Goal: Task Accomplishment & Management: Manage account settings

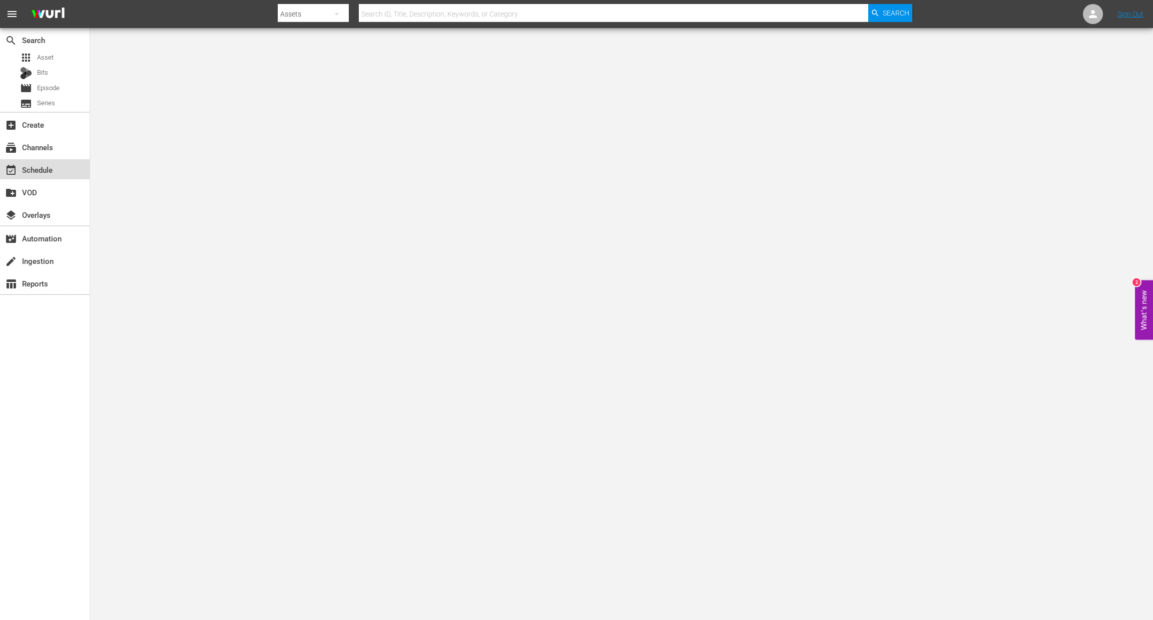
click at [44, 172] on div "event_available Schedule" at bounding box center [28, 168] width 56 height 9
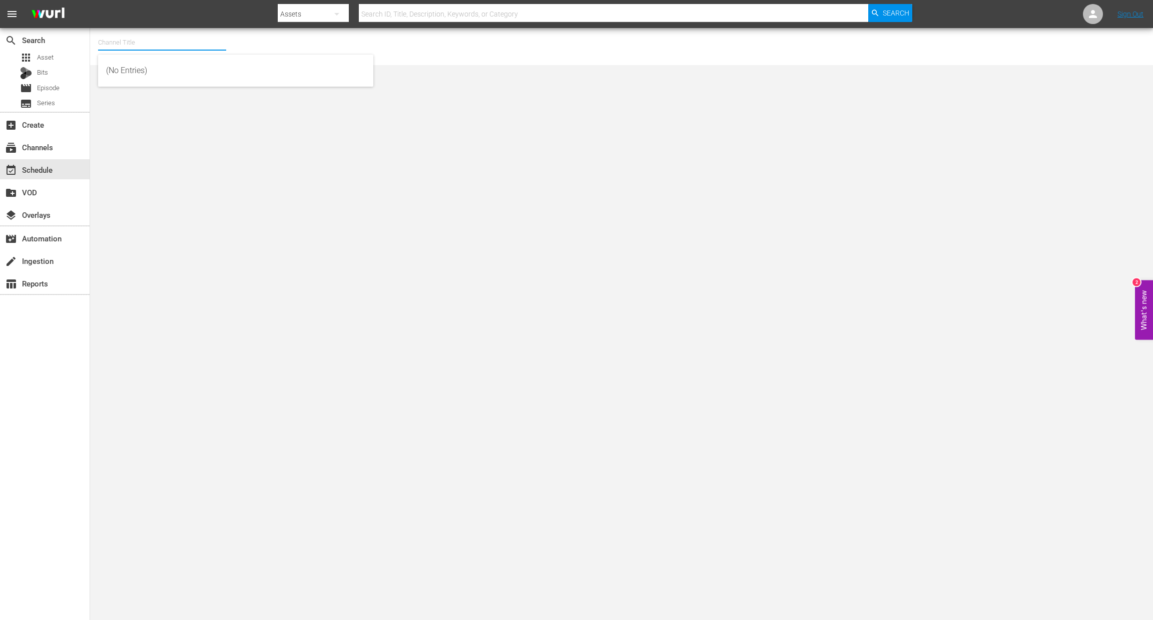
click at [125, 45] on input "text" at bounding box center [162, 43] width 128 height 24
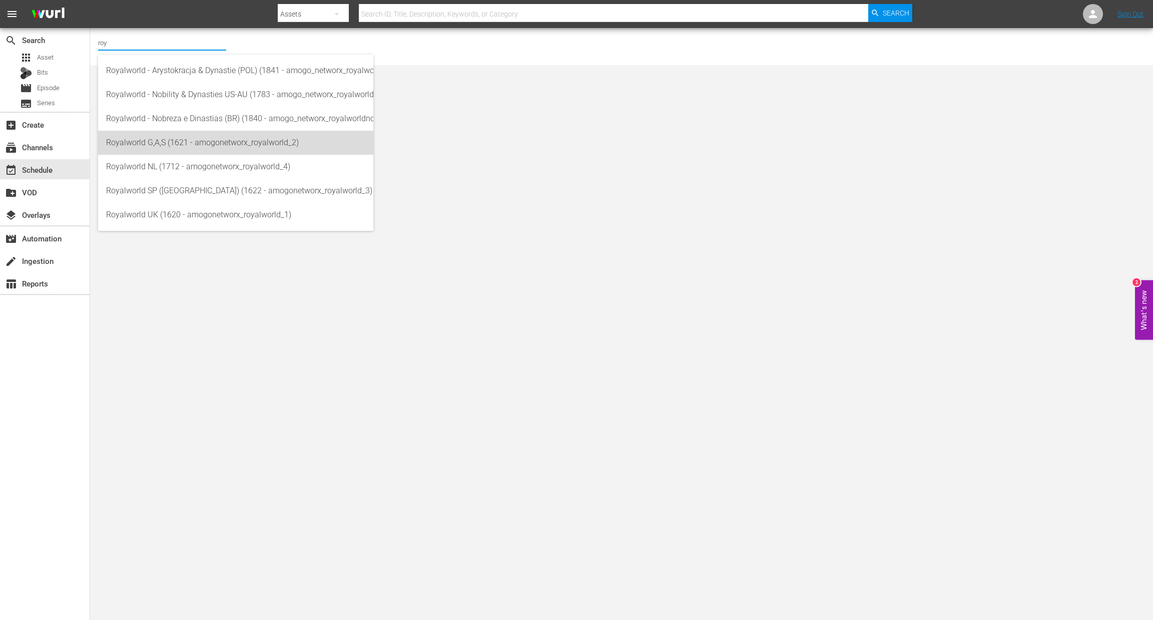
click at [196, 146] on div "Royalworld G,A,S (1621 - amogonetworx_royalworld_2)" at bounding box center [235, 143] width 259 height 24
type input "Royalworld G,A,S (1621 - amogonetworx_royalworld_2)"
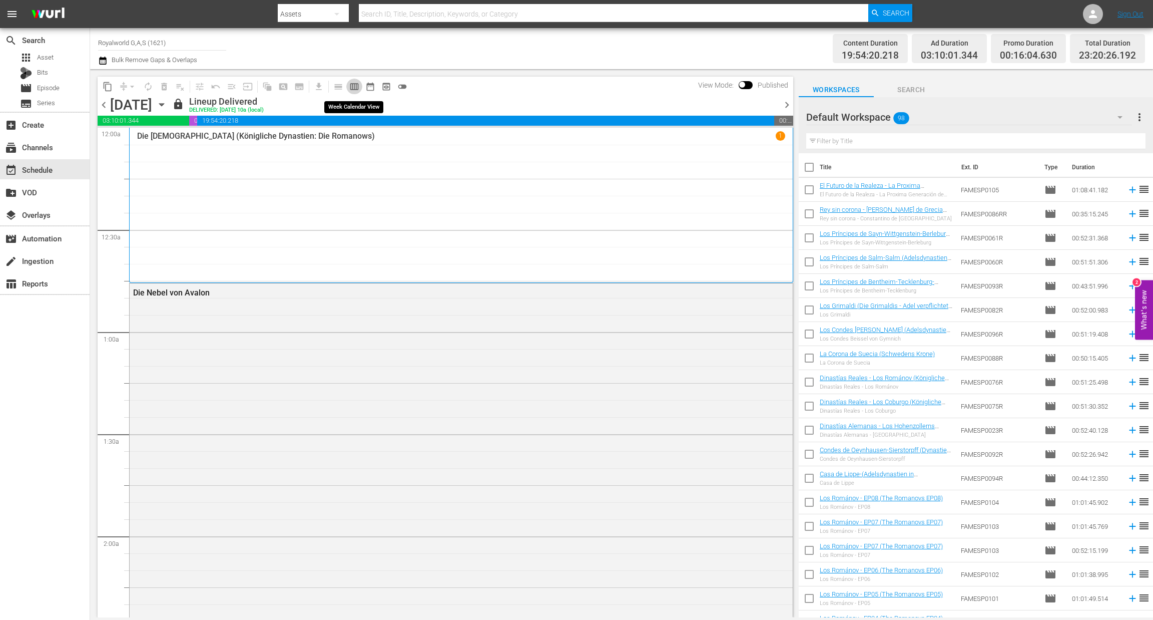
click at [353, 87] on span "calendar_view_week_outlined" at bounding box center [354, 87] width 10 height 10
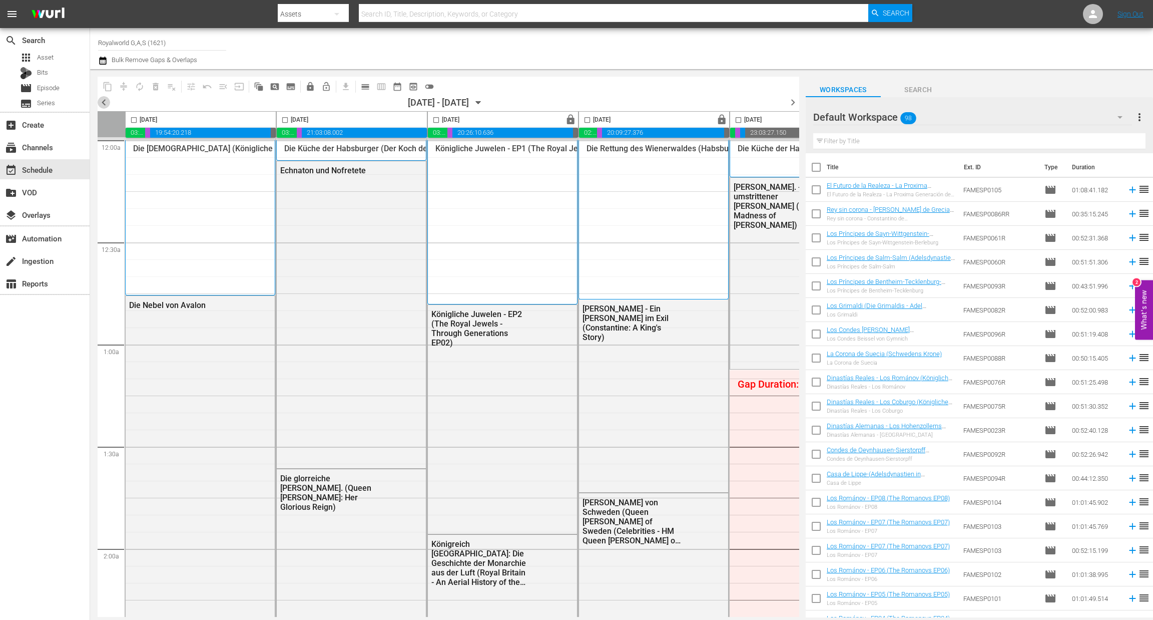
click at [100, 102] on span "chevron_left" at bounding box center [104, 102] width 13 height 13
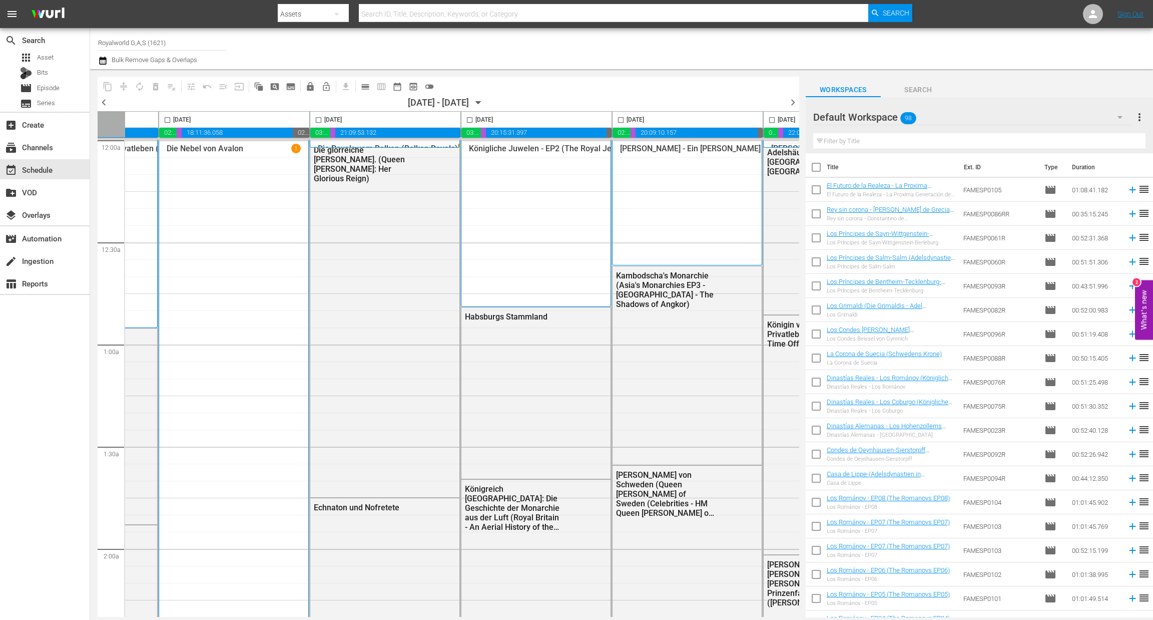
scroll to position [0, 388]
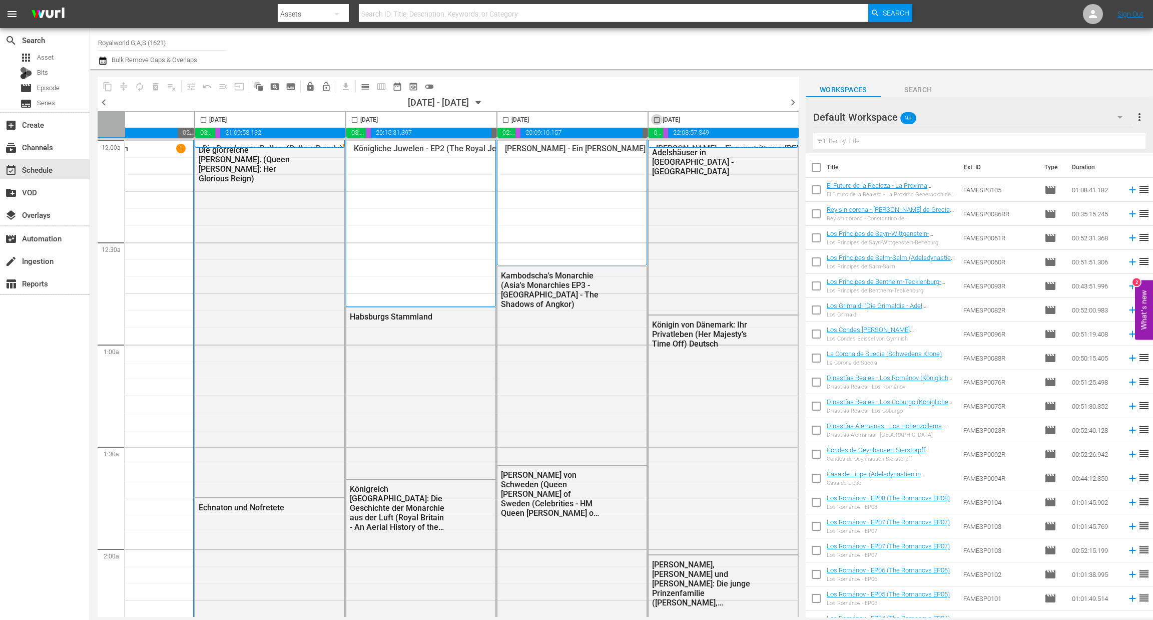
click at [654, 118] on input "checkbox" at bounding box center [657, 122] width 12 height 12
checkbox input "true"
click at [103, 85] on span "content_copy" at bounding box center [108, 87] width 10 height 10
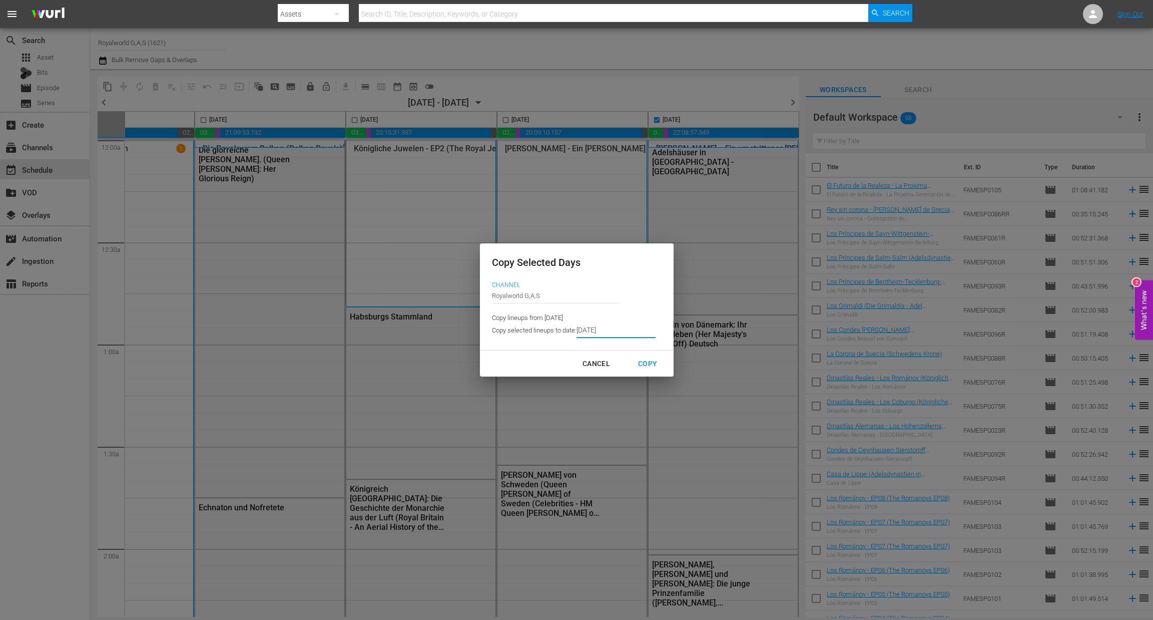
click at [625, 333] on input "[DATE]" at bounding box center [615, 330] width 79 height 15
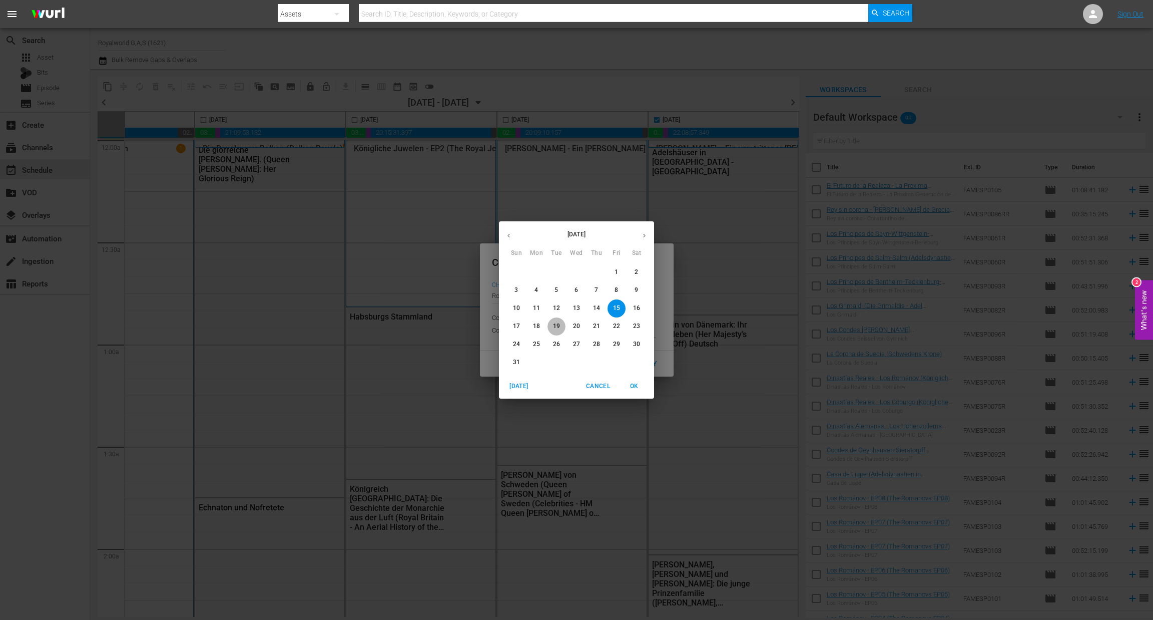
click at [550, 327] on span "19" at bounding box center [556, 326] width 18 height 9
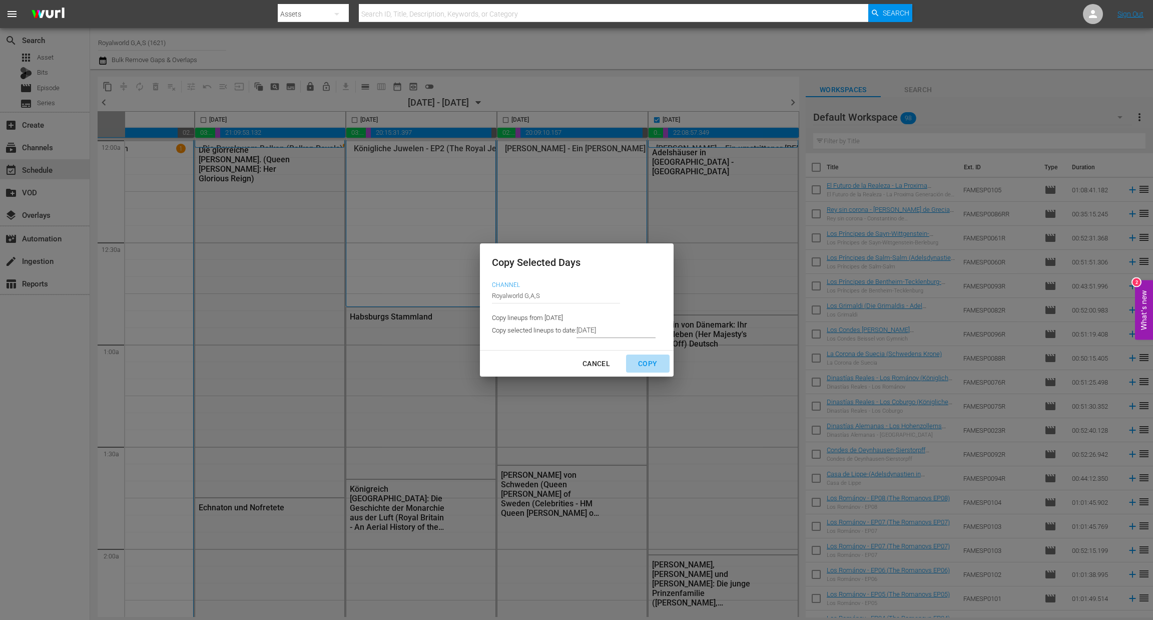
click at [647, 366] on div "Copy" at bounding box center [647, 363] width 35 height 13
type input "[DATE]"
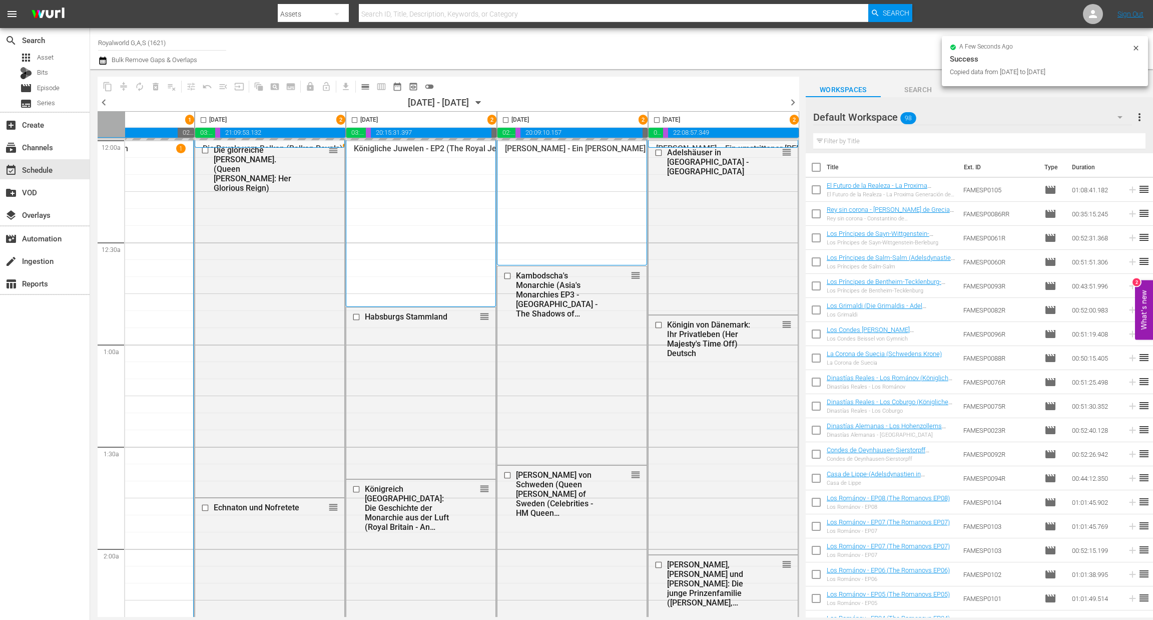
checkbox input "false"
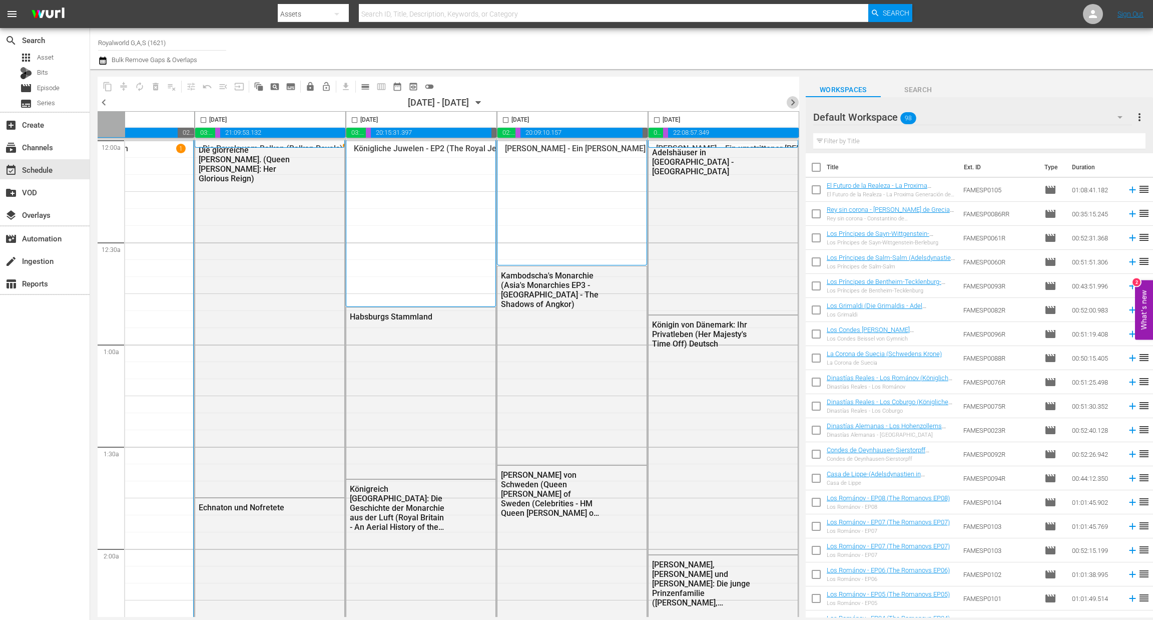
click at [794, 101] on span "chevron_right" at bounding box center [793, 102] width 13 height 13
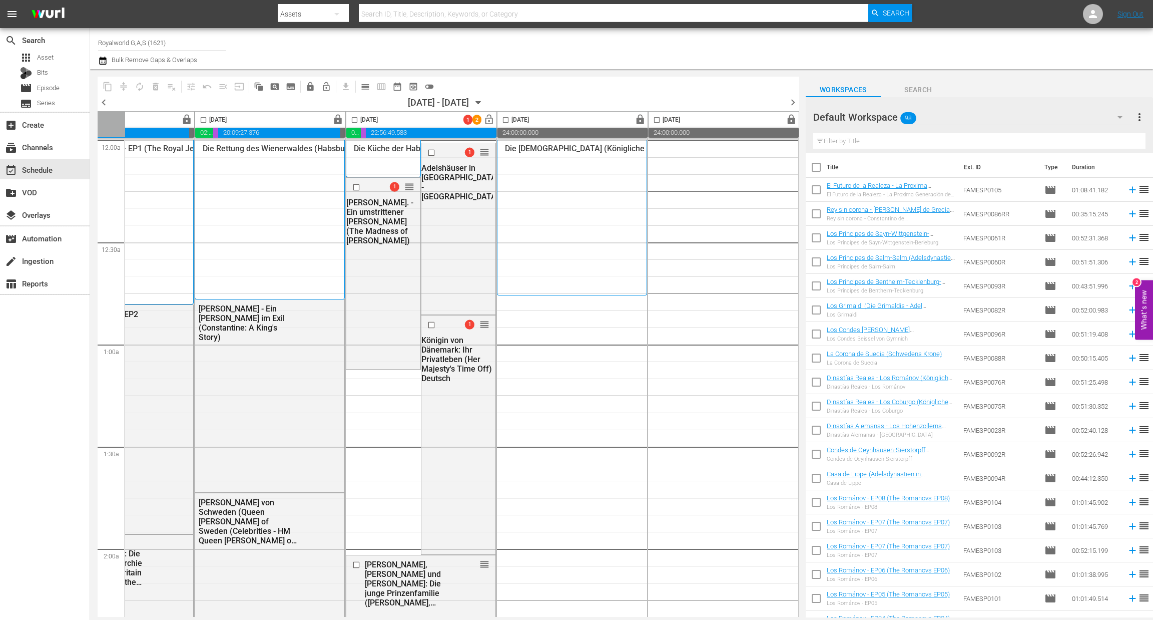
click at [293, 617] on body "menu Search By Assets Search ID, Title, Description, Keywords, or Category Sear…" at bounding box center [576, 310] width 1153 height 620
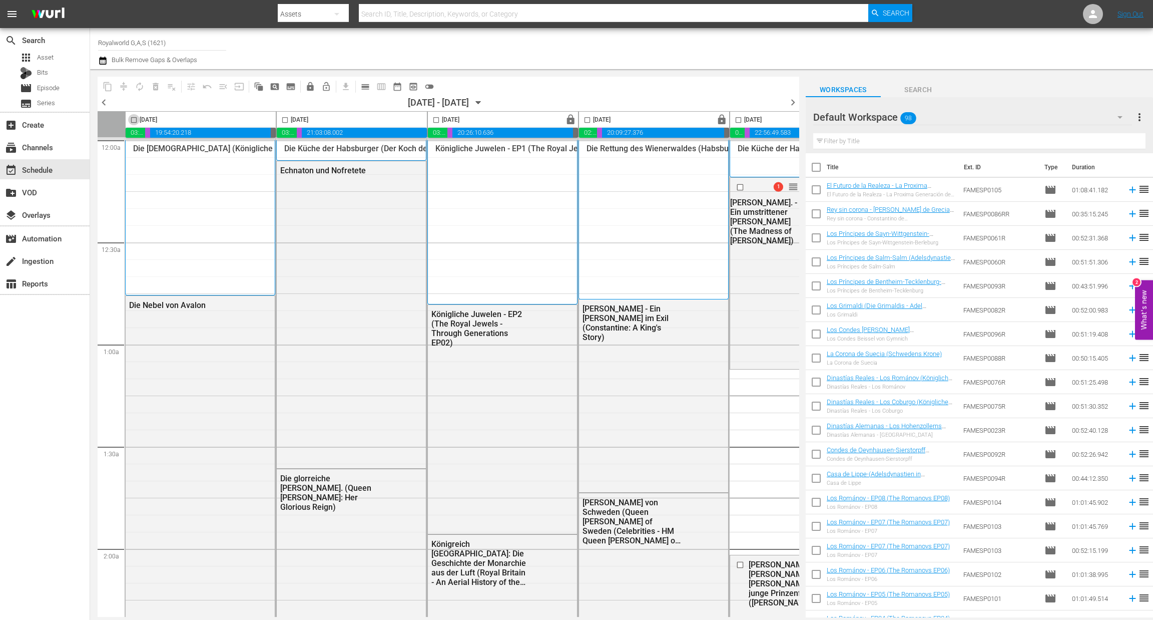
click at [130, 120] on input "checkbox" at bounding box center [134, 122] width 12 height 12
checkbox input "true"
click at [105, 87] on span "content_copy" at bounding box center [108, 87] width 10 height 10
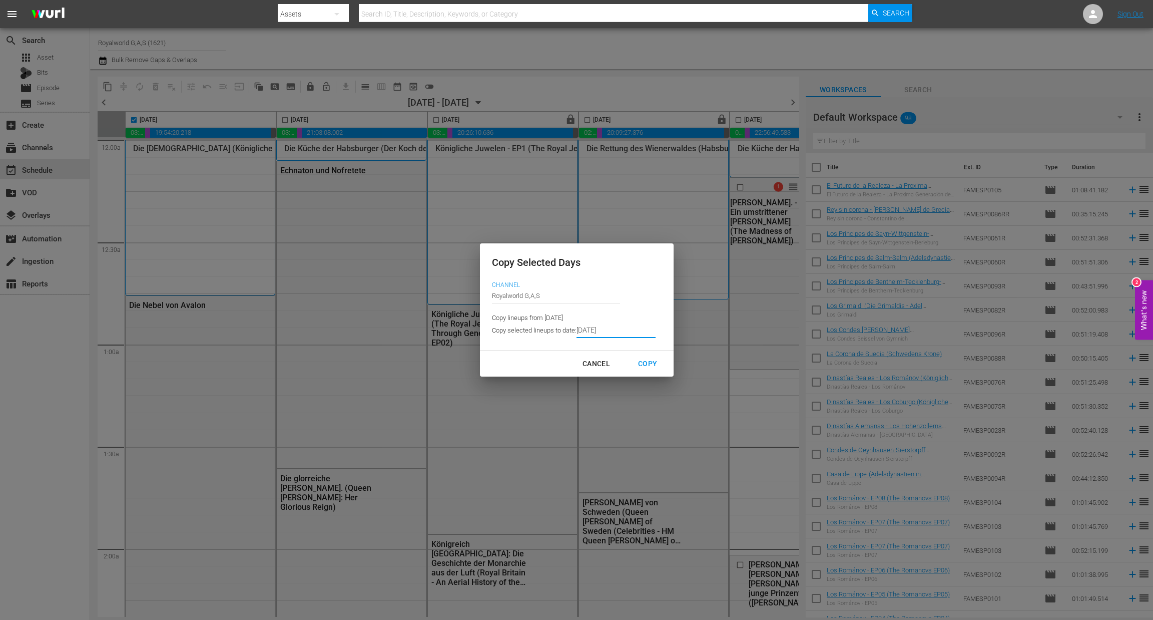
click at [623, 333] on input "[DATE]" at bounding box center [615, 330] width 79 height 15
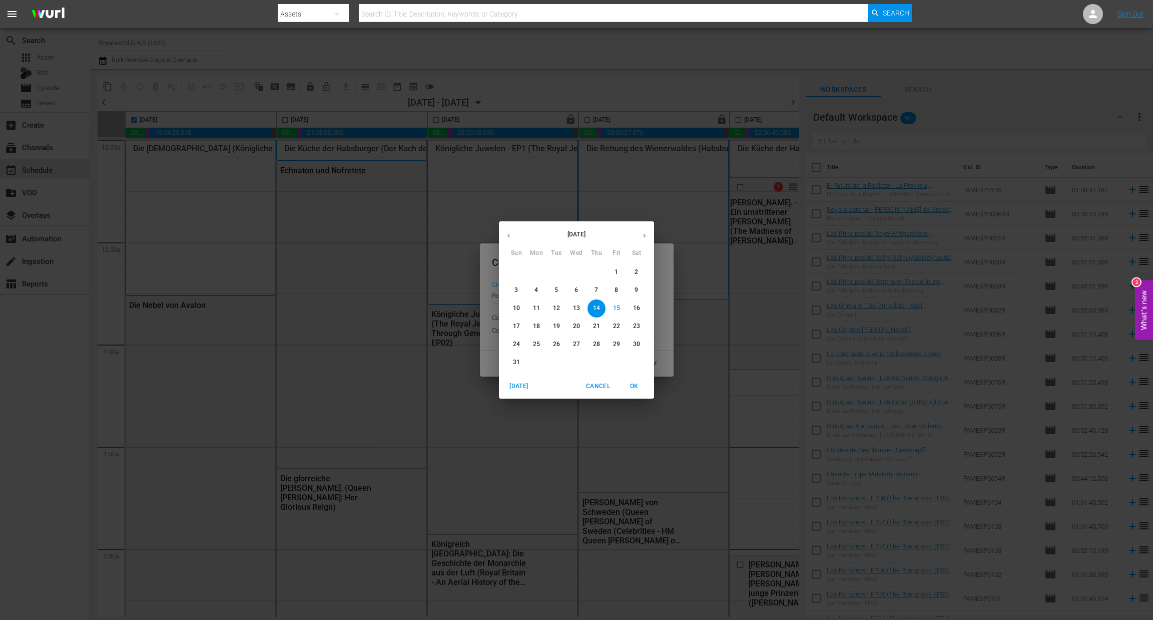
click at [571, 327] on span "20" at bounding box center [576, 326] width 18 height 9
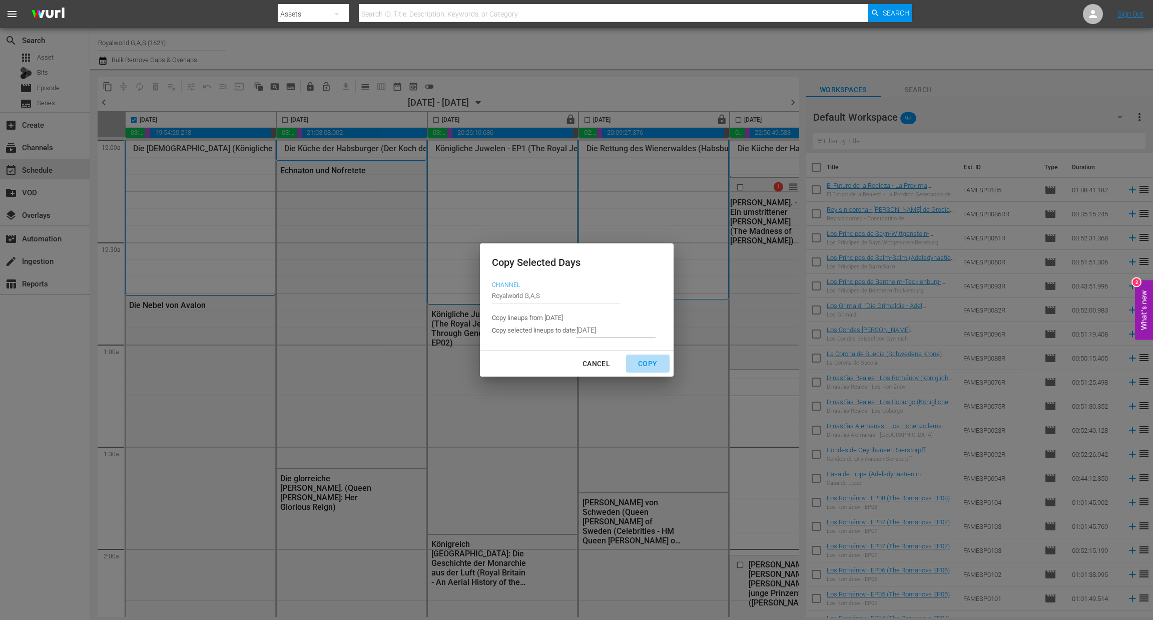
click at [647, 364] on div "Copy" at bounding box center [647, 363] width 35 height 13
type input "[DATE]"
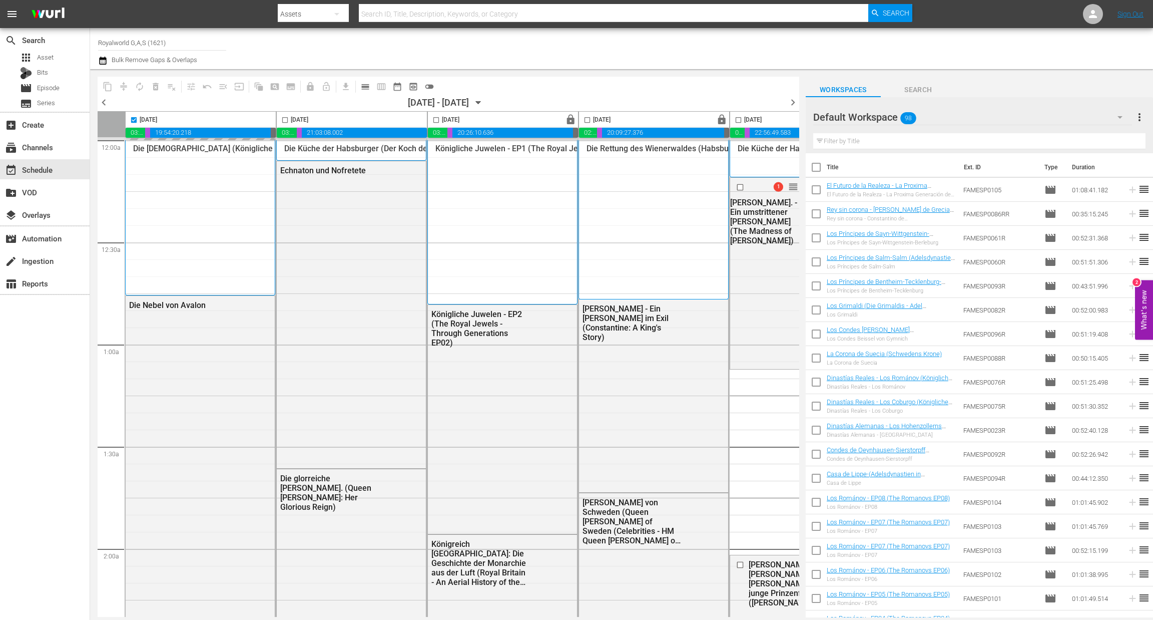
checkbox input "false"
click at [794, 101] on span "chevron_right" at bounding box center [793, 102] width 13 height 13
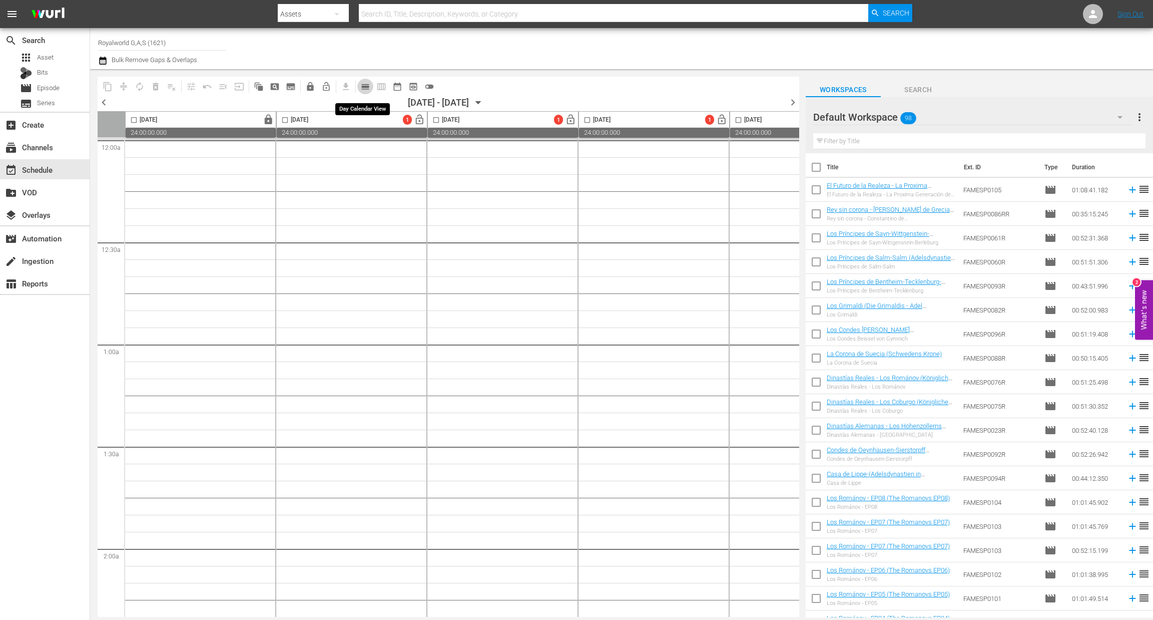
click at [368, 89] on span "calendar_view_day_outlined" at bounding box center [365, 87] width 10 height 10
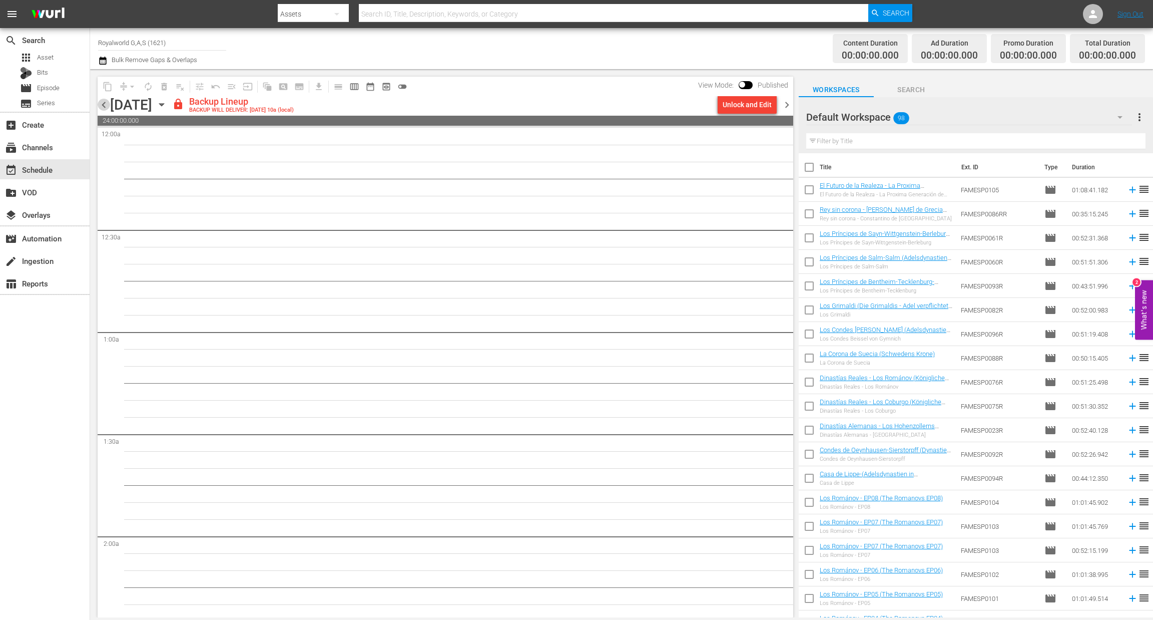
click at [105, 108] on span "chevron_left" at bounding box center [104, 105] width 13 height 13
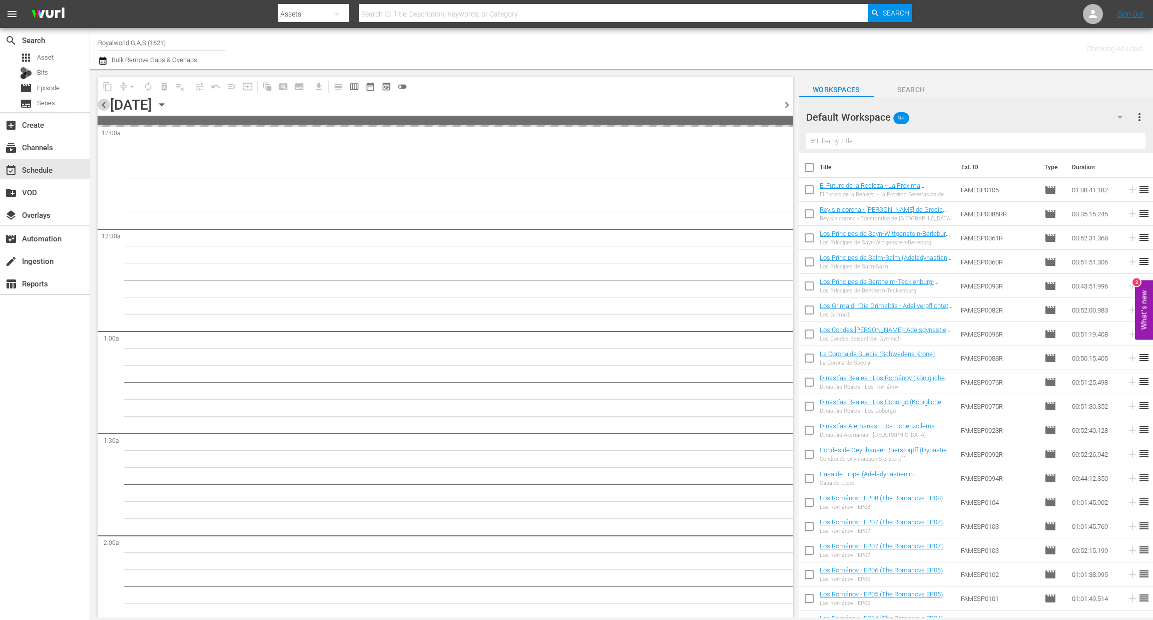
click at [105, 108] on span "chevron_left" at bounding box center [104, 105] width 13 height 13
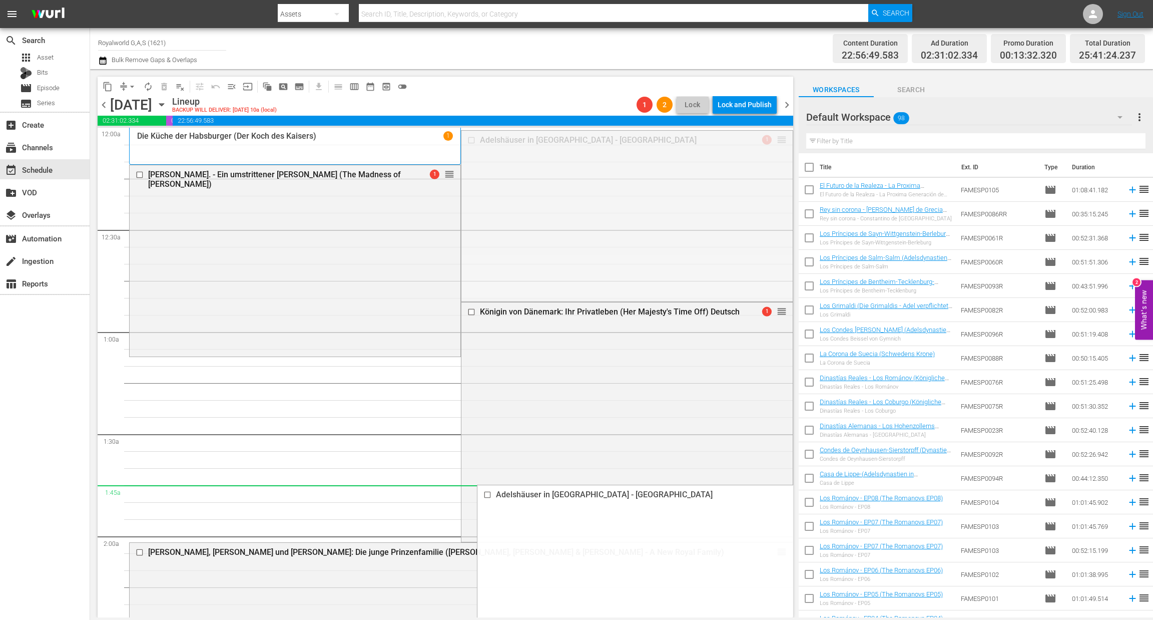
drag, startPoint x: 770, startPoint y: 141, endPoint x: 611, endPoint y: 489, distance: 382.9
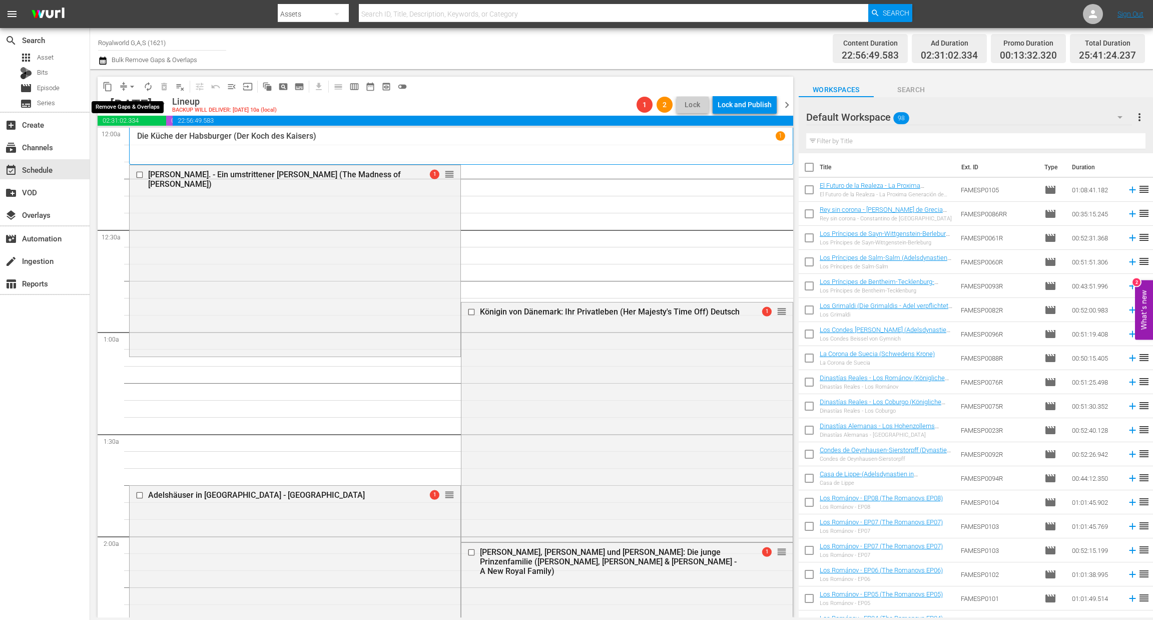
click at [131, 85] on span "arrow_drop_down" at bounding box center [132, 87] width 10 height 10
click at [121, 145] on li "Align to End of Previous Day" at bounding box center [132, 139] width 105 height 17
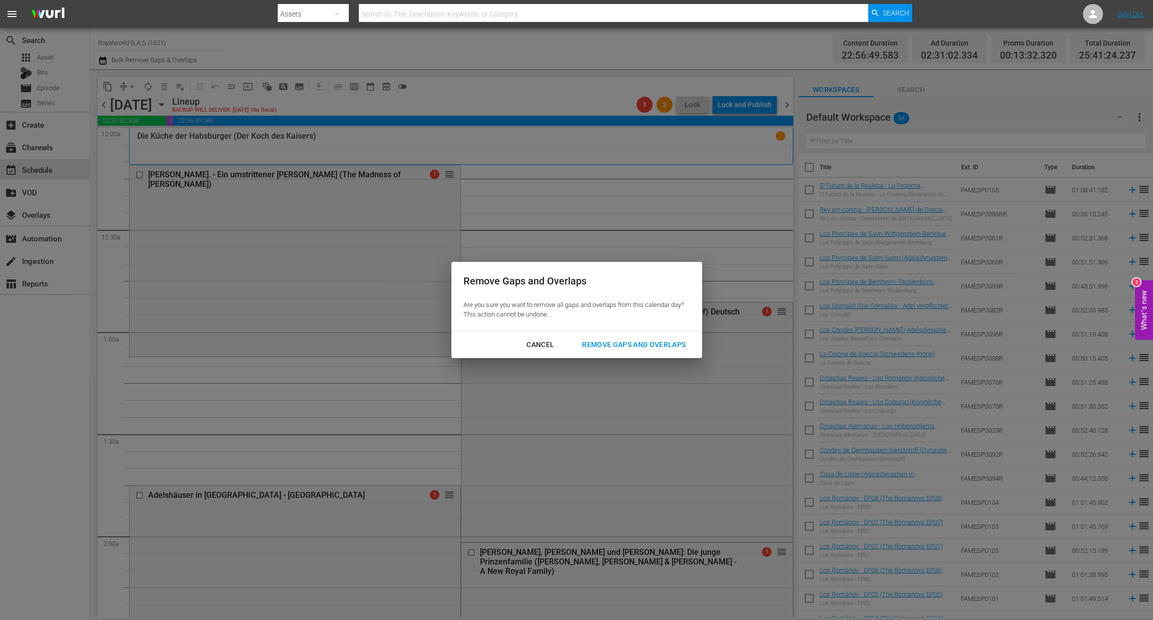
click at [659, 343] on div "Remove Gaps and Overlaps" at bounding box center [634, 344] width 120 height 13
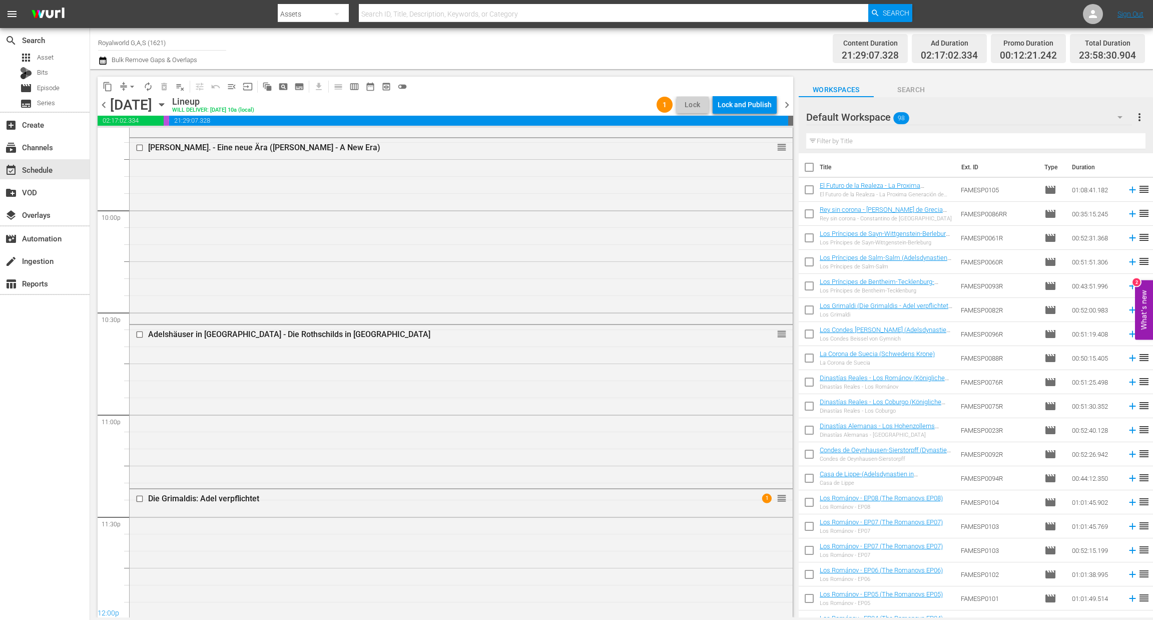
scroll to position [4442, 0]
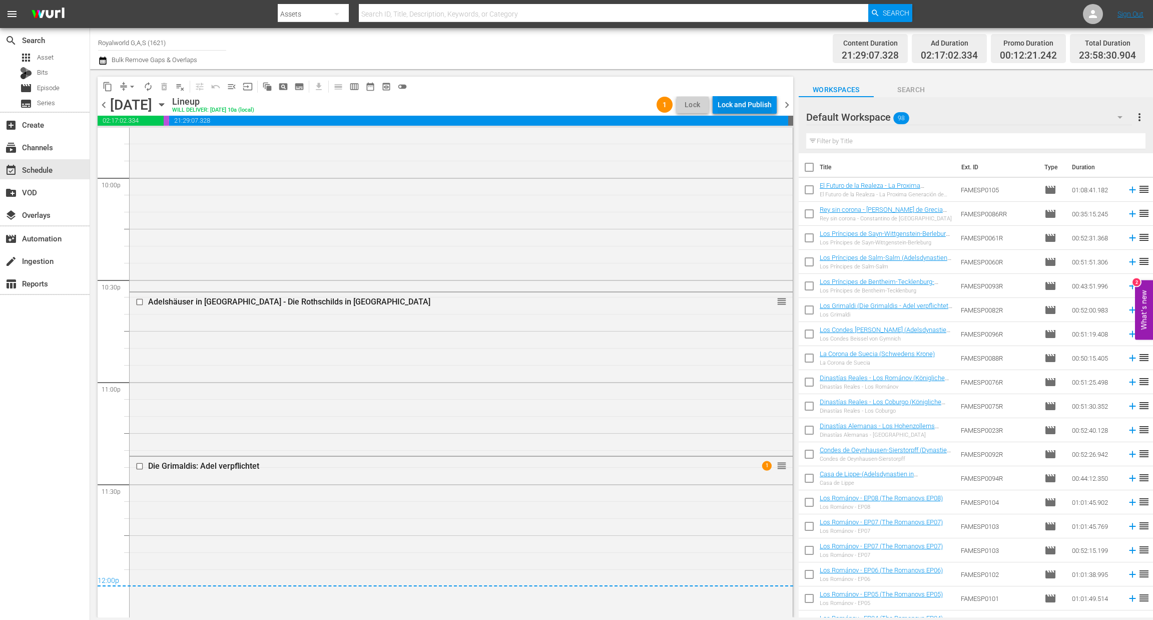
click at [749, 107] on div "Lock and Publish" at bounding box center [745, 105] width 54 height 18
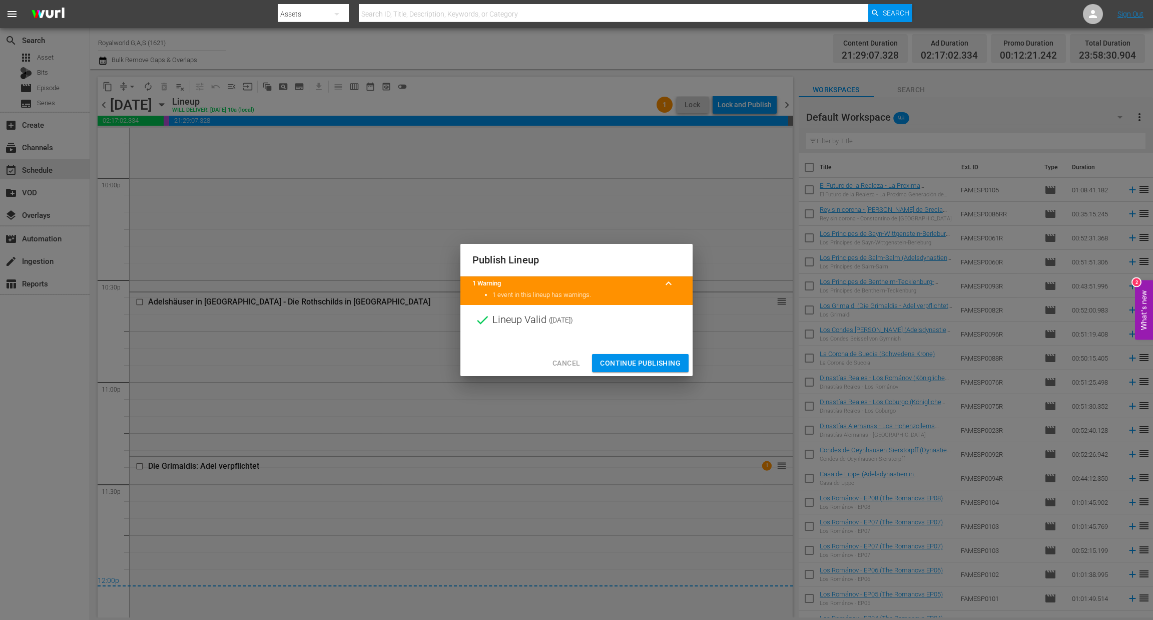
click at [630, 360] on span "Continue Publishing" at bounding box center [640, 363] width 81 height 13
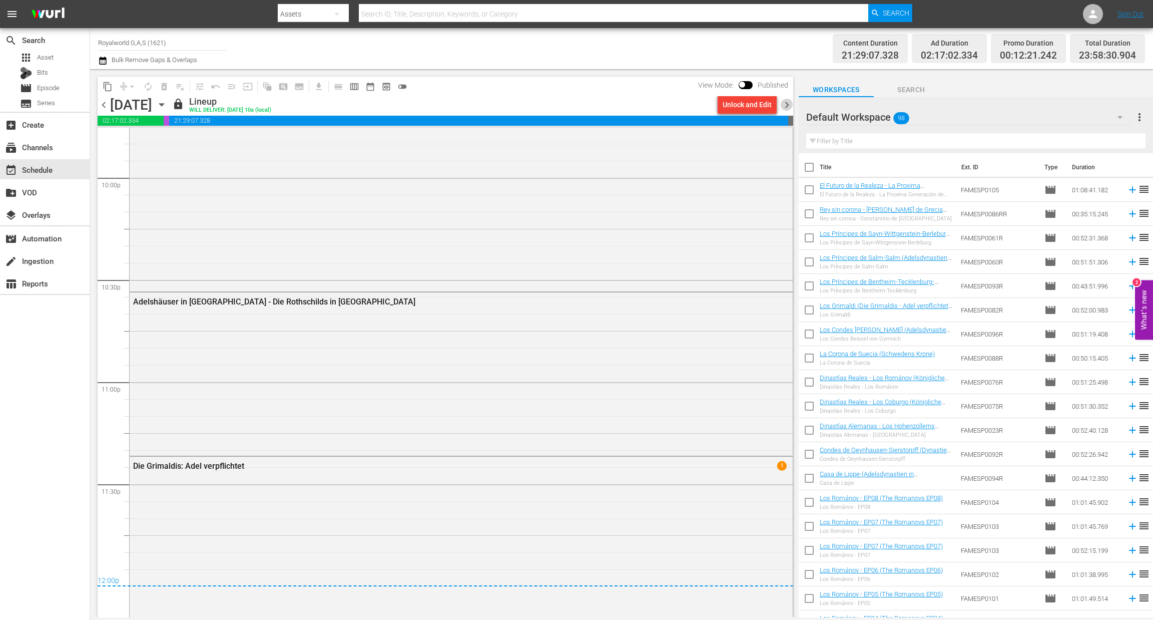
click at [785, 103] on span "chevron_right" at bounding box center [787, 105] width 13 height 13
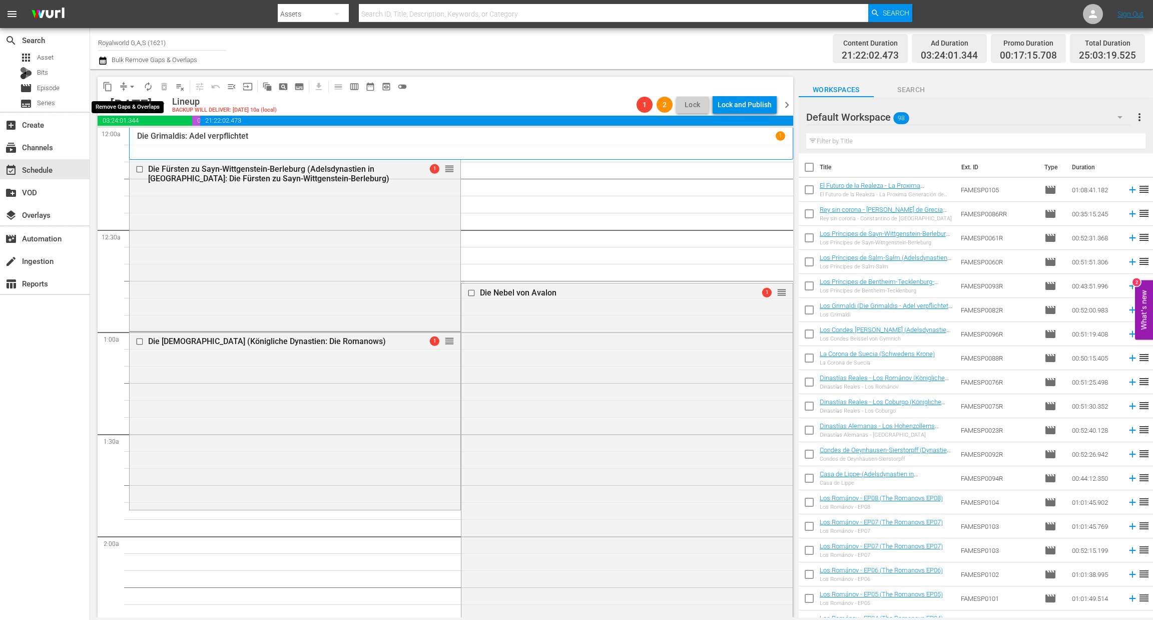
click at [127, 90] on span "arrow_drop_down" at bounding box center [132, 87] width 10 height 10
click at [137, 142] on li "Align to End of Previous Day" at bounding box center [132, 139] width 105 height 17
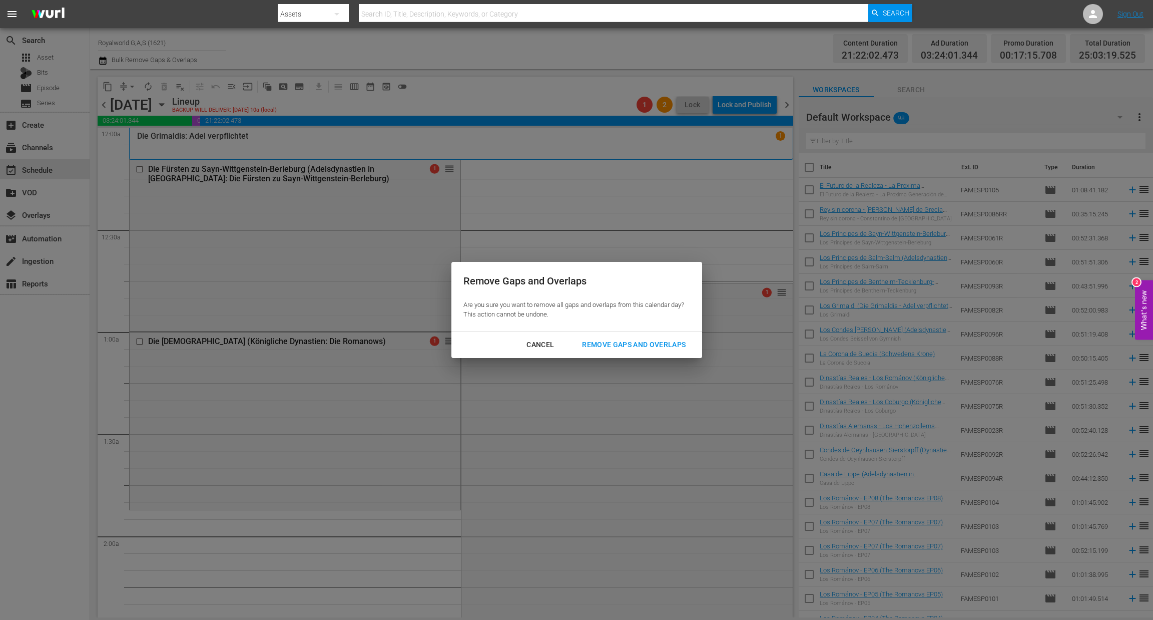
click at [644, 355] on div "Cancel Remove Gaps and Overlaps" at bounding box center [576, 344] width 251 height 27
click at [654, 352] on button "Remove Gaps and Overlaps" at bounding box center [634, 344] width 128 height 19
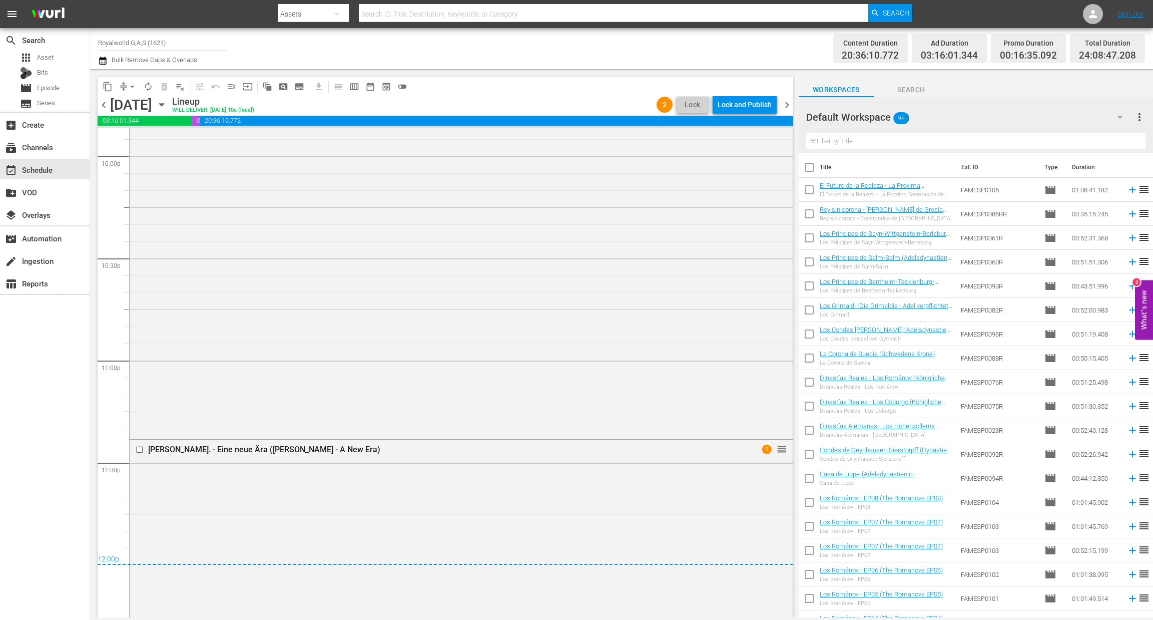
scroll to position [4472, 0]
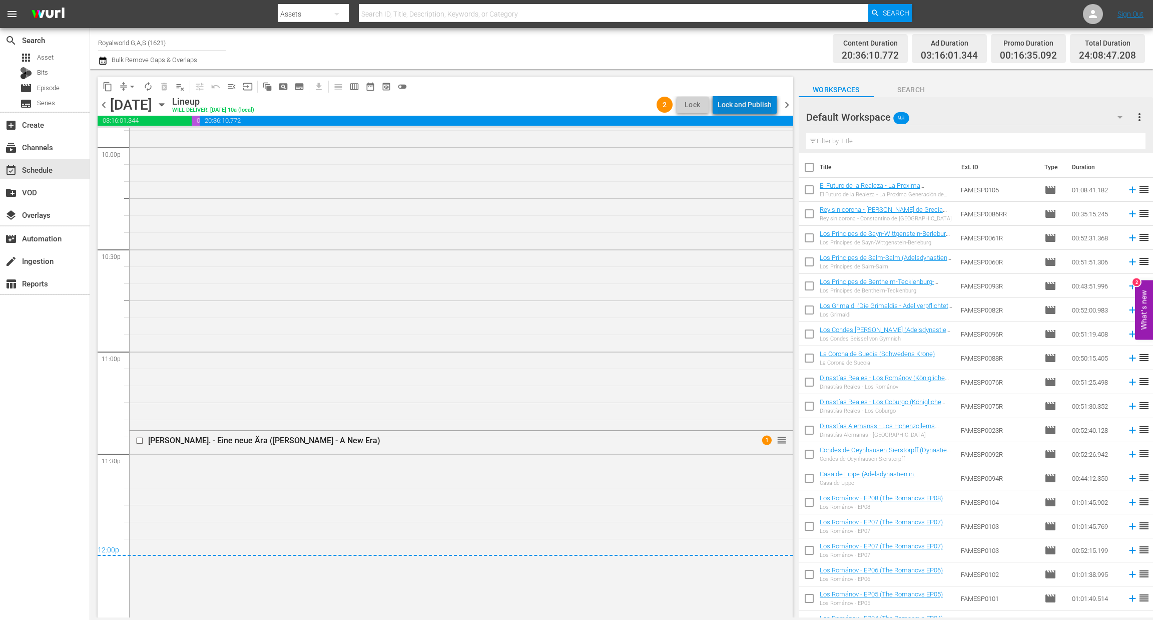
click at [759, 101] on div "Lock and Publish" at bounding box center [745, 105] width 54 height 18
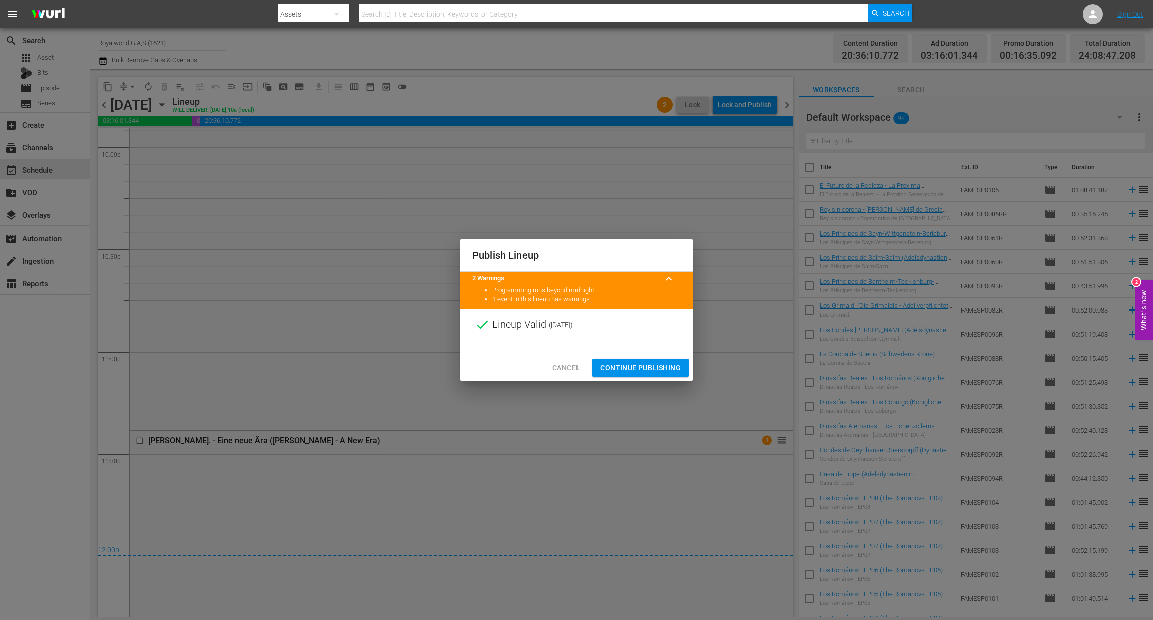
click at [638, 367] on span "Continue Publishing" at bounding box center [640, 367] width 81 height 13
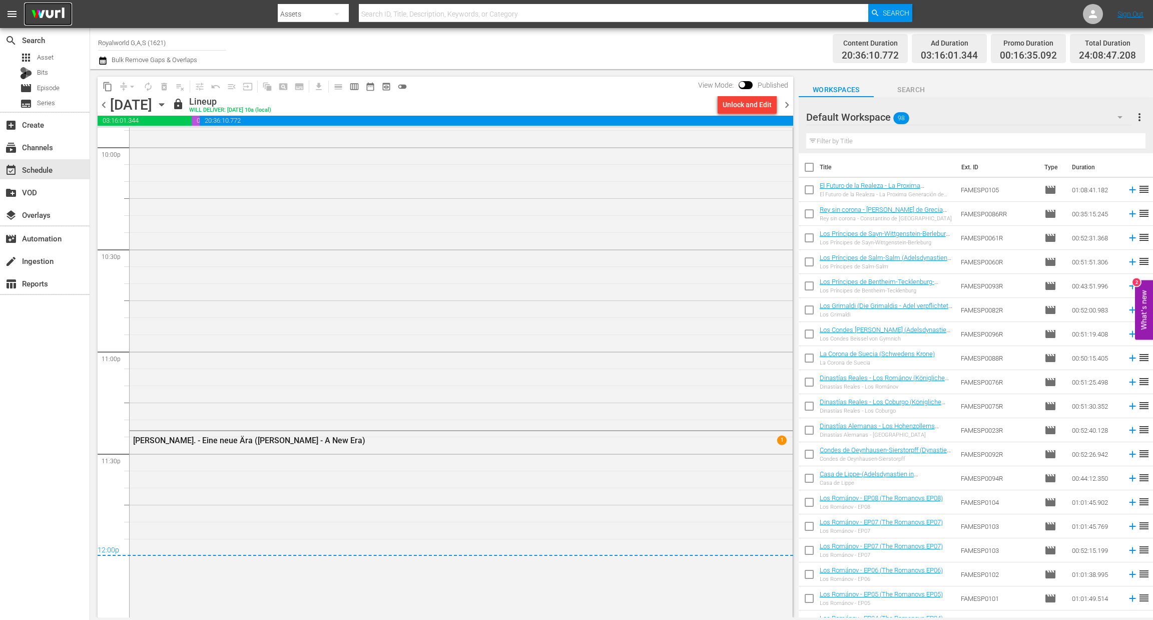
click at [46, 18] on img at bounding box center [48, 15] width 48 height 24
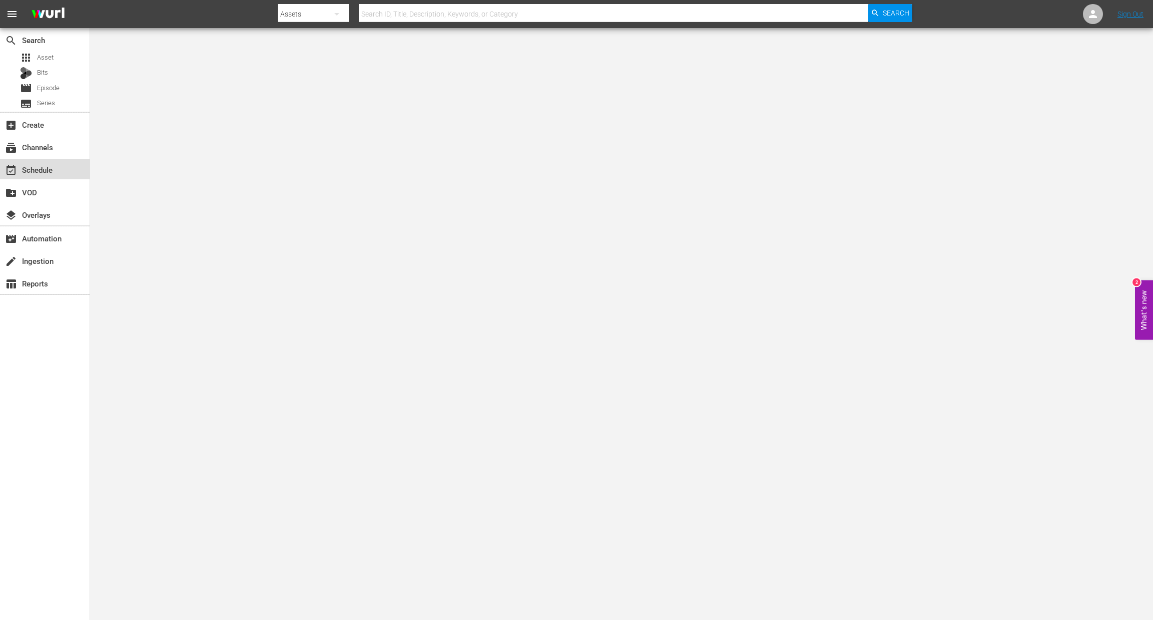
click at [37, 169] on div "event_available Schedule" at bounding box center [28, 168] width 56 height 9
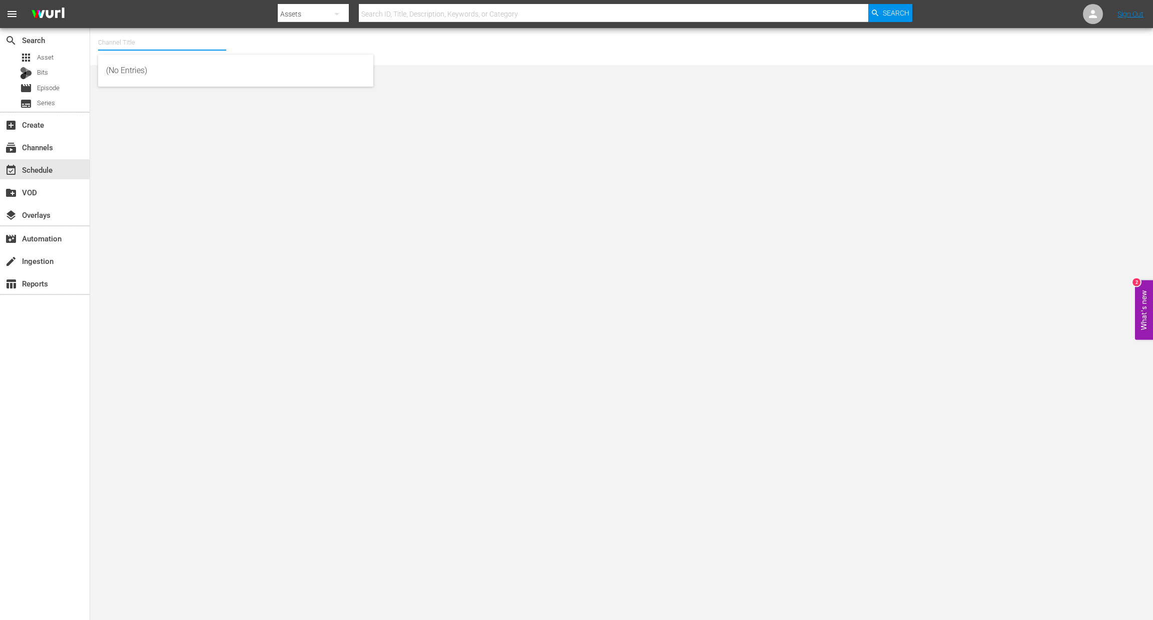
click at [149, 45] on input "text" at bounding box center [162, 43] width 128 height 24
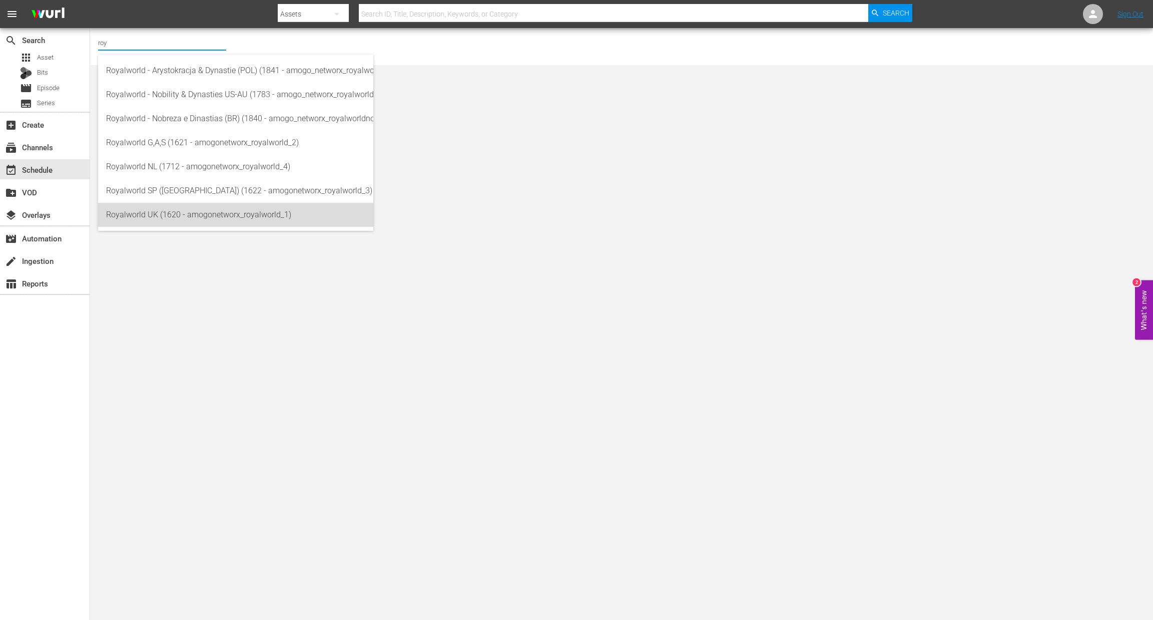
click at [181, 216] on div "Royalworld UK (1620 - amogonetworx_royalworld_1)" at bounding box center [235, 215] width 259 height 24
type input "Royalworld UK (1620 - amogonetworx_royalworld_1)"
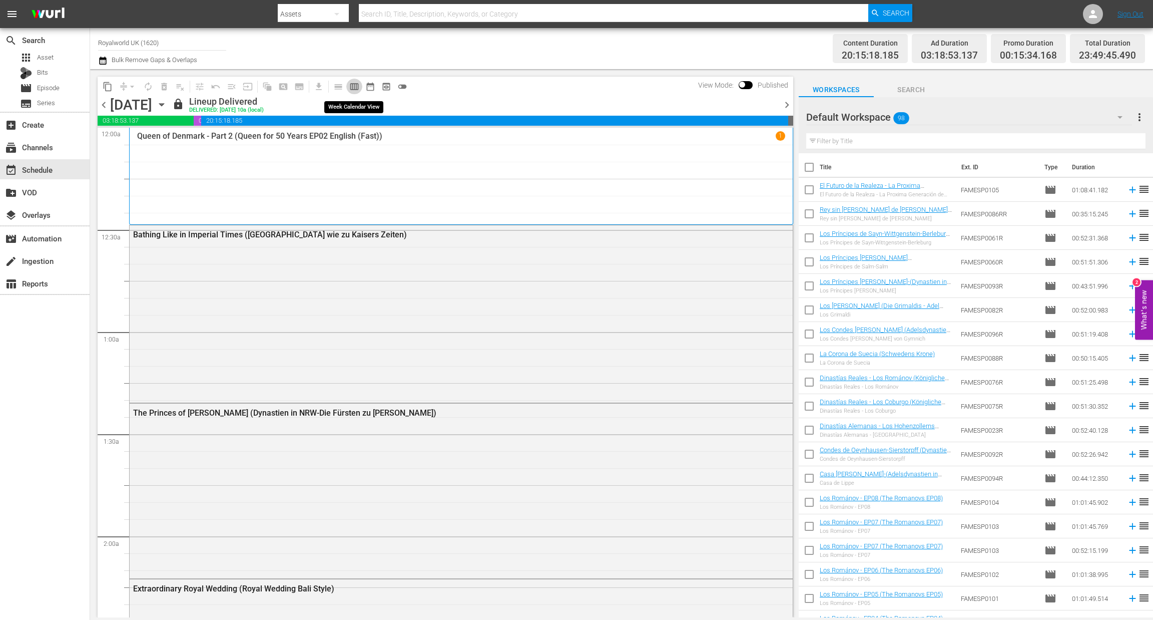
click at [352, 84] on span "calendar_view_week_outlined" at bounding box center [354, 87] width 10 height 10
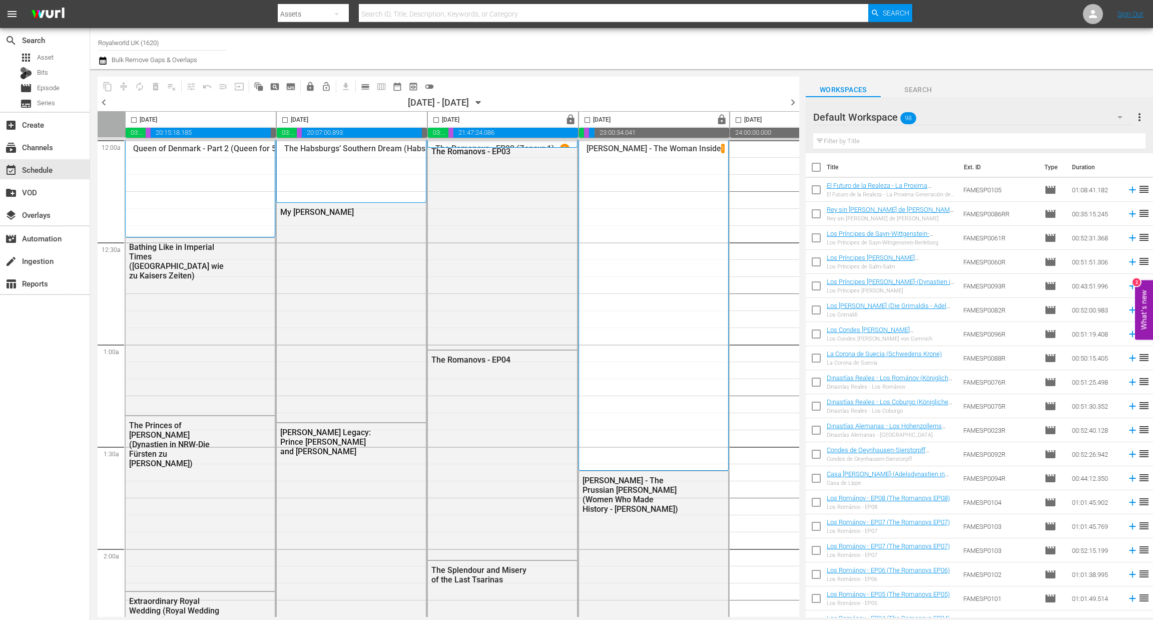
scroll to position [299, 0]
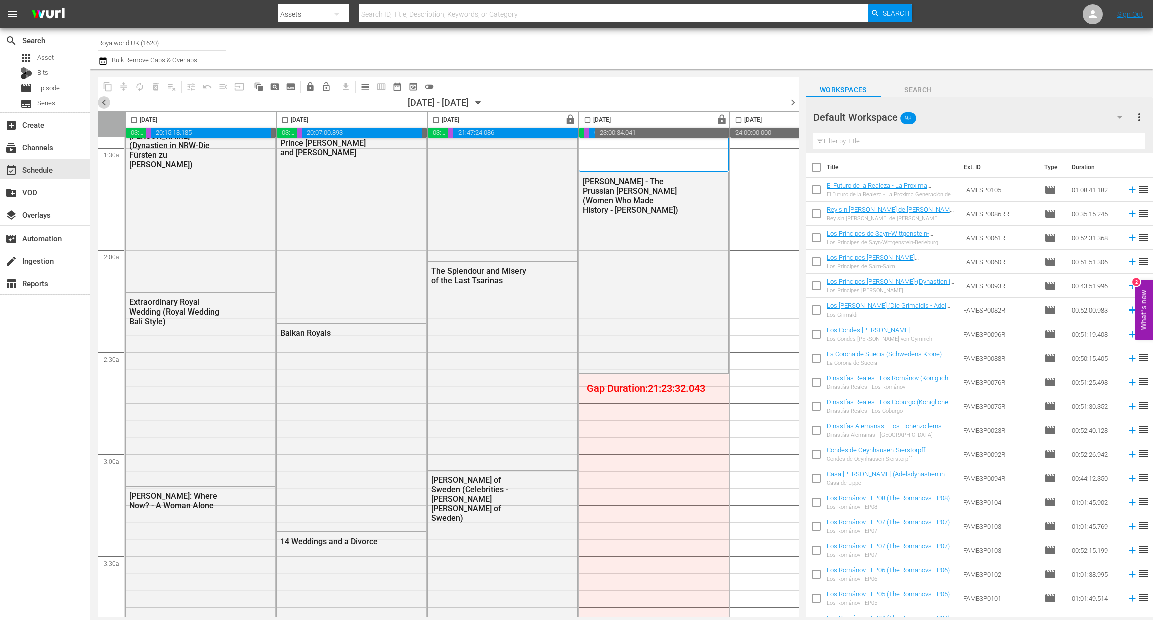
click at [103, 104] on span "chevron_left" at bounding box center [104, 102] width 13 height 13
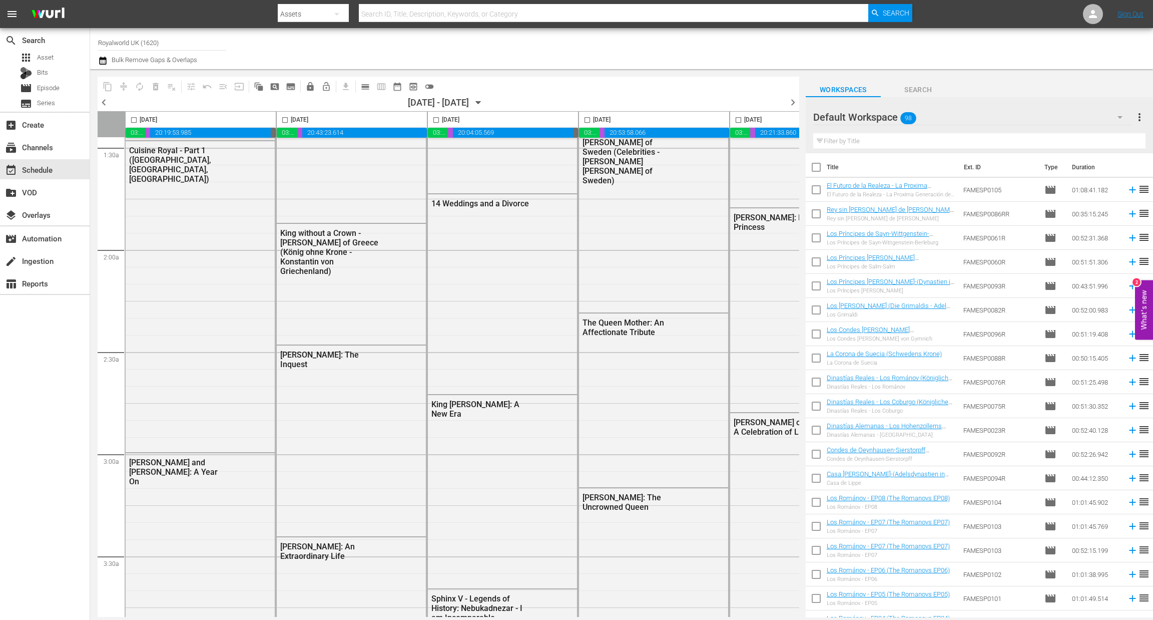
scroll to position [299, 215]
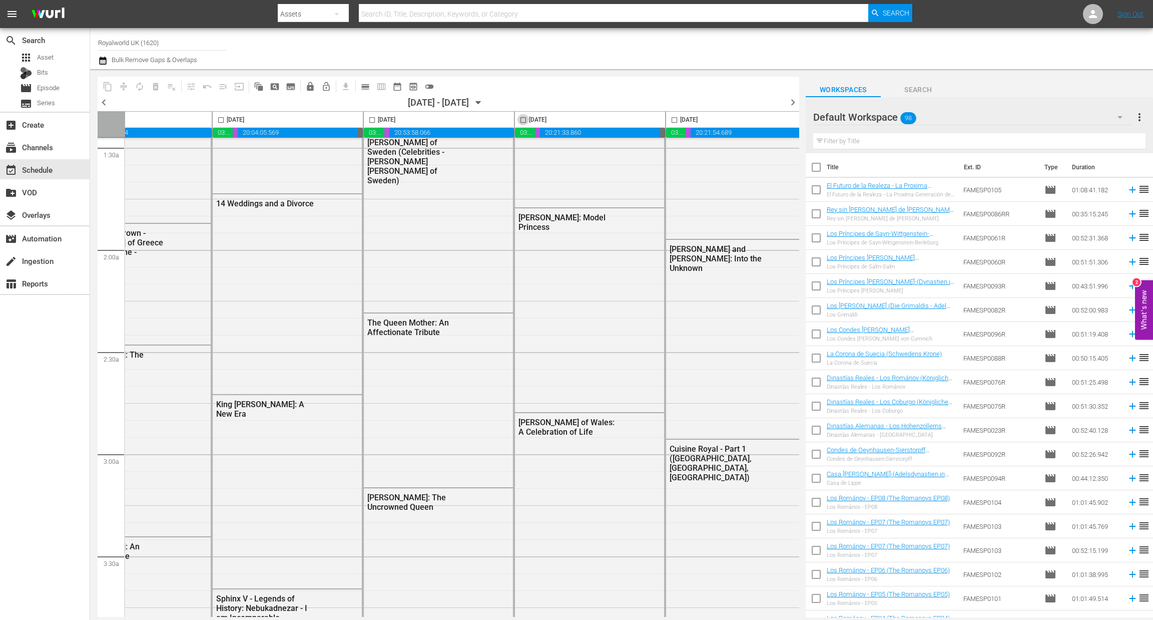
click at [524, 120] on input "checkbox" at bounding box center [523, 122] width 12 height 12
checkbox input "true"
click at [107, 83] on span "content_copy" at bounding box center [108, 87] width 10 height 10
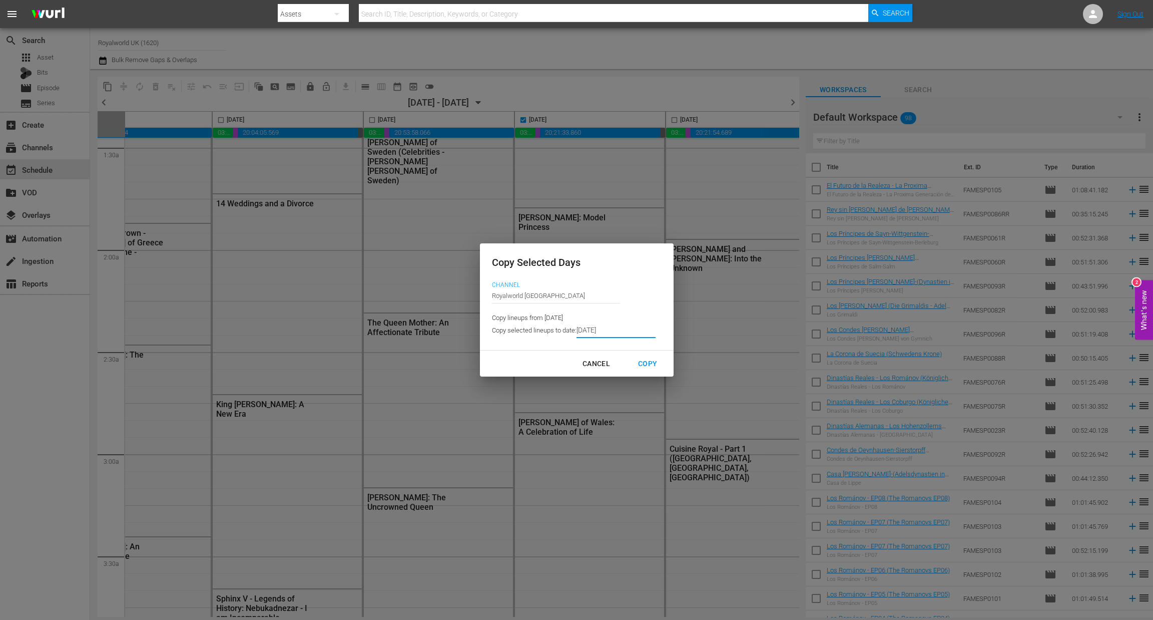
click at [618, 328] on input "[DATE]" at bounding box center [615, 330] width 79 height 15
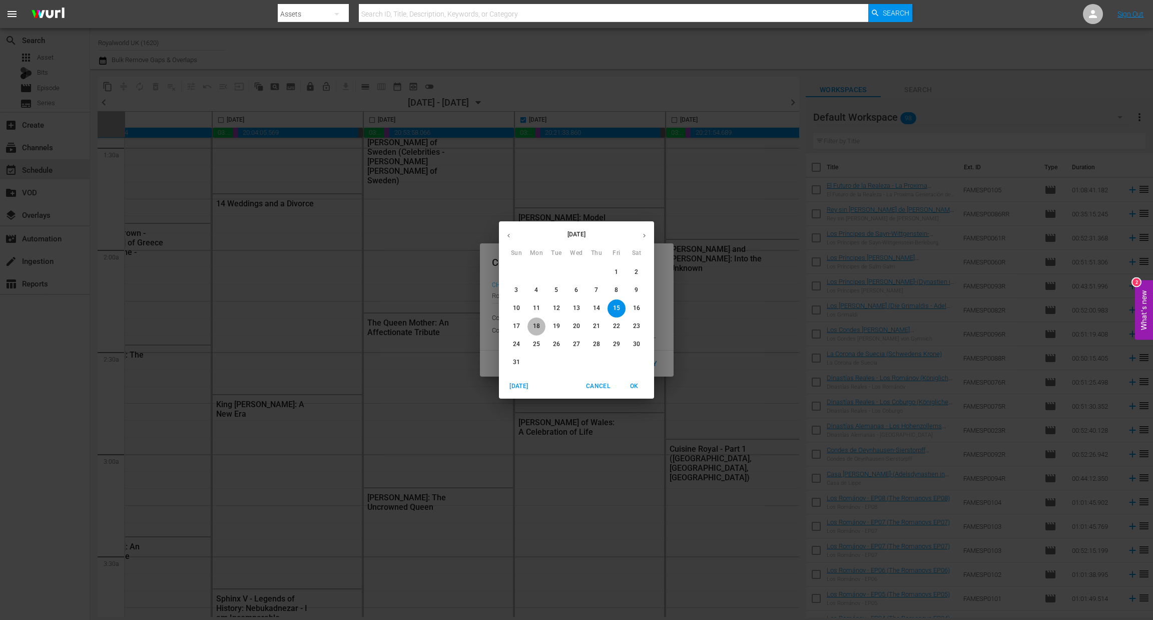
click at [539, 326] on p "18" at bounding box center [536, 326] width 7 height 9
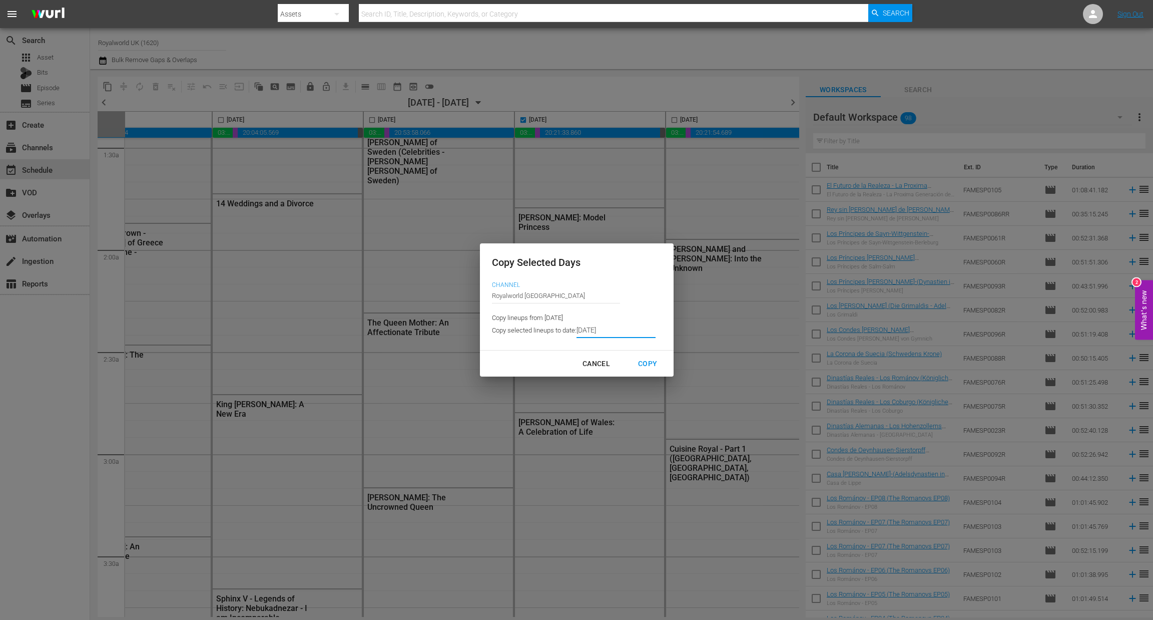
click at [654, 365] on div "Copy" at bounding box center [647, 363] width 35 height 13
type input "8/12/2025"
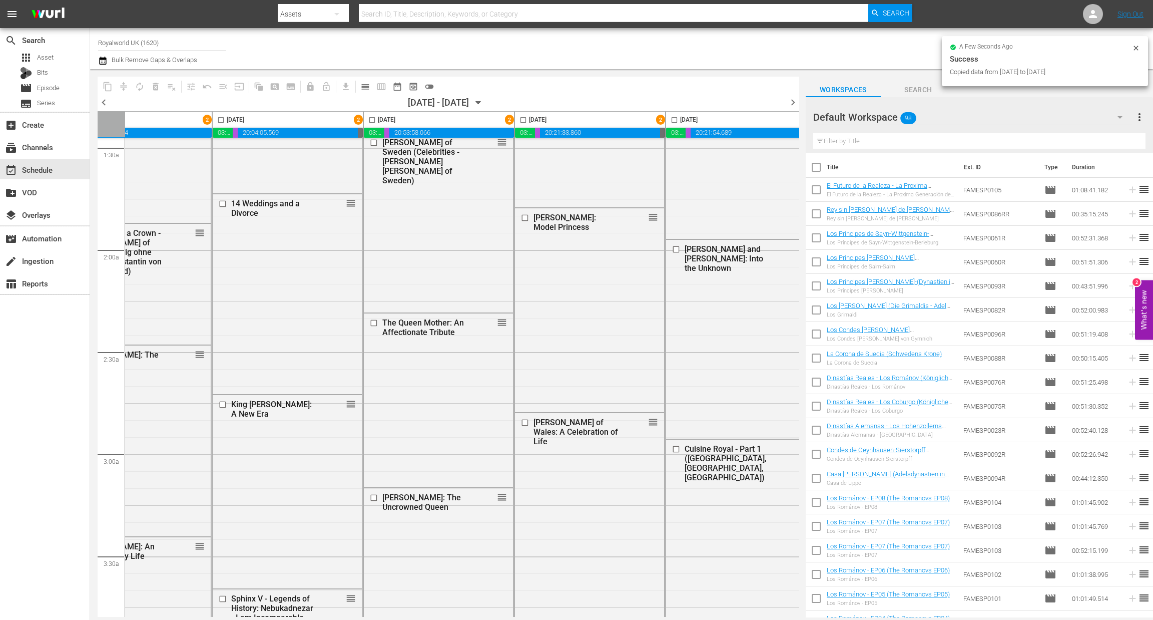
checkbox input "false"
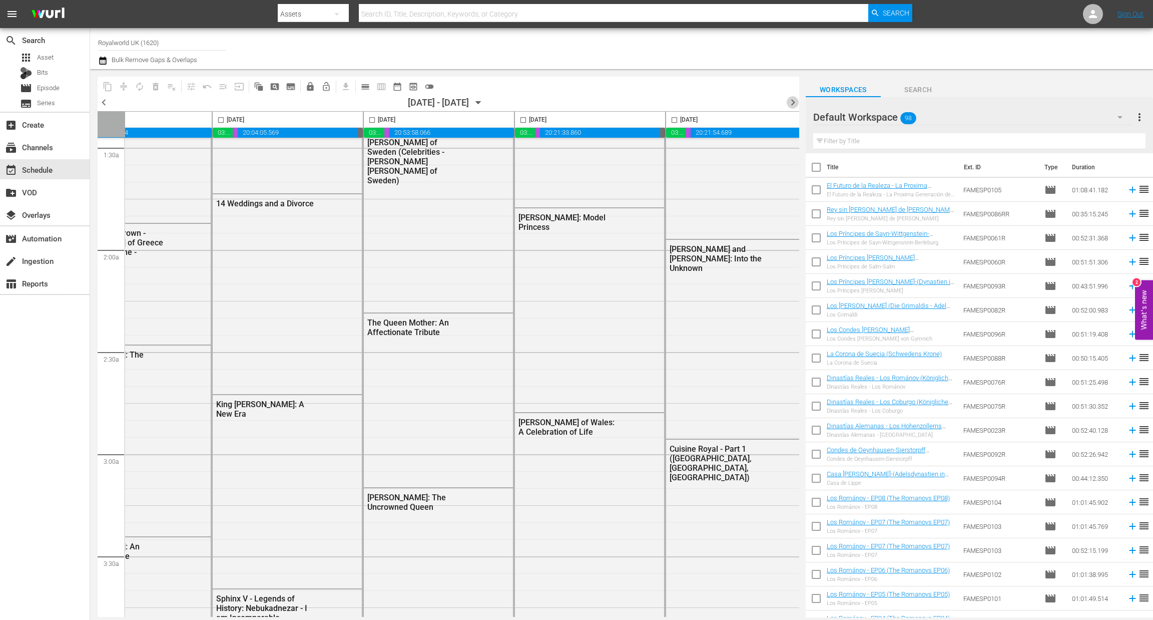
click at [791, 100] on span "chevron_right" at bounding box center [793, 102] width 13 height 13
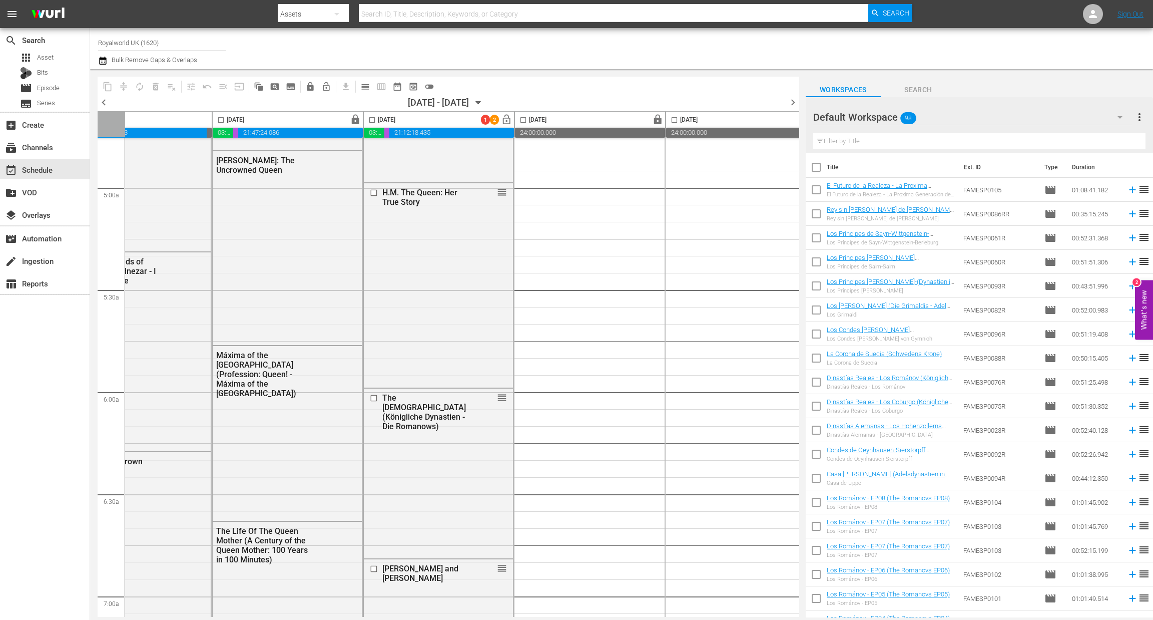
scroll to position [299, 215]
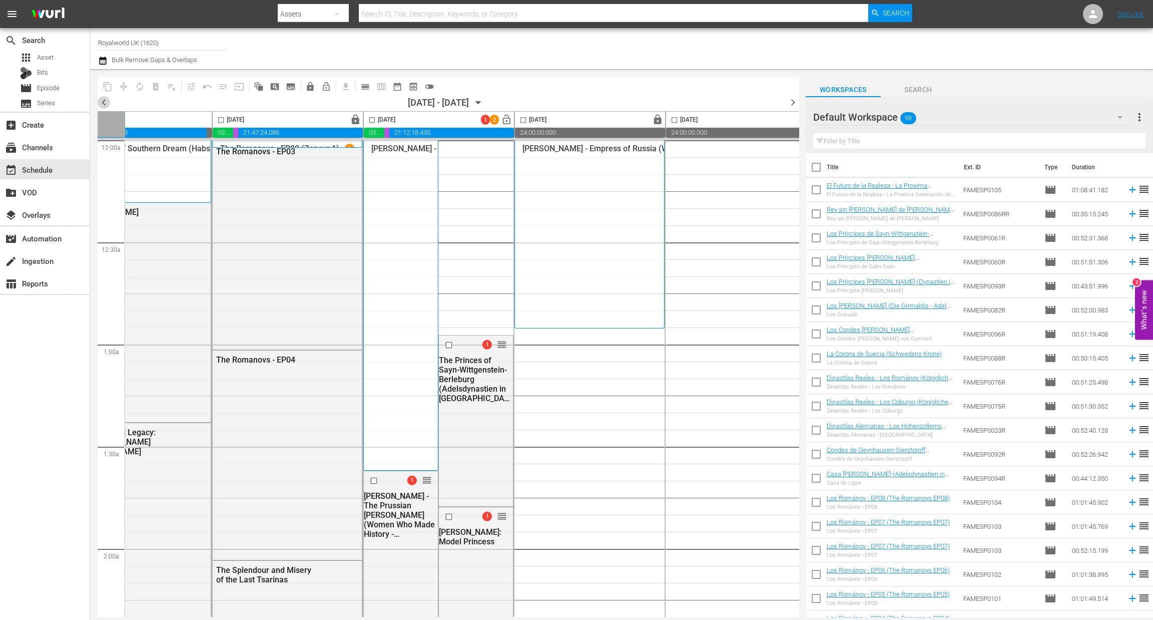
click at [100, 100] on span "chevron_left" at bounding box center [104, 102] width 13 height 13
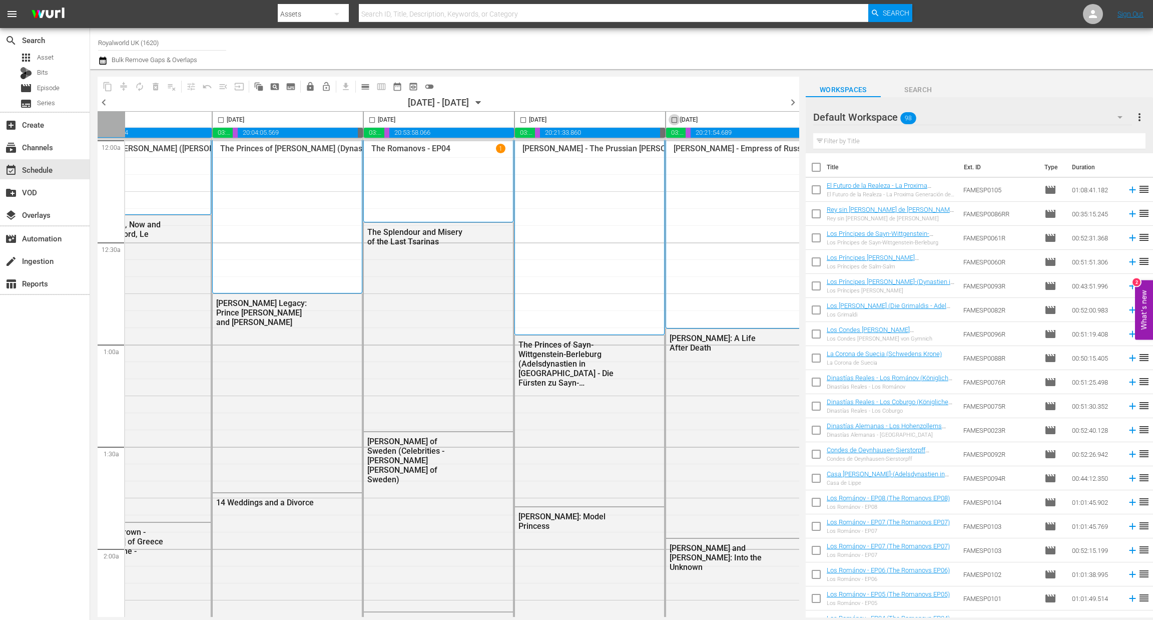
click at [675, 121] on input "checkbox" at bounding box center [675, 122] width 12 height 12
checkbox input "true"
click at [106, 86] on span "content_copy" at bounding box center [108, 87] width 10 height 10
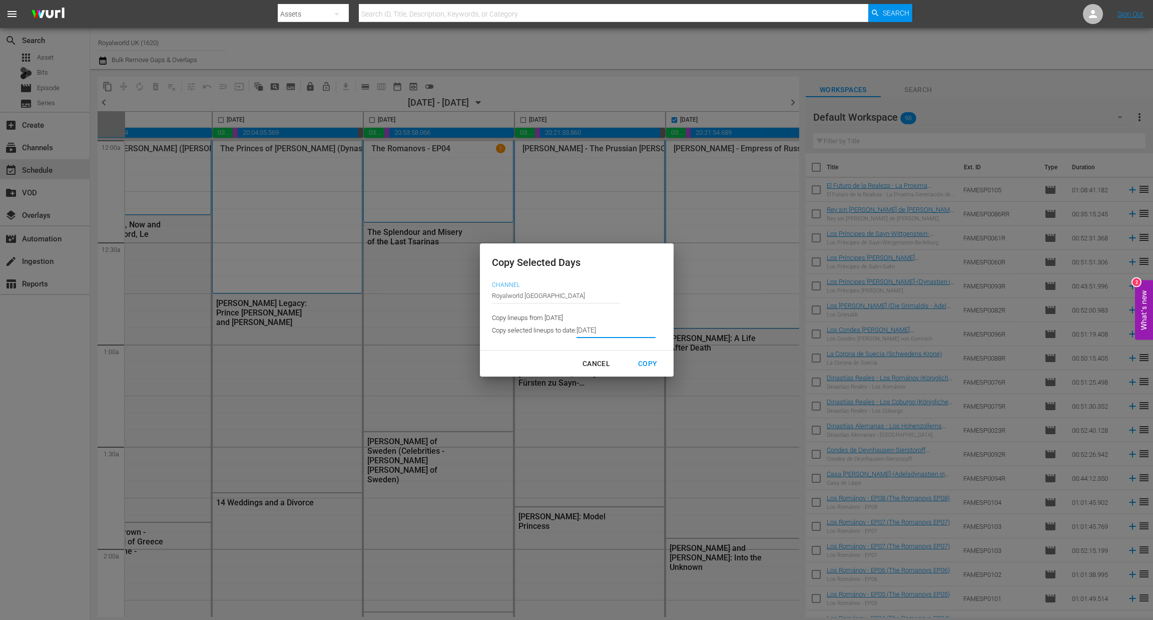
click at [634, 330] on input "8/12/2025" at bounding box center [615, 330] width 79 height 15
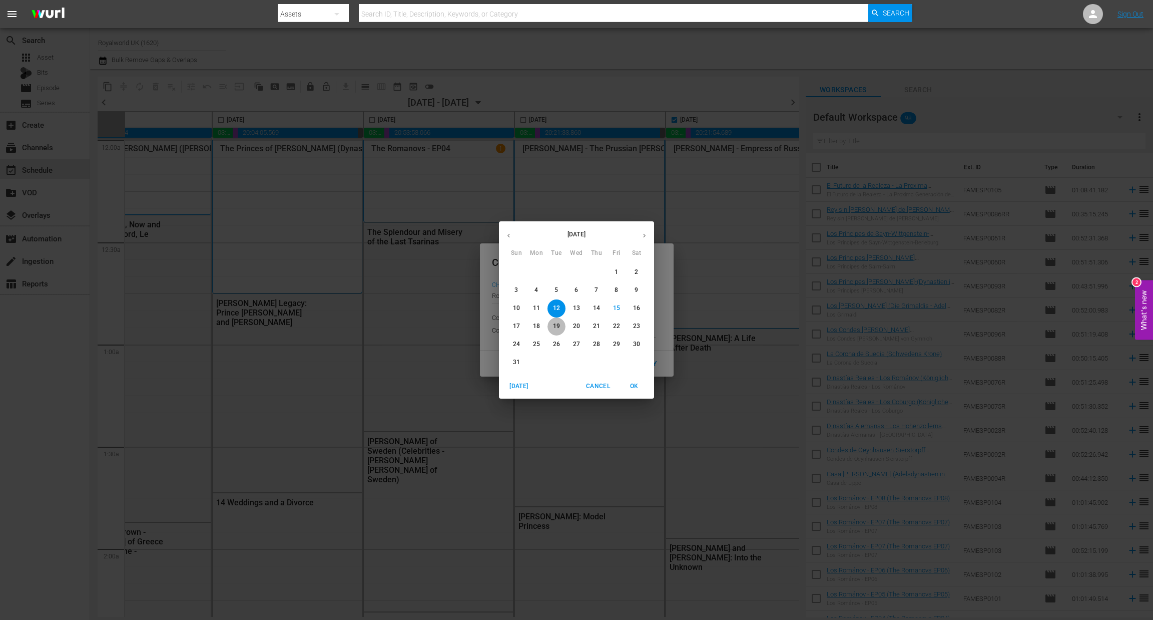
click at [557, 330] on p "19" at bounding box center [556, 326] width 7 height 9
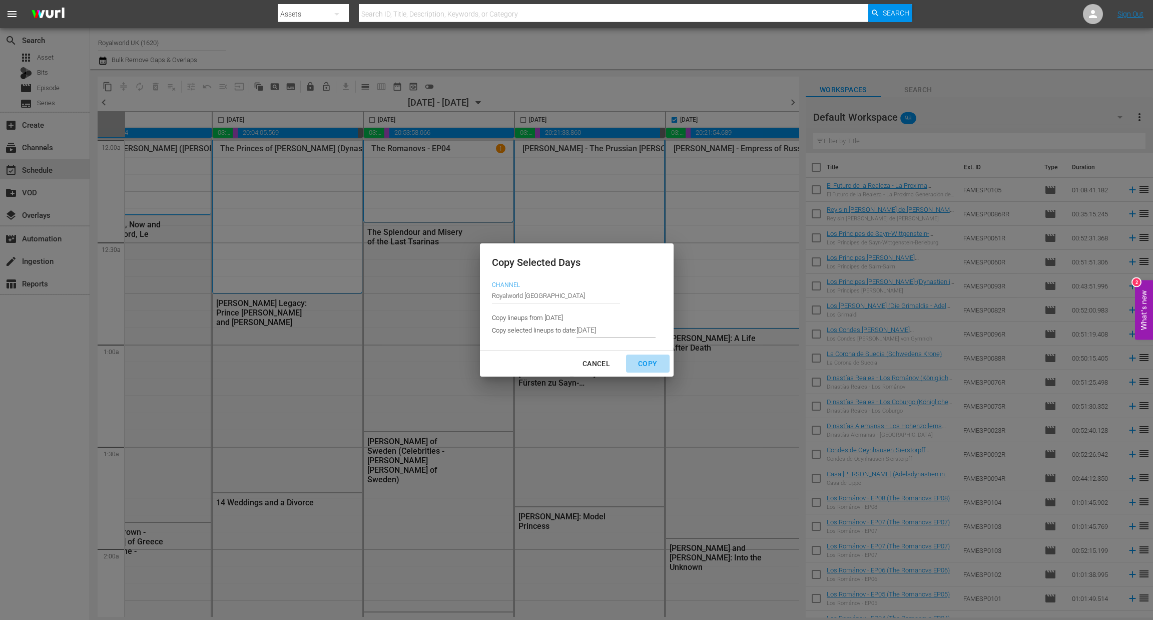
click at [645, 364] on div "Copy" at bounding box center [647, 363] width 35 height 13
type input "8/13/2025"
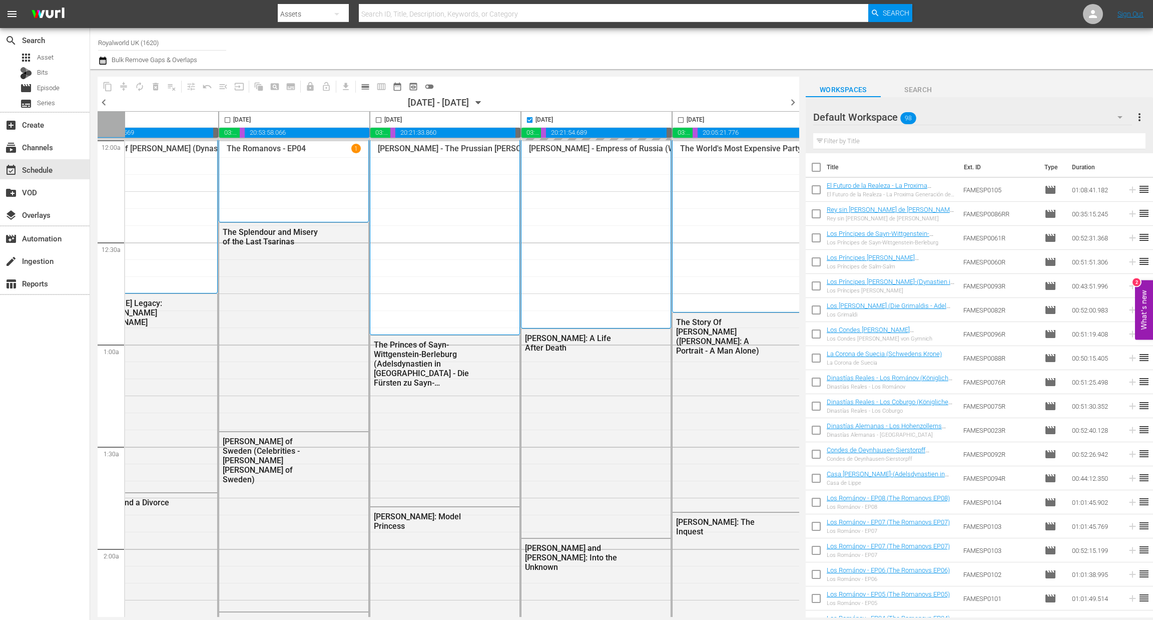
scroll to position [0, 388]
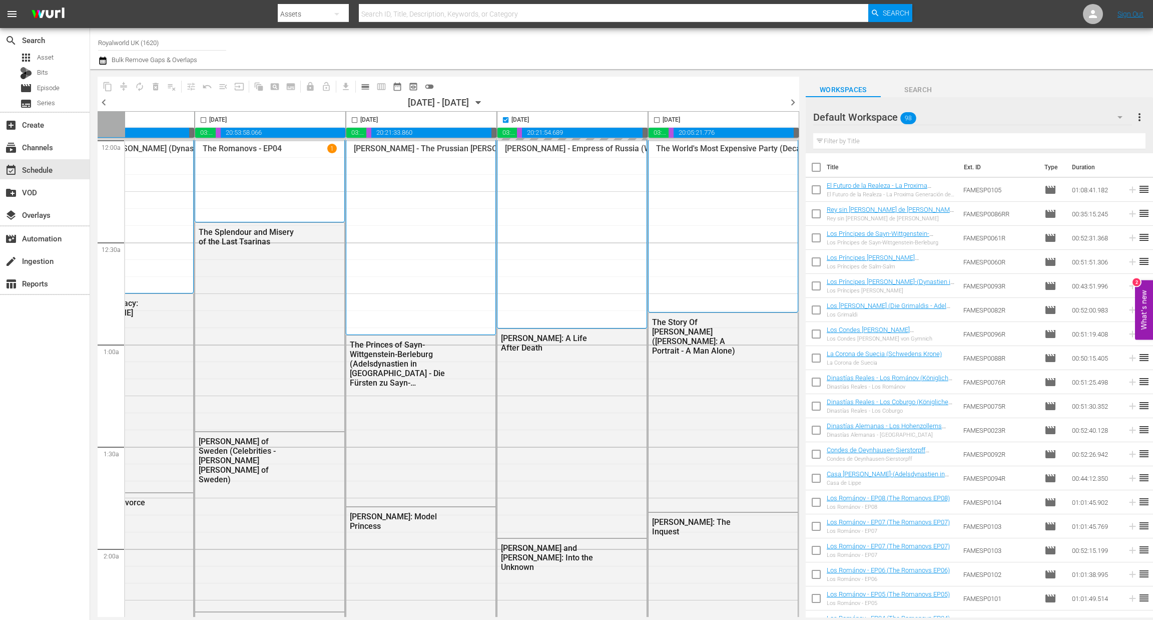
click at [651, 117] on input "checkbox" at bounding box center [657, 122] width 12 height 12
checkbox input "true"
click at [502, 120] on input "checkbox" at bounding box center [506, 122] width 12 height 12
checkbox input "false"
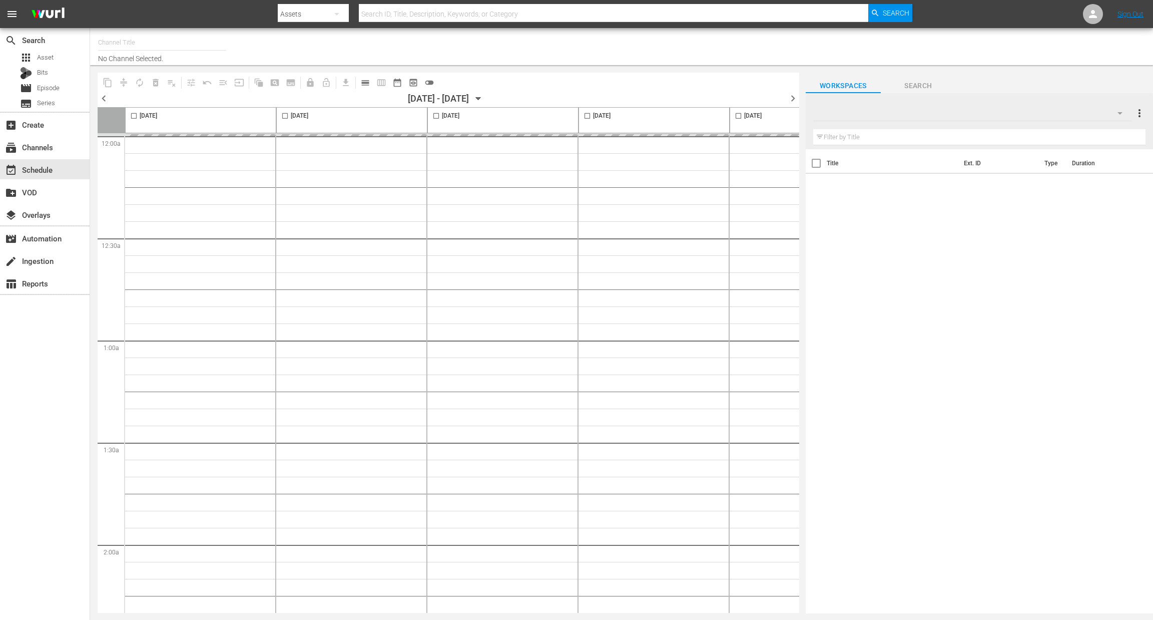
type input "Royalworld UK (1620)"
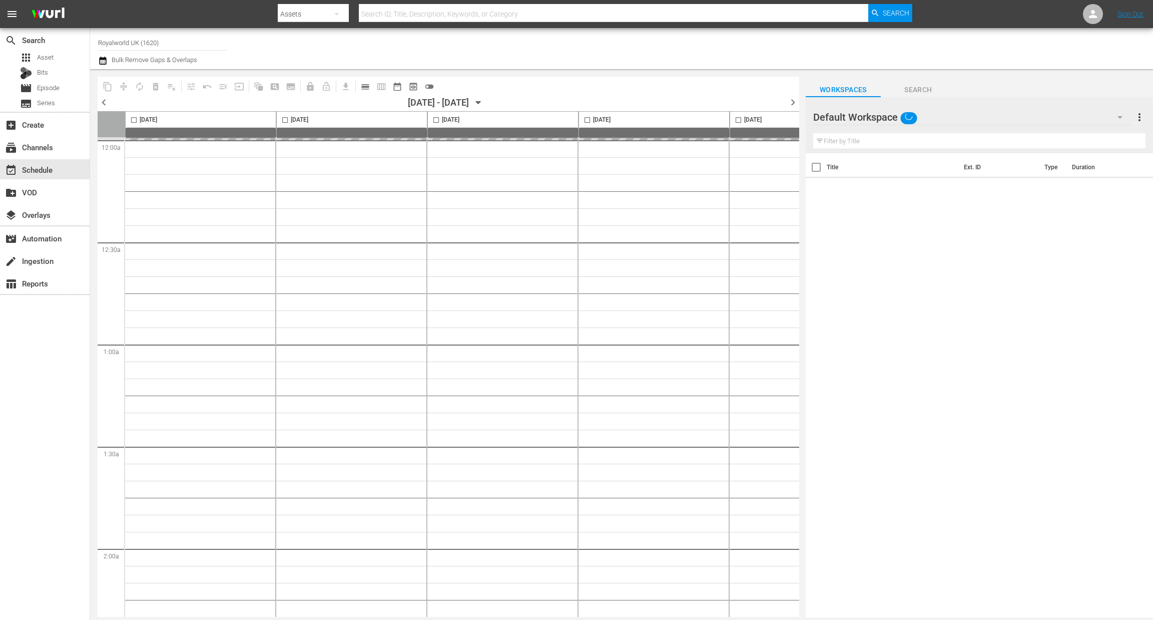
scroll to position [0, 388]
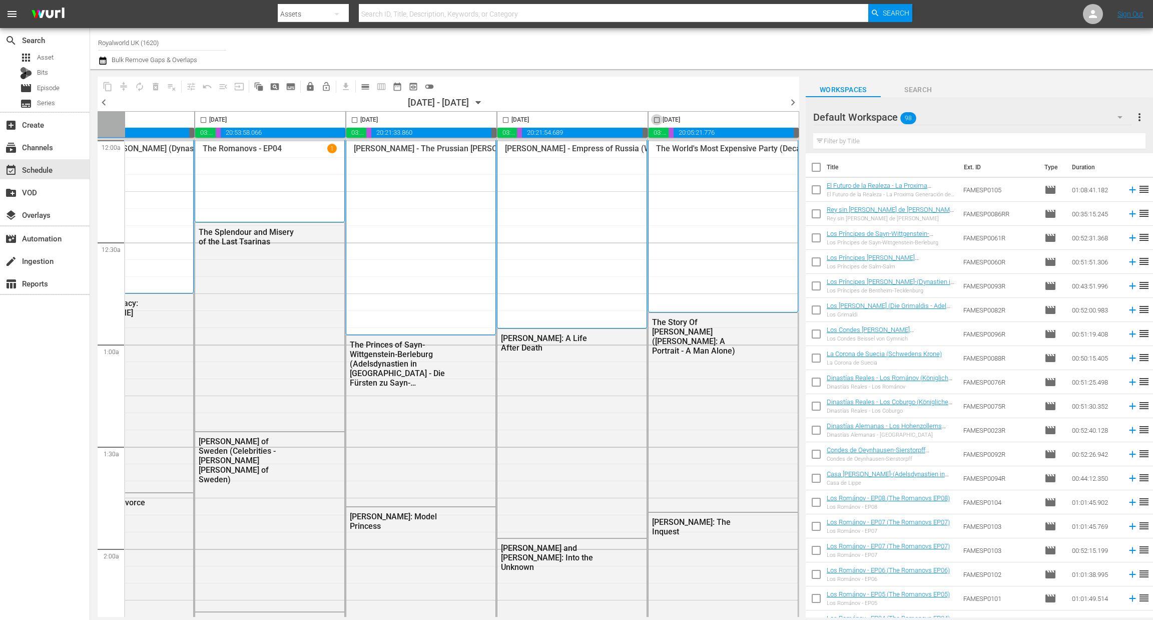
click at [653, 120] on input "checkbox" at bounding box center [657, 122] width 12 height 12
checkbox input "true"
click at [108, 87] on span "content_copy" at bounding box center [108, 87] width 10 height 10
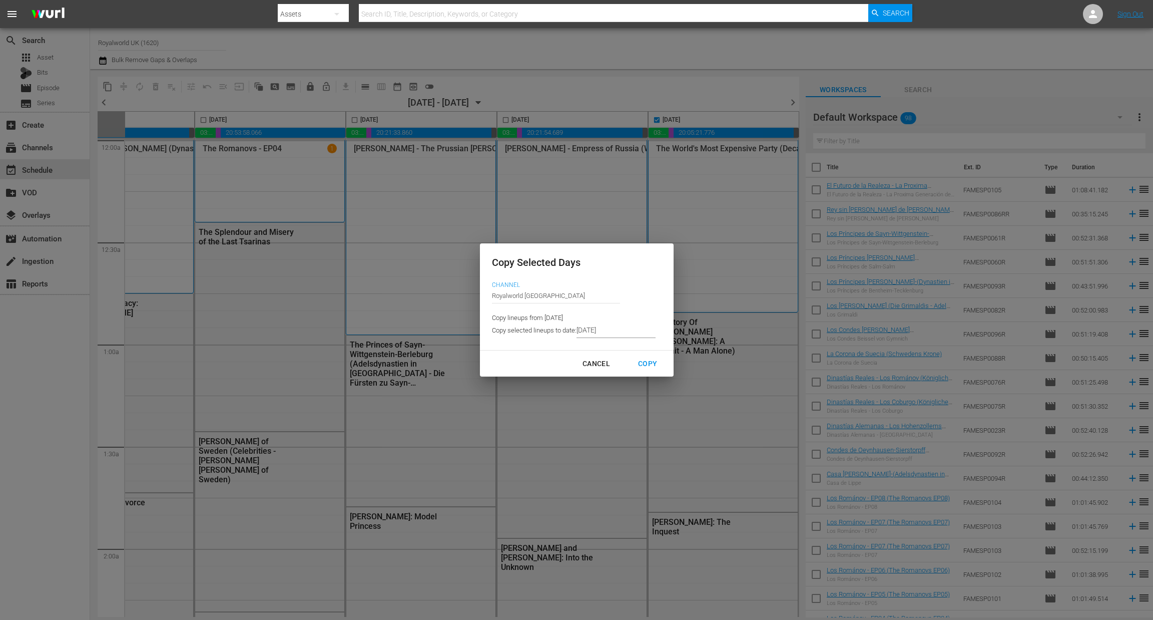
click at [596, 331] on input "[DATE]" at bounding box center [615, 330] width 79 height 15
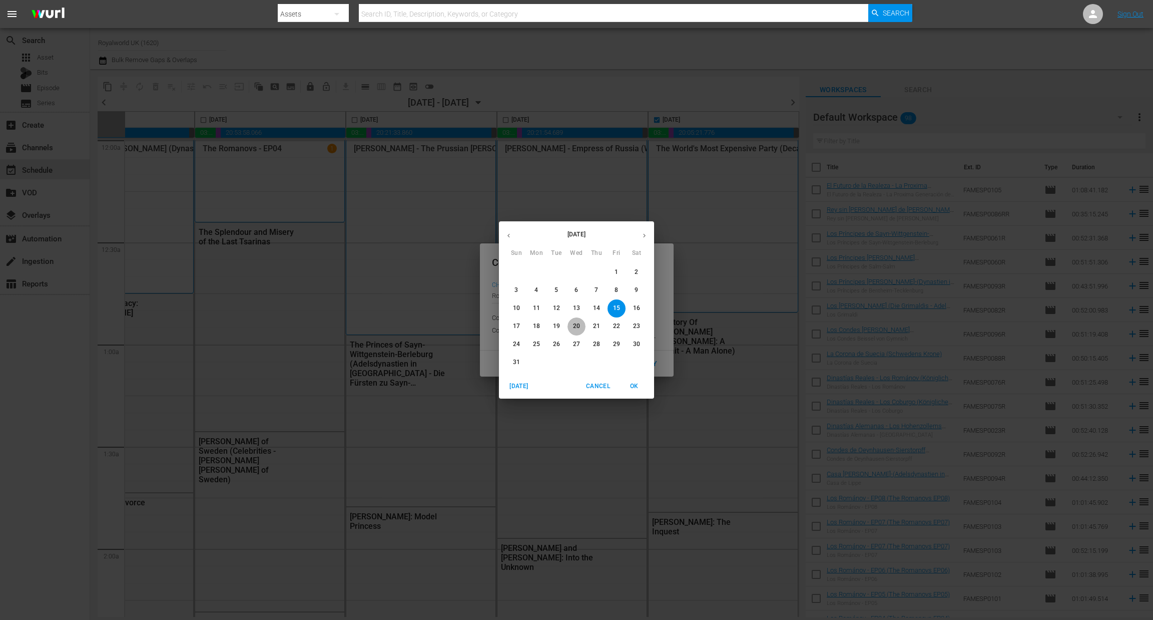
click at [582, 331] on button "20" at bounding box center [576, 326] width 18 height 18
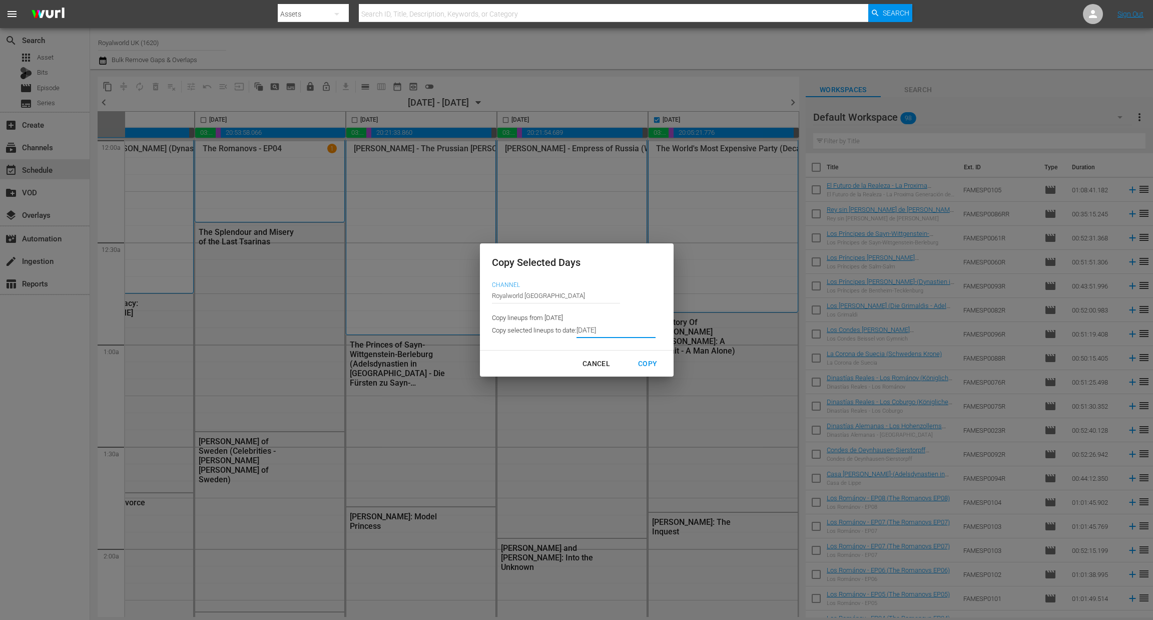
click at [651, 372] on div "Cancel Copy" at bounding box center [577, 363] width 194 height 27
click at [650, 371] on button "Copy" at bounding box center [647, 363] width 43 height 19
type input "[DATE]"
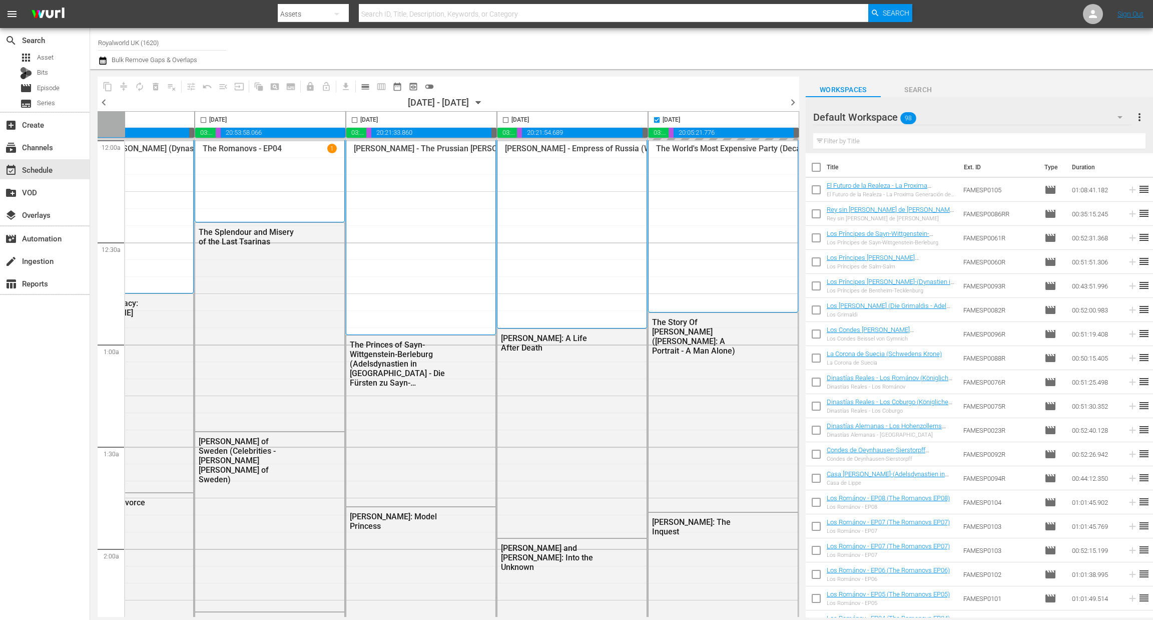
checkbox input "false"
click at [792, 97] on span "chevron_right" at bounding box center [793, 102] width 13 height 13
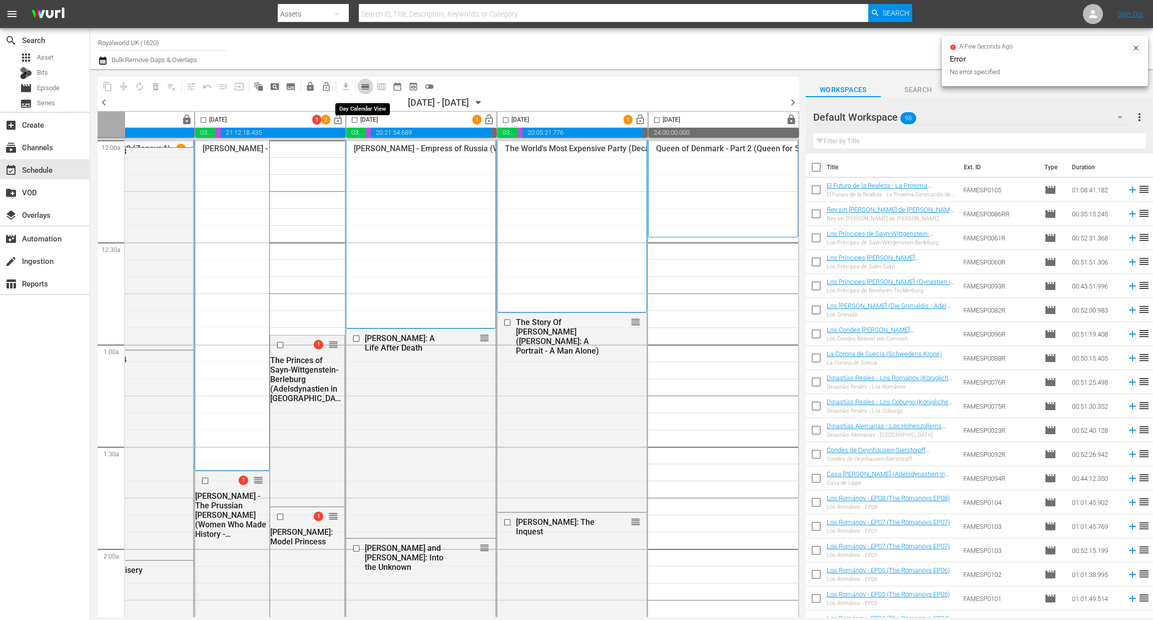
click at [360, 87] on span "calendar_view_day_outlined" at bounding box center [365, 87] width 10 height 10
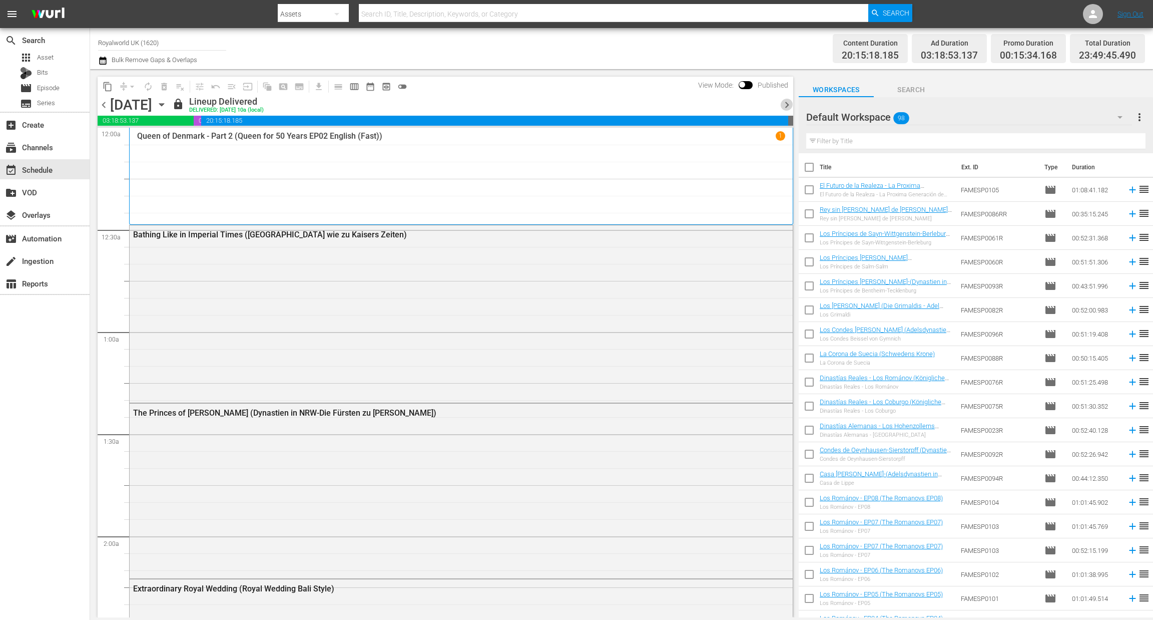
click at [785, 108] on span "chevron_right" at bounding box center [787, 105] width 13 height 13
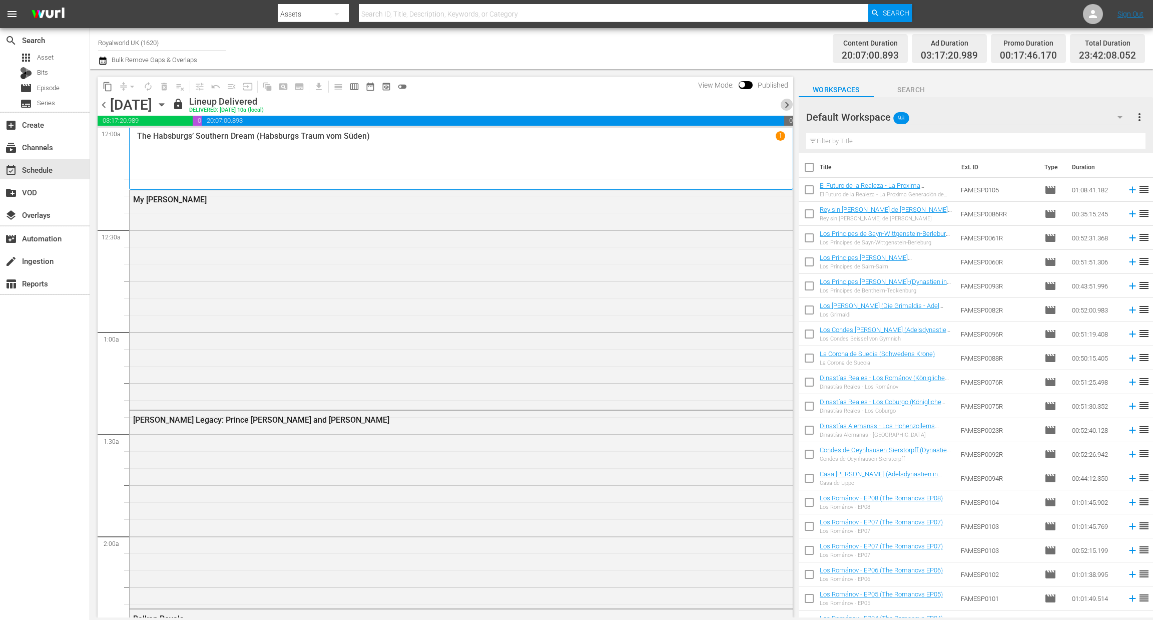
click at [785, 108] on span "chevron_right" at bounding box center [787, 105] width 13 height 13
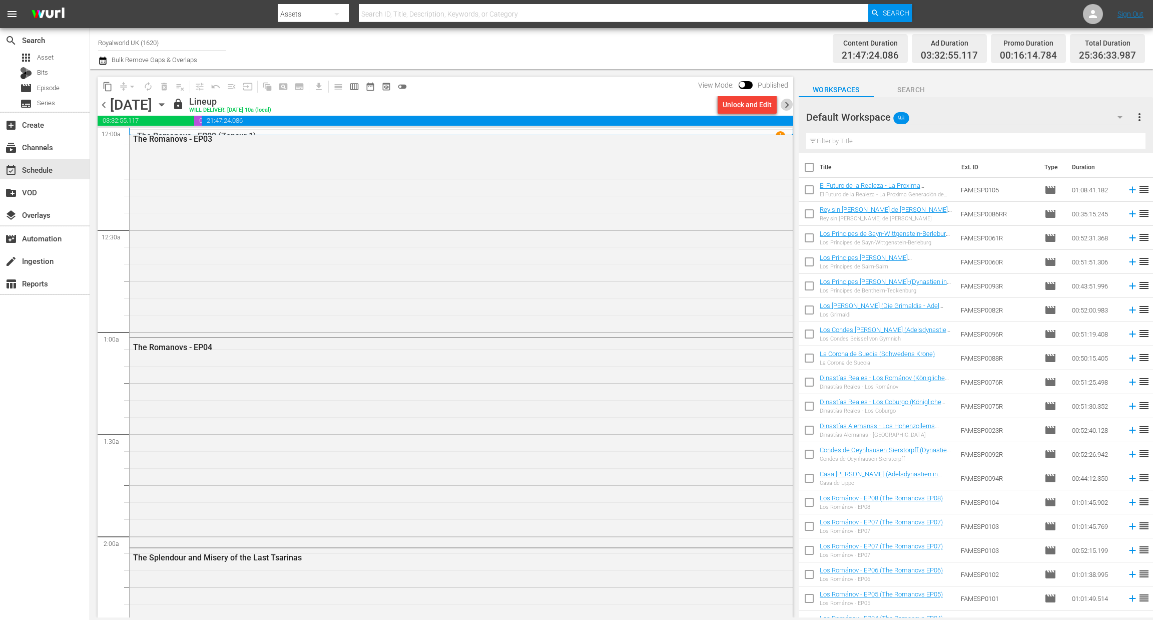
click at [785, 108] on span "chevron_right" at bounding box center [787, 105] width 13 height 13
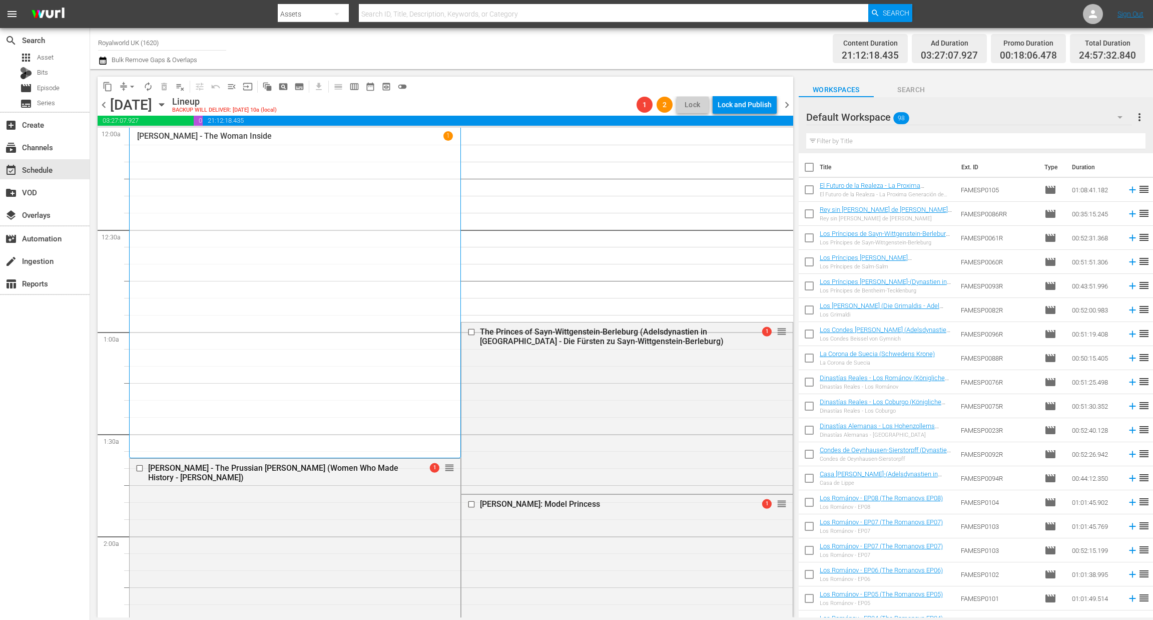
scroll to position [134, 0]
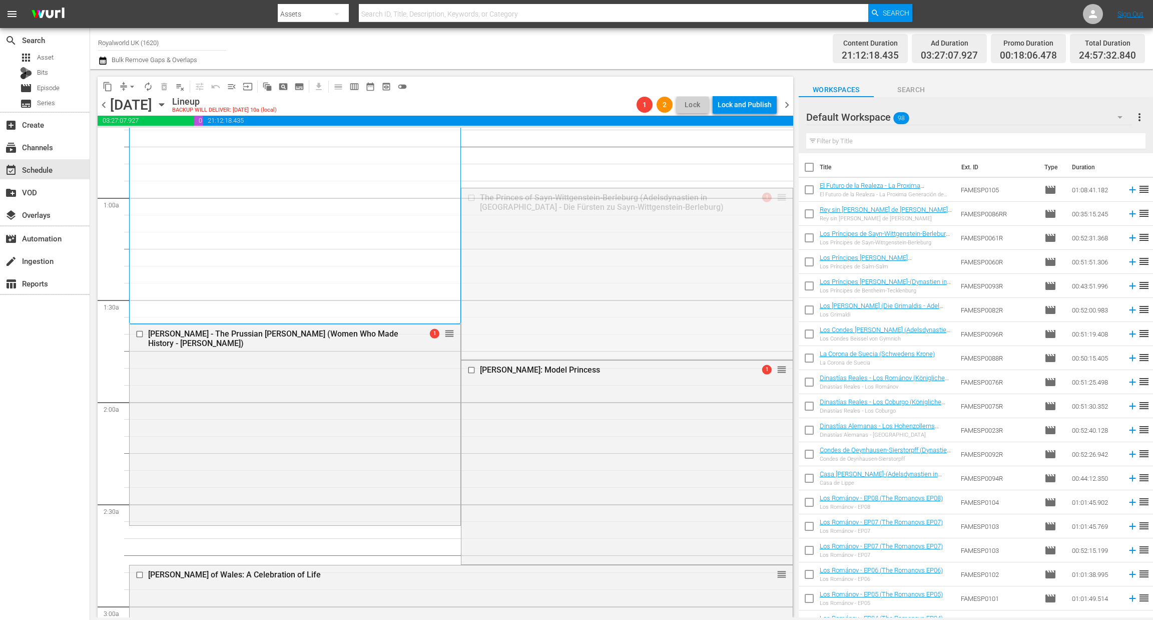
drag, startPoint x: 768, startPoint y: 201, endPoint x: 677, endPoint y: 424, distance: 240.9
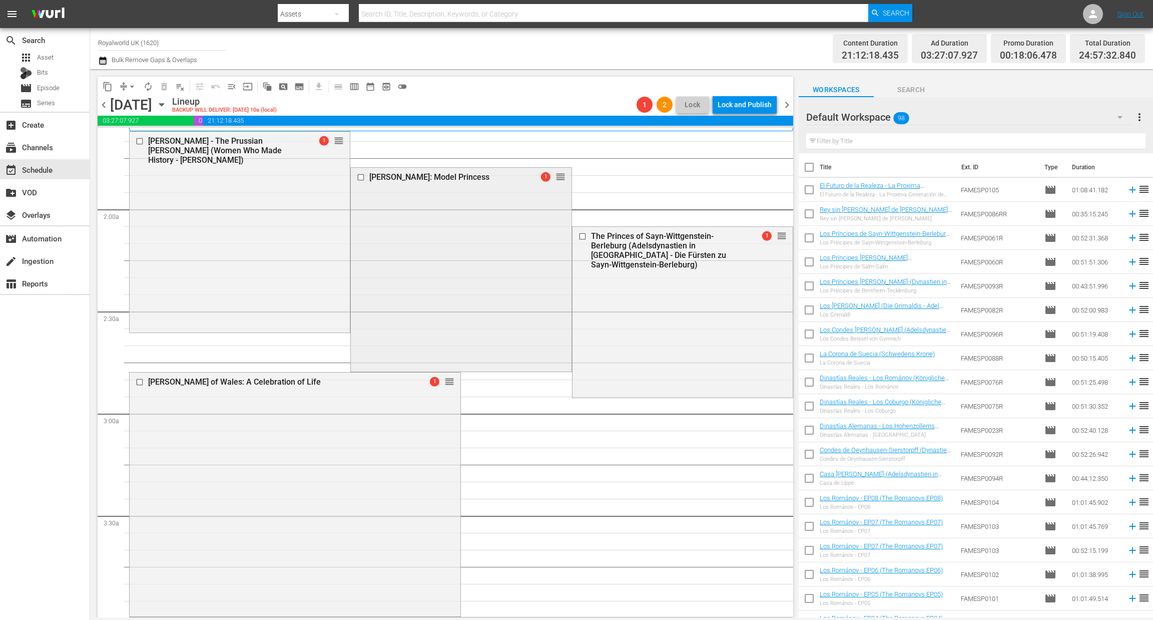
scroll to position [333, 0]
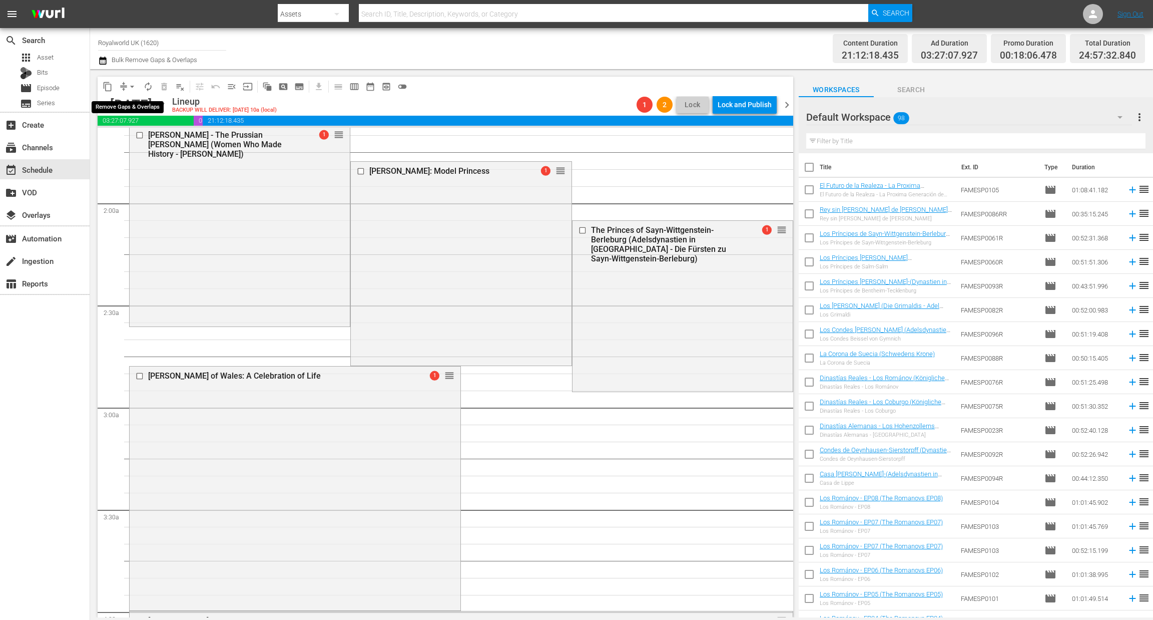
click at [133, 85] on span "arrow_drop_down" at bounding box center [132, 87] width 10 height 10
click at [144, 138] on li "Align to End of Previous Day" at bounding box center [132, 139] width 105 height 17
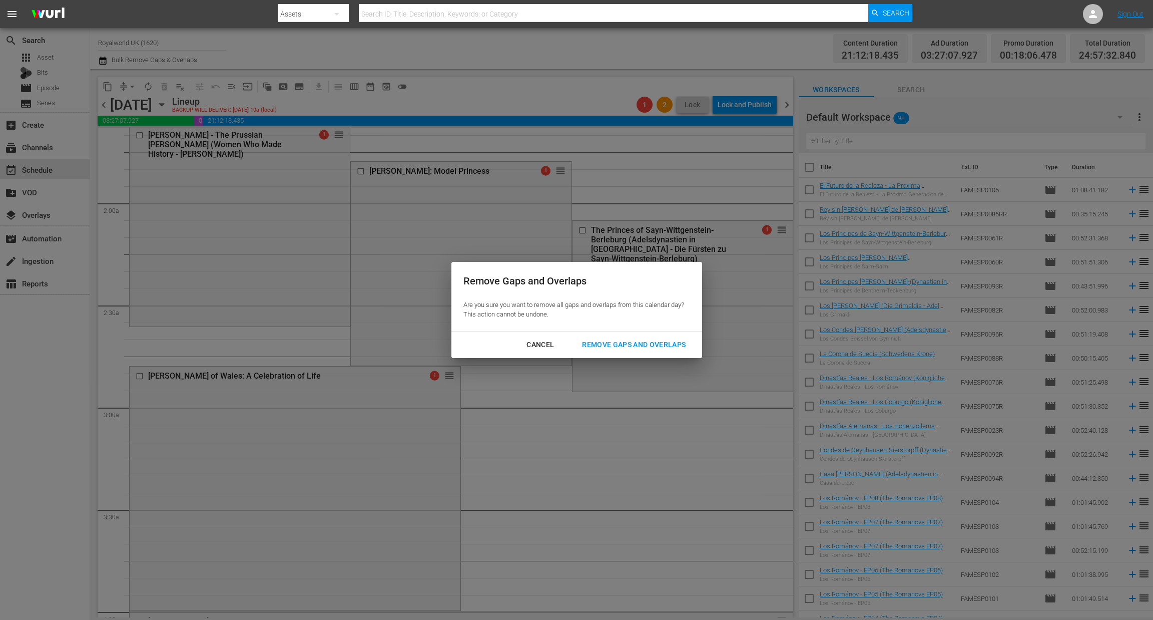
click at [610, 348] on div "Remove Gaps and Overlaps" at bounding box center [634, 344] width 120 height 13
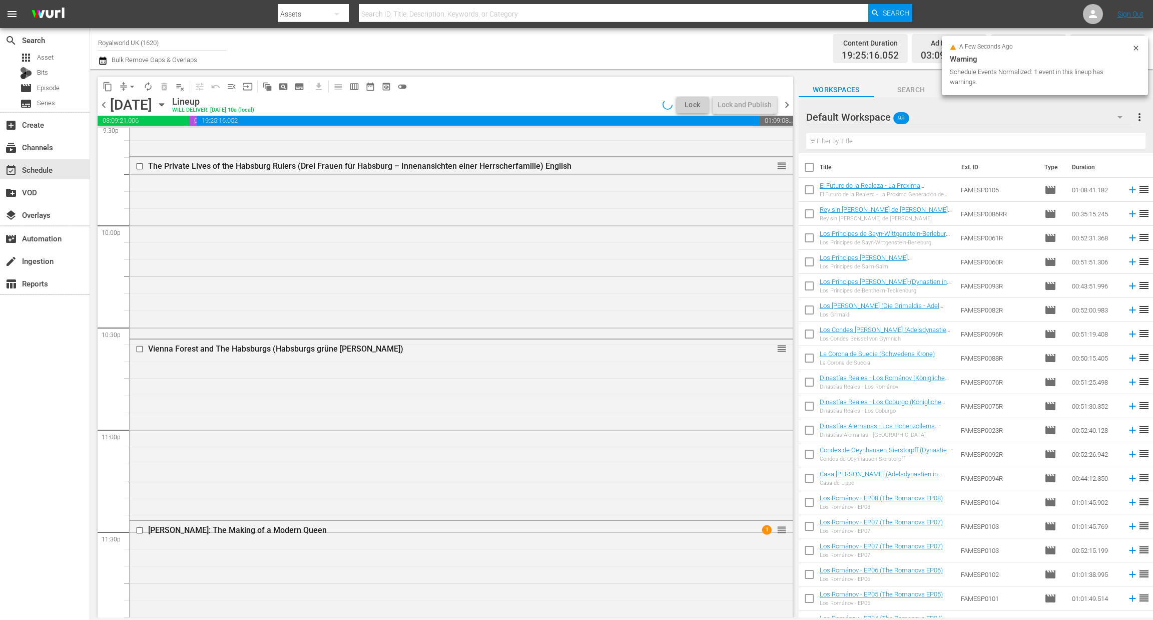
scroll to position [4505, 0]
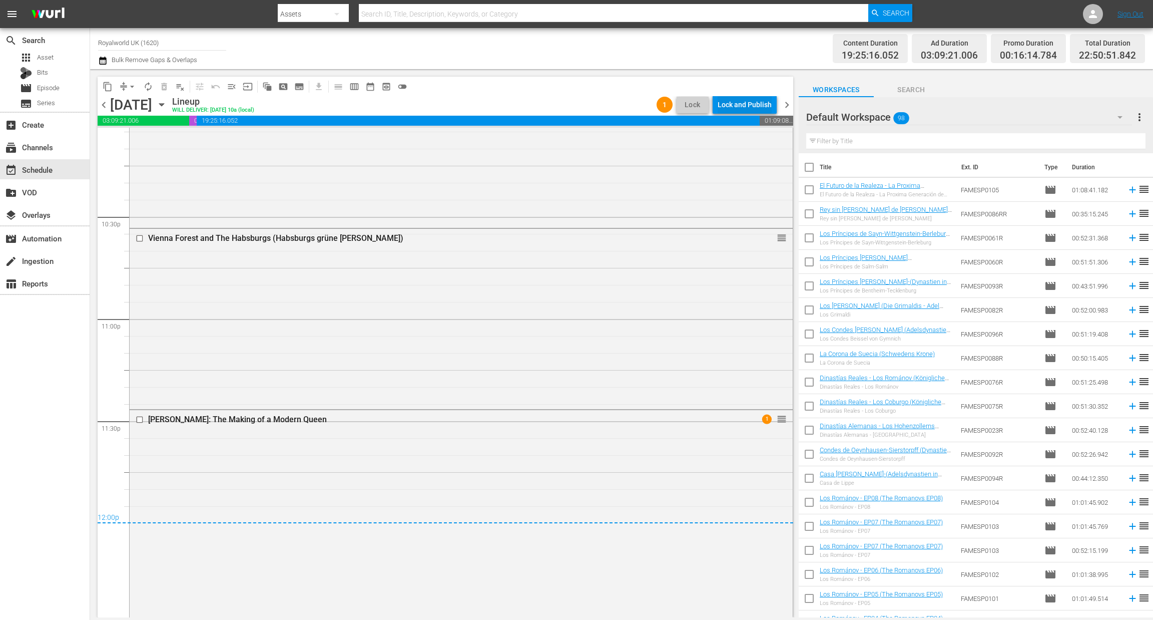
click at [748, 106] on div "Lock and Publish" at bounding box center [745, 105] width 54 height 18
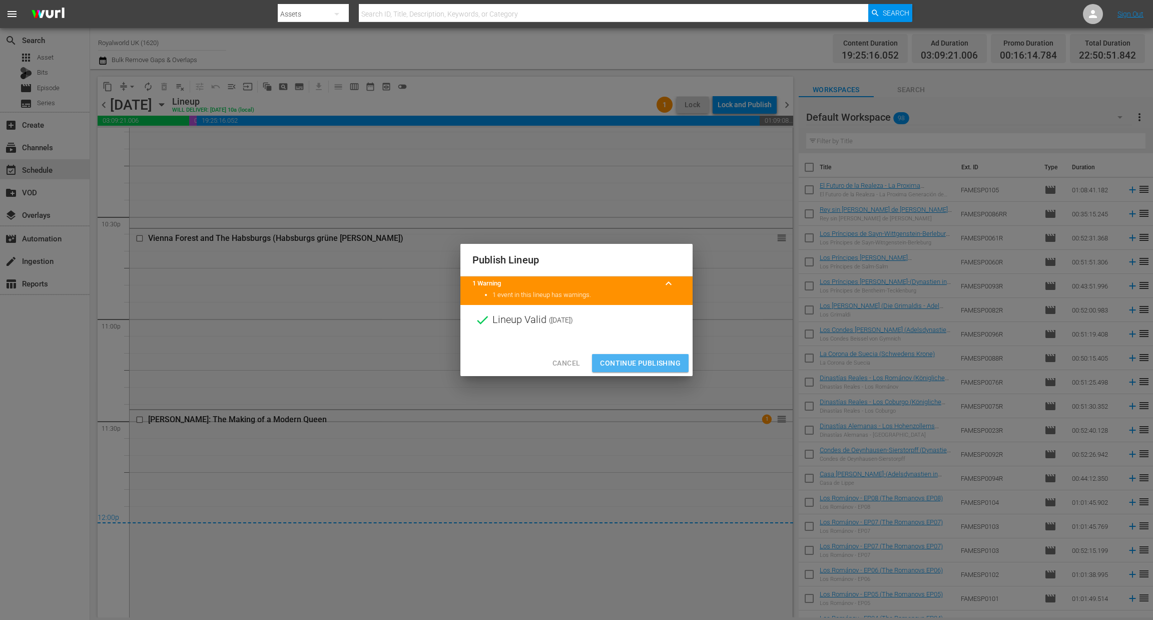
click at [636, 367] on span "Continue Publishing" at bounding box center [640, 363] width 81 height 13
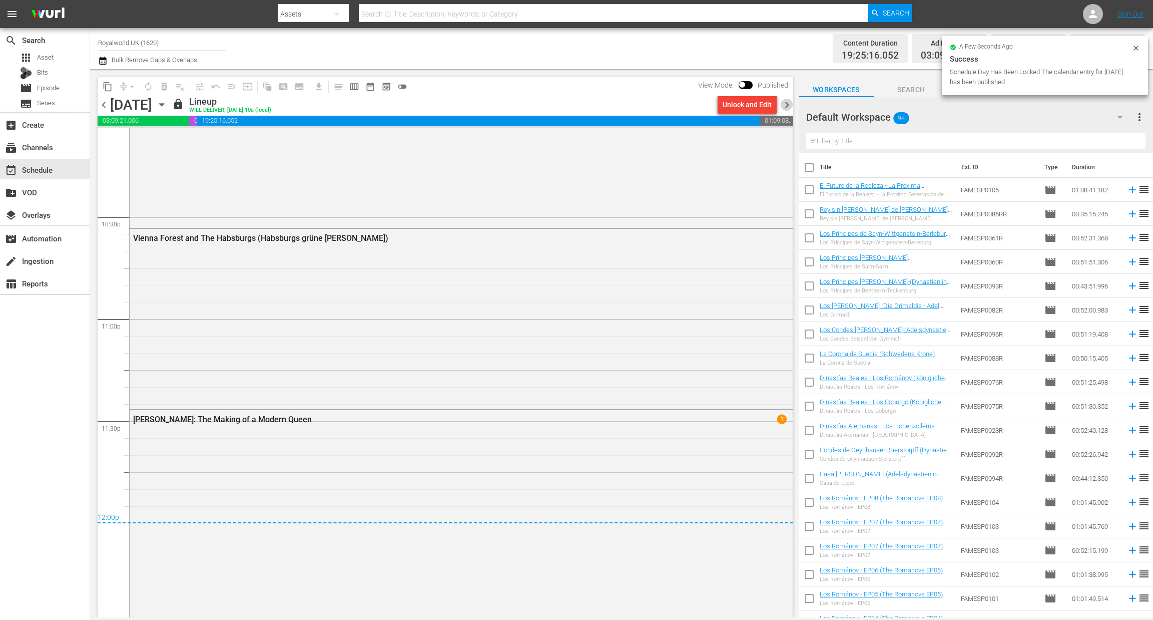
click at [787, 106] on span "chevron_right" at bounding box center [787, 105] width 13 height 13
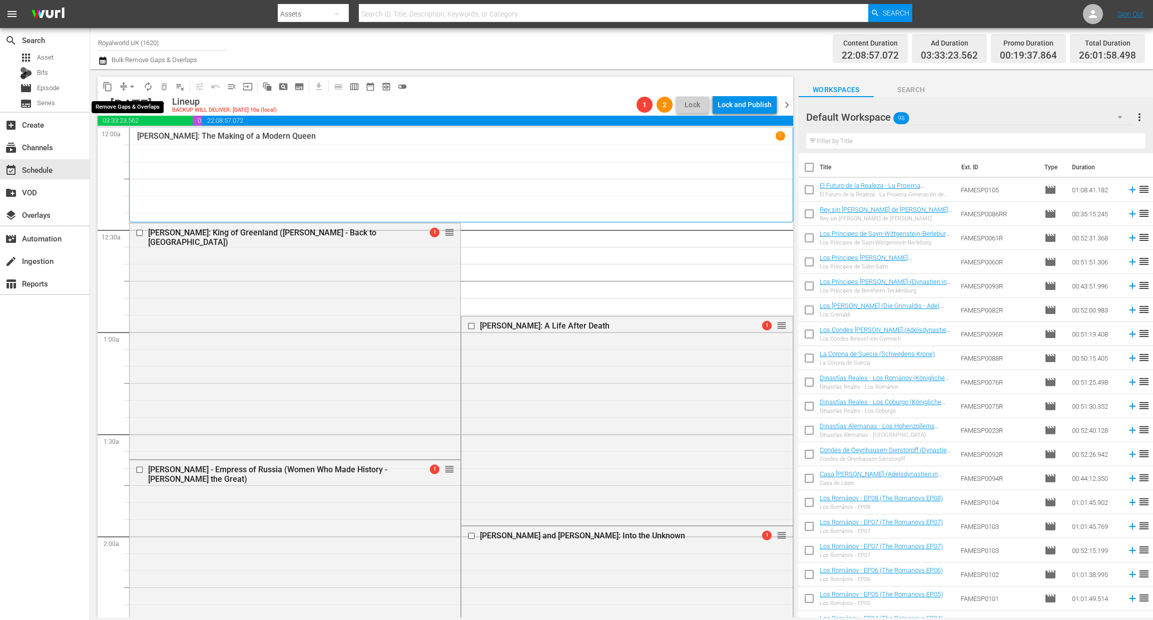
click at [130, 82] on span "arrow_drop_down" at bounding box center [132, 87] width 10 height 10
click at [125, 138] on li "Align to End of Previous Day" at bounding box center [132, 139] width 105 height 17
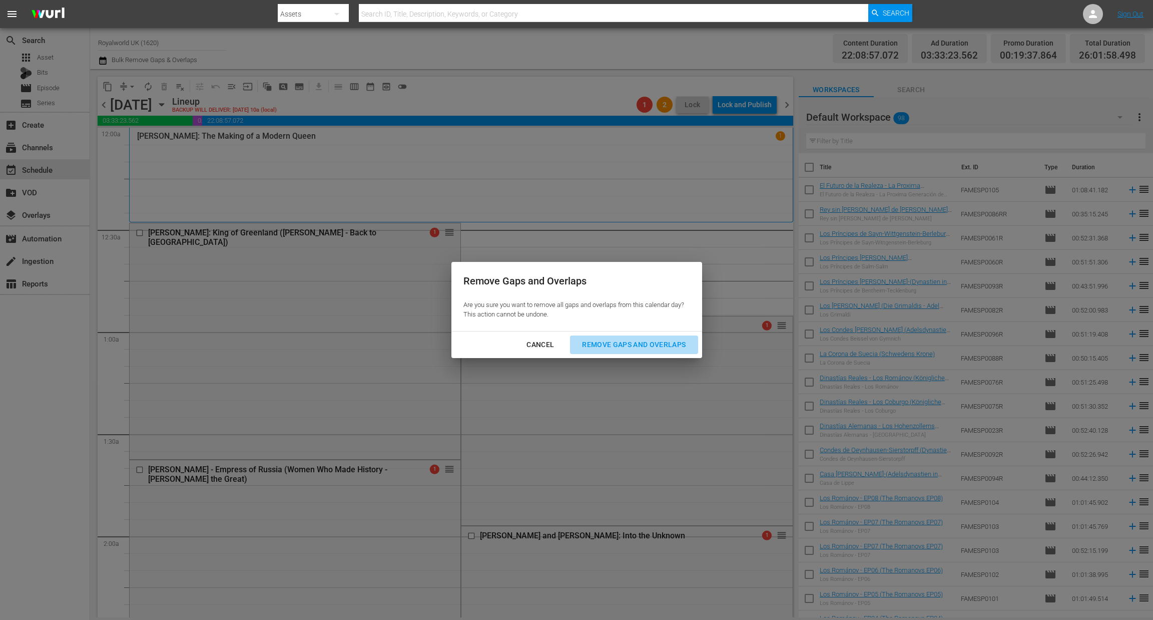
drag, startPoint x: 608, startPoint y: 343, endPoint x: 596, endPoint y: 344, distance: 12.1
click at [596, 344] on div "Remove Gaps and Overlaps" at bounding box center [634, 344] width 120 height 13
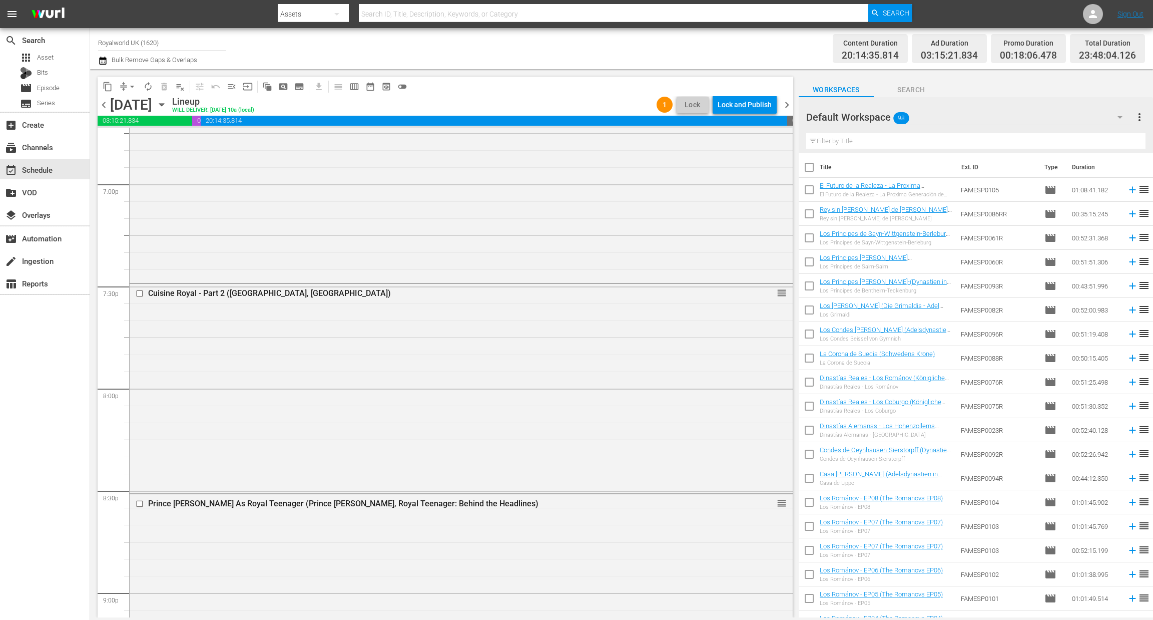
scroll to position [4465, 0]
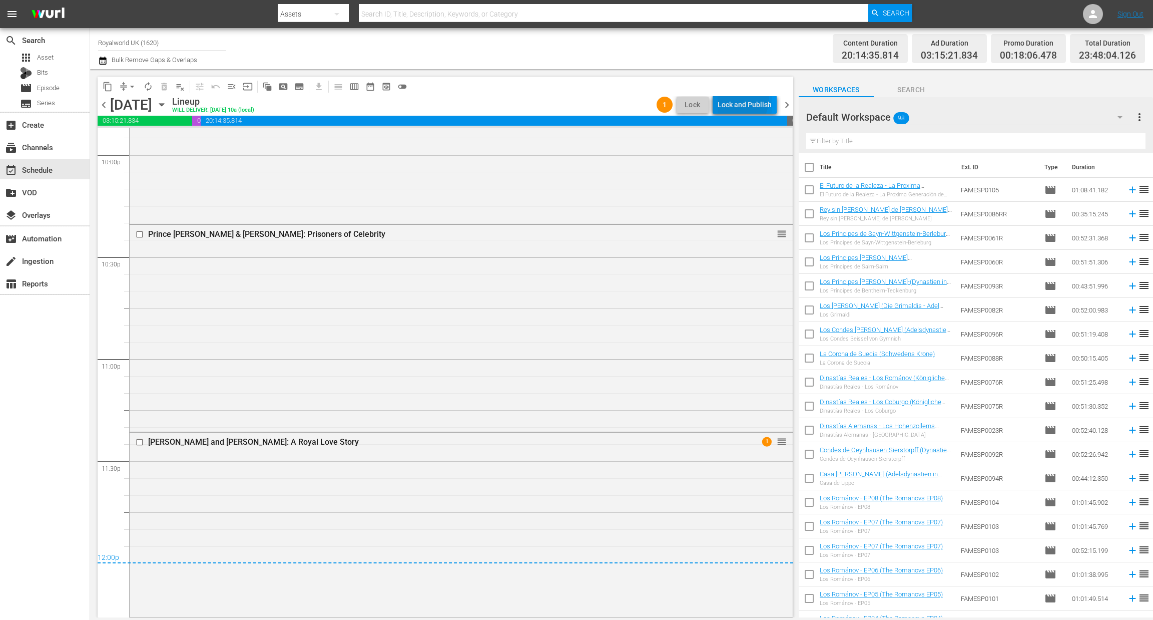
click at [733, 98] on div "Lock and Publish" at bounding box center [745, 105] width 54 height 18
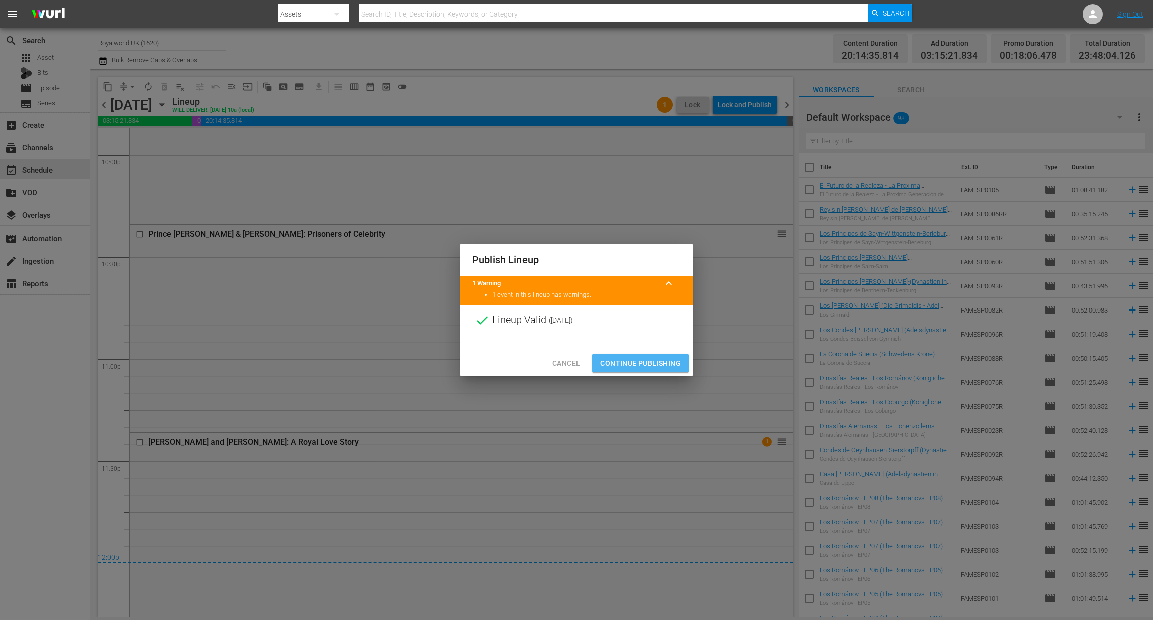
click at [648, 359] on span "Continue Publishing" at bounding box center [640, 363] width 81 height 13
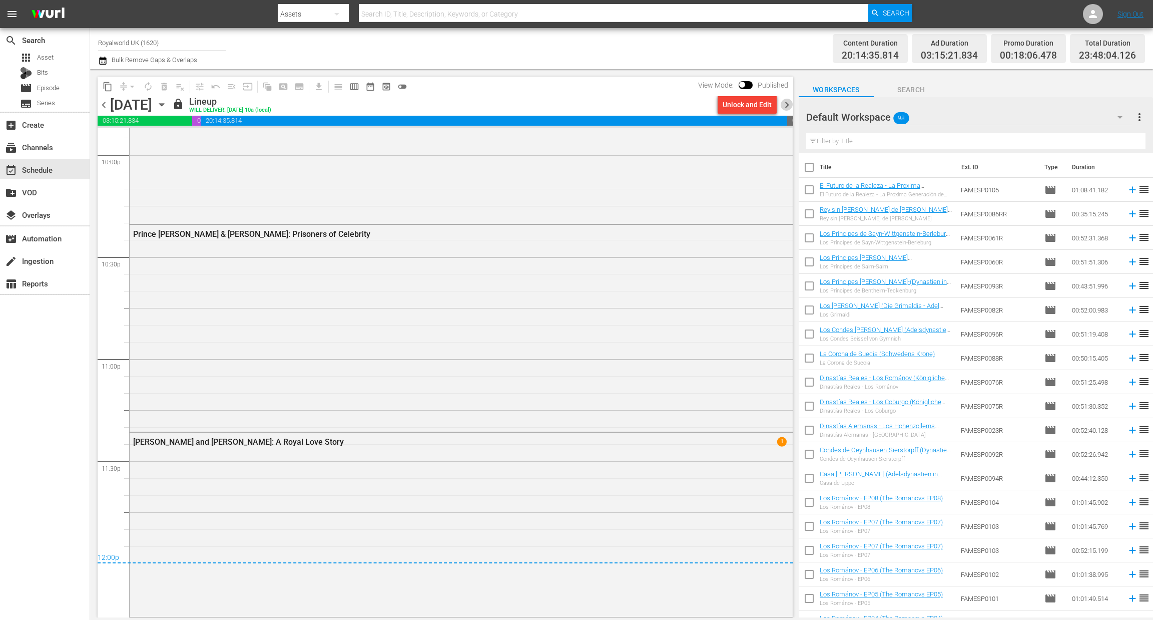
click at [783, 109] on span "chevron_right" at bounding box center [787, 105] width 13 height 13
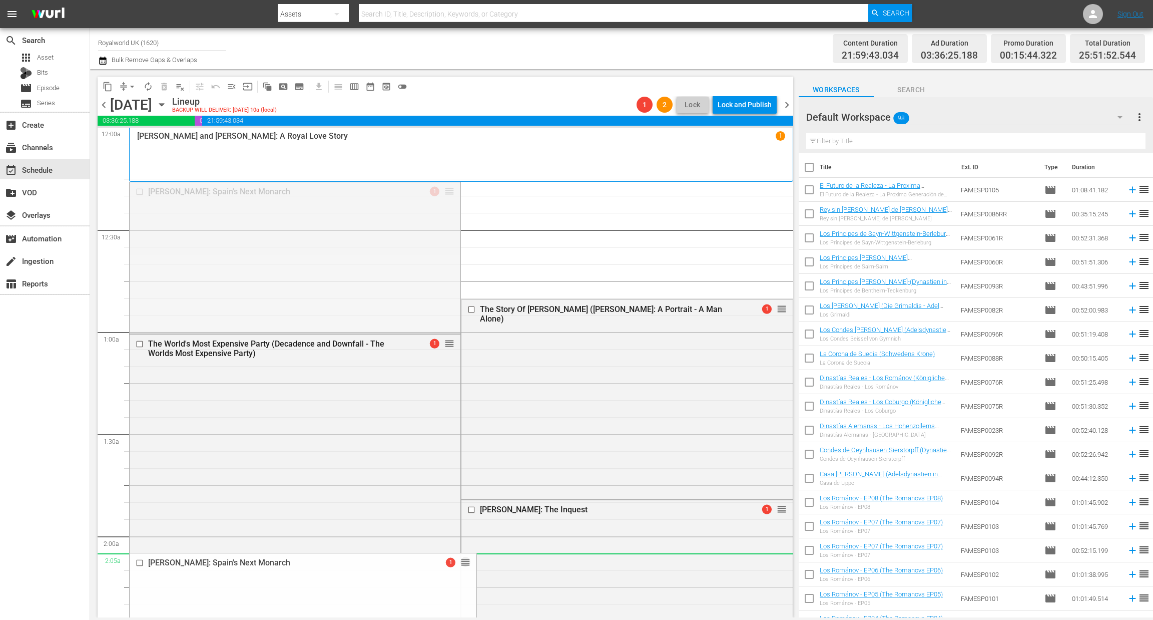
drag, startPoint x: 443, startPoint y: 193, endPoint x: 403, endPoint y: 567, distance: 377.0
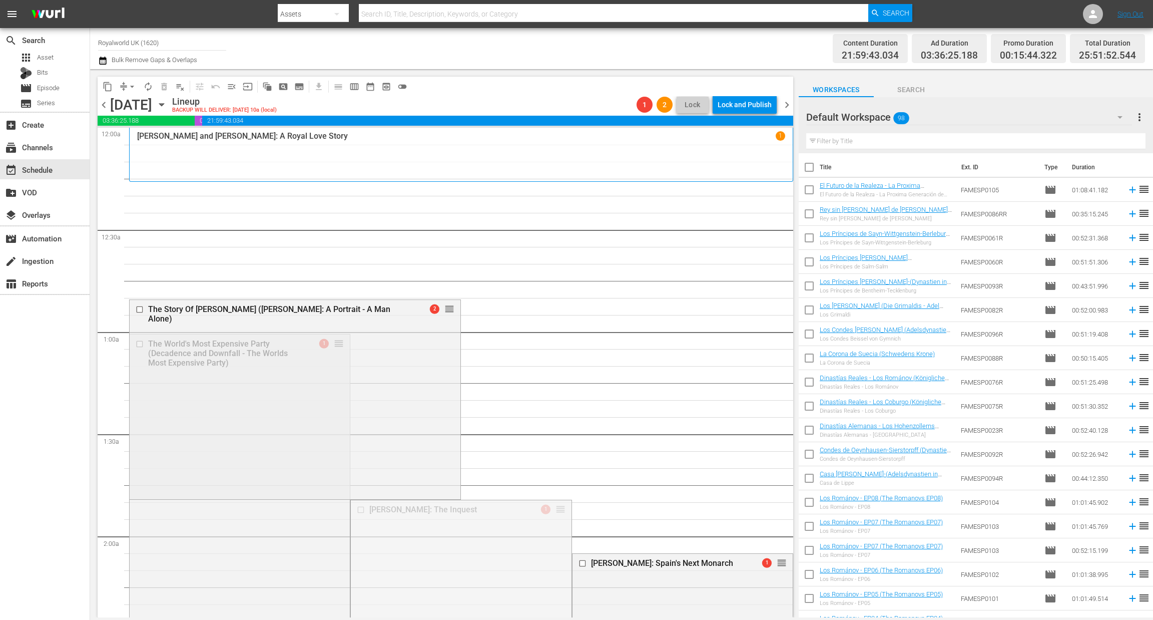
drag, startPoint x: 552, startPoint y: 510, endPoint x: 562, endPoint y: 194, distance: 316.4
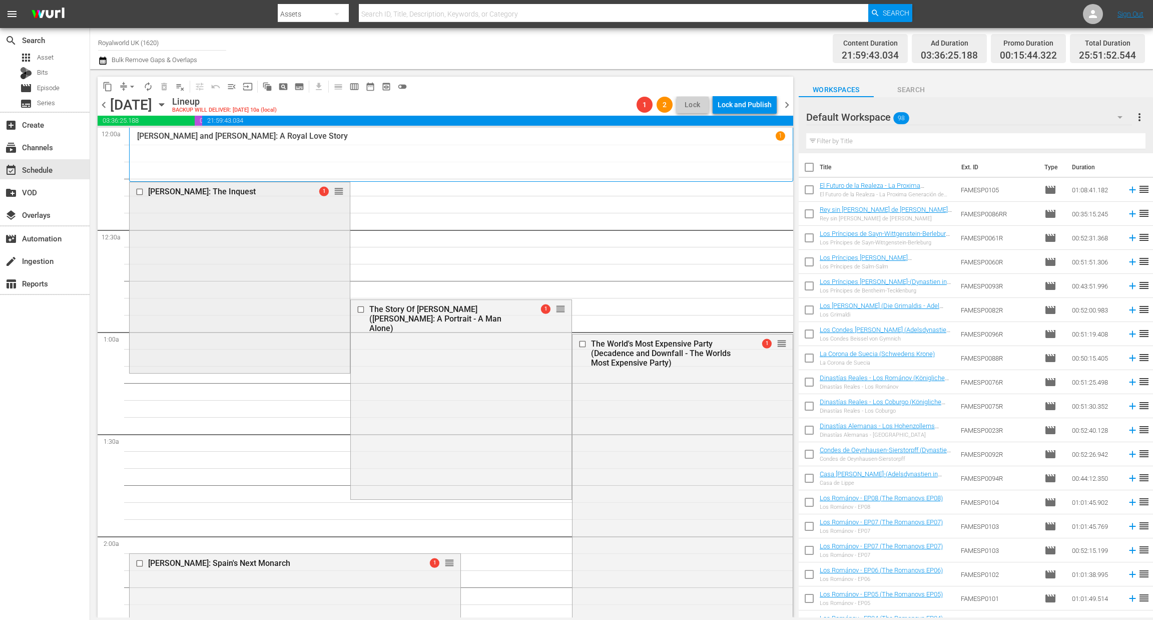
scroll to position [37, 0]
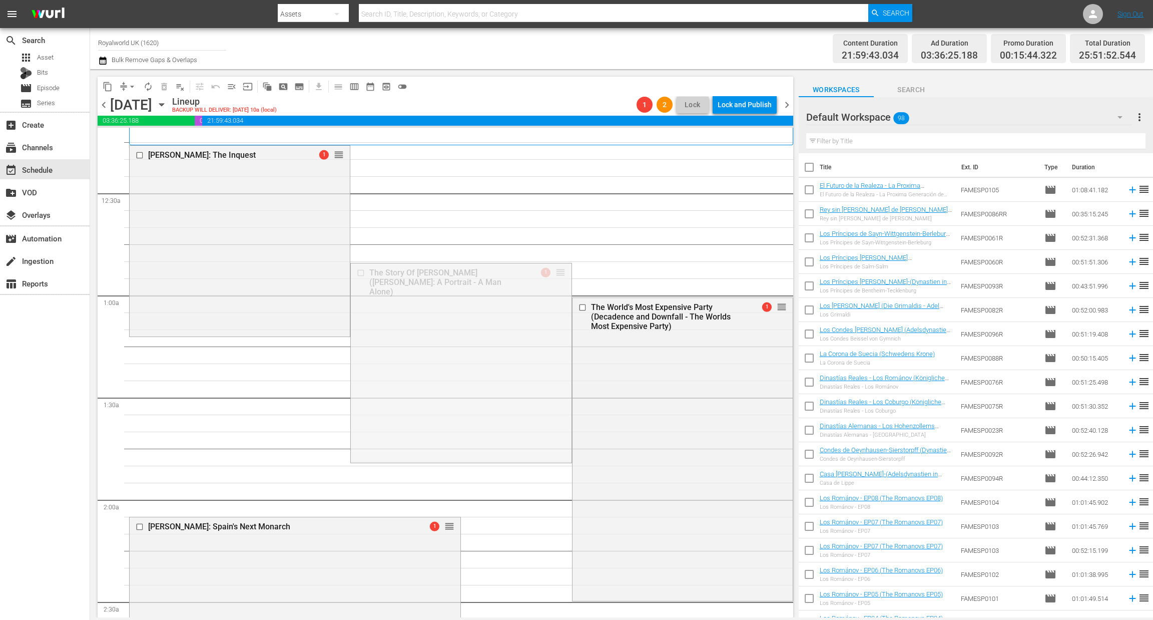
drag, startPoint x: 550, startPoint y: 272, endPoint x: 519, endPoint y: 490, distance: 220.9
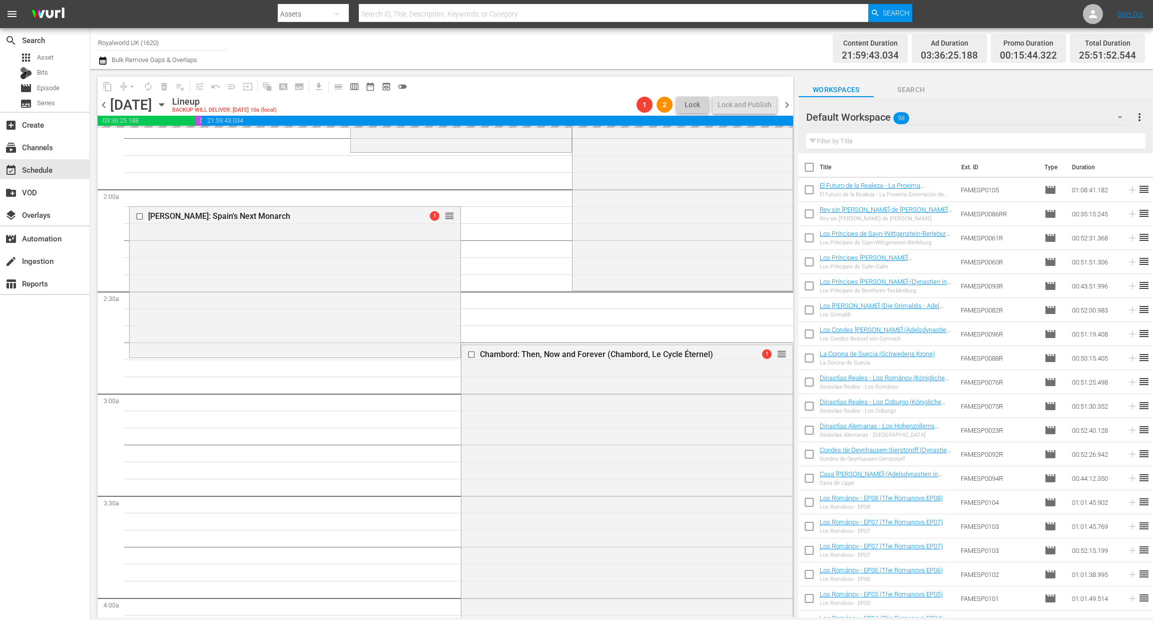
scroll to position [350, 0]
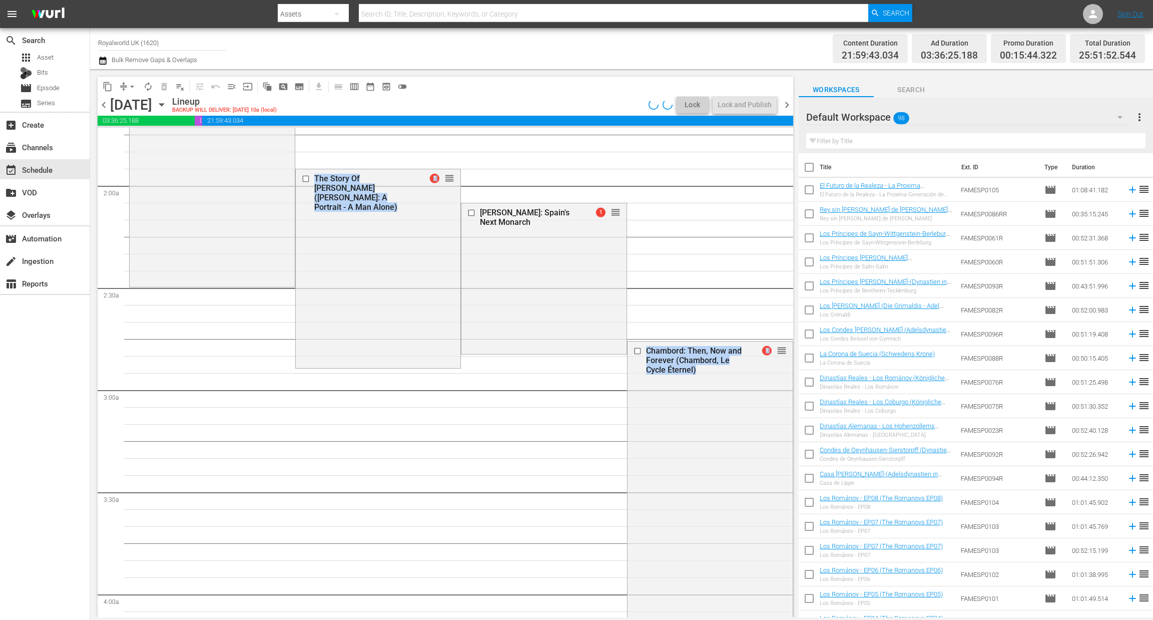
drag, startPoint x: 415, startPoint y: 469, endPoint x: 396, endPoint y: 39, distance: 430.8
click at [396, 39] on div "Channel Title Royalworld UK (1620) Bulk Remove Gaps & Overlaps" at bounding box center [383, 49] width 571 height 36
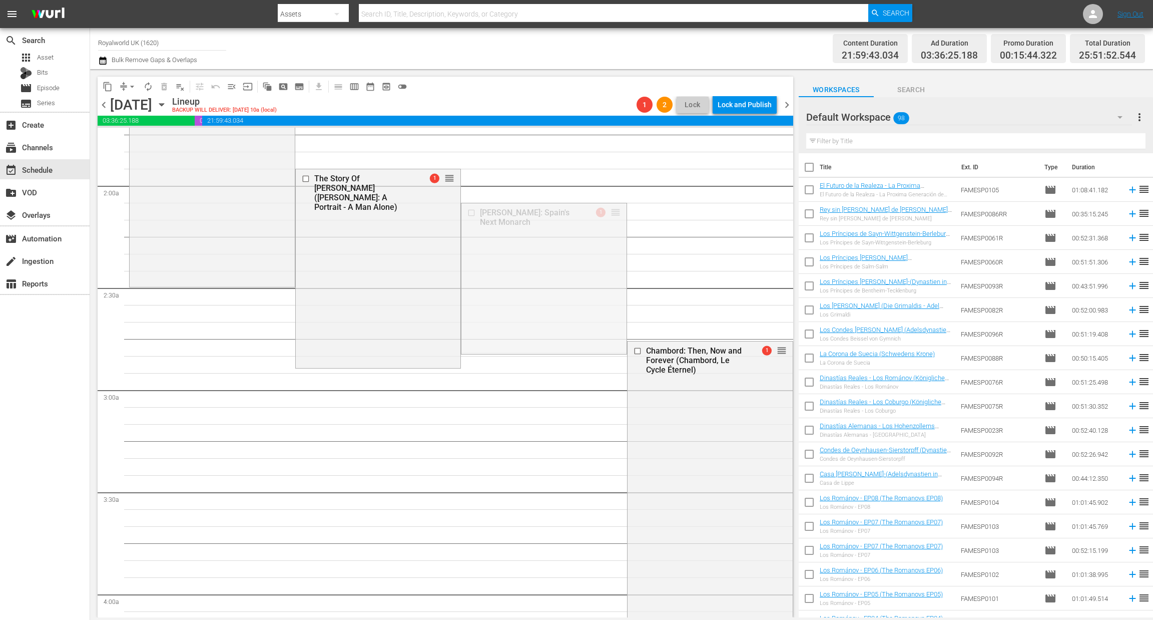
drag, startPoint x: 605, startPoint y: 213, endPoint x: 559, endPoint y: 505, distance: 295.8
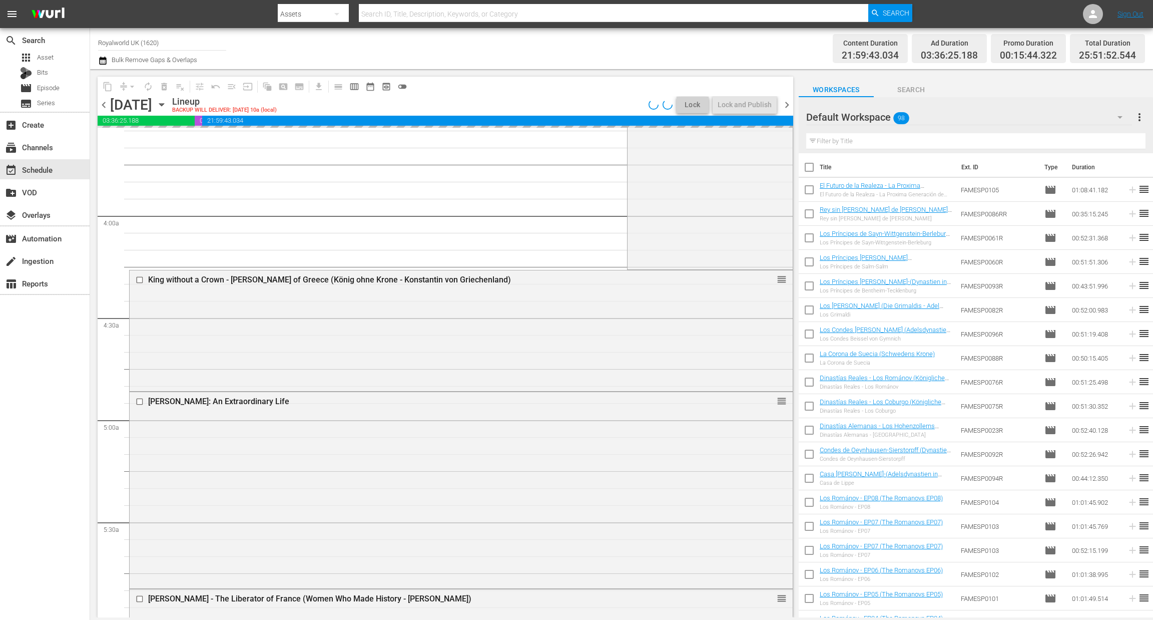
scroll to position [629, 0]
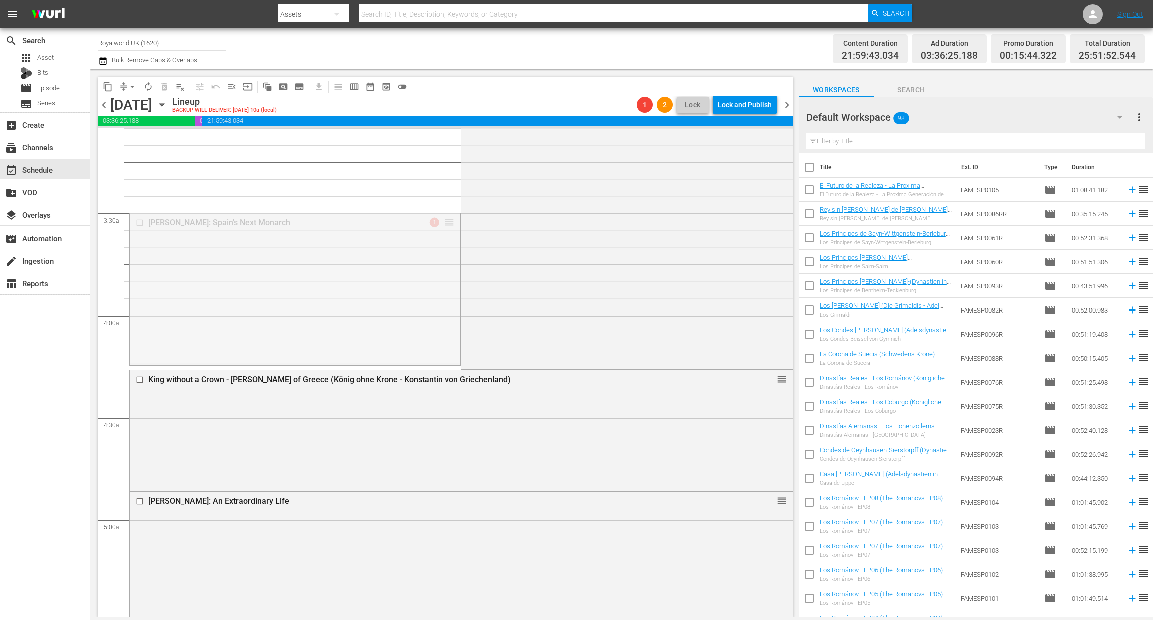
drag, startPoint x: 445, startPoint y: 222, endPoint x: 341, endPoint y: 573, distance: 367.0
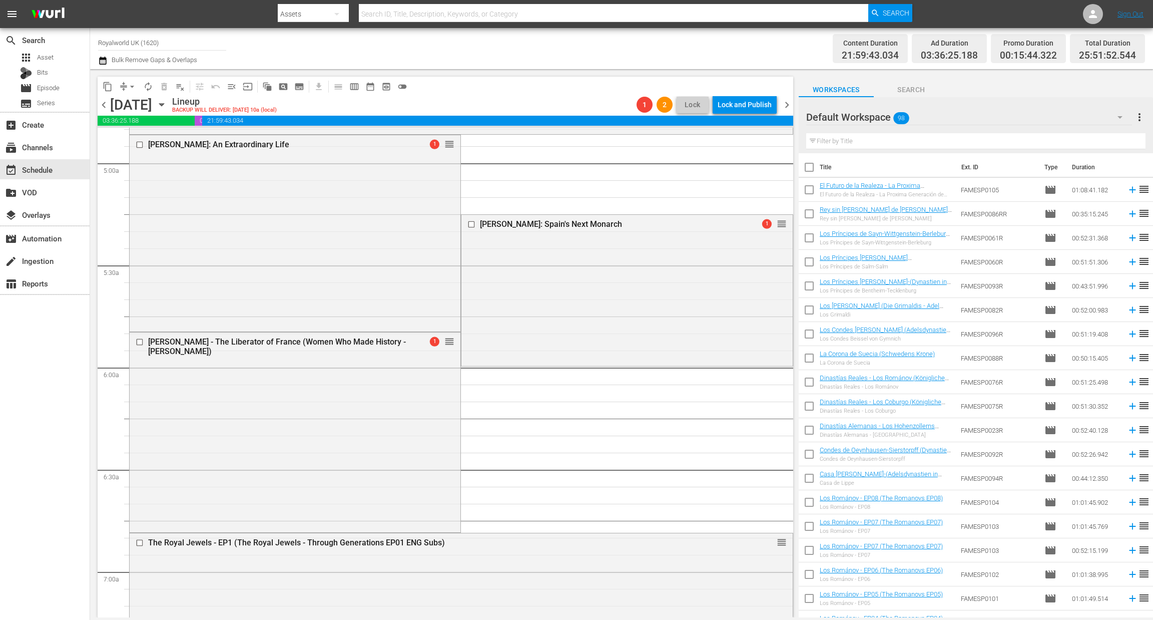
scroll to position [1014, 0]
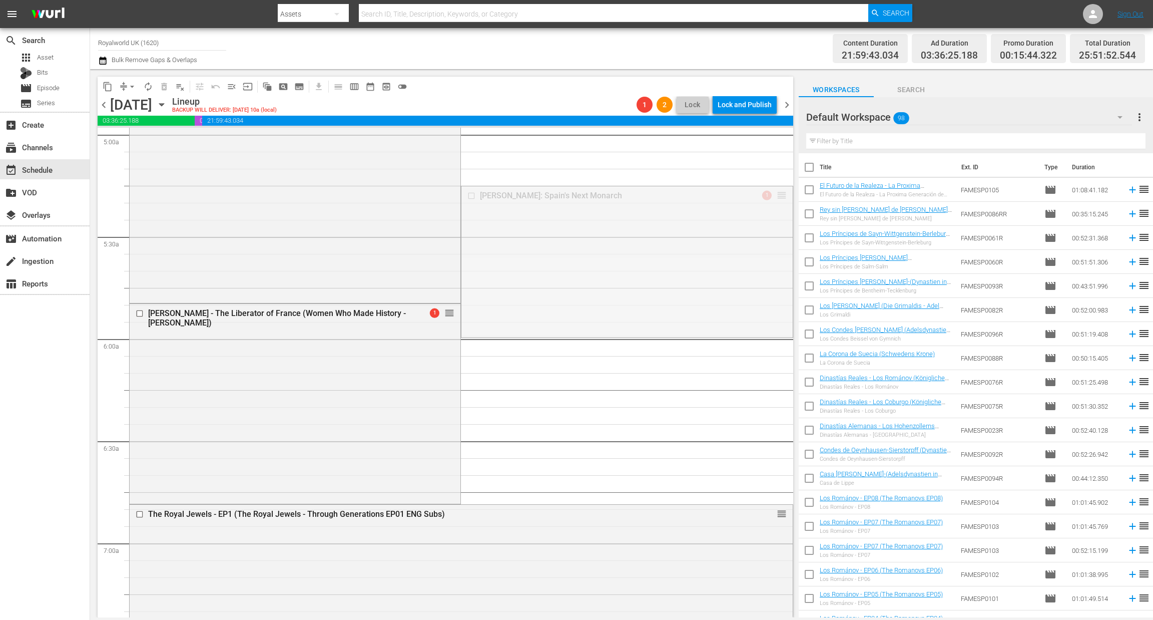
drag, startPoint x: 770, startPoint y: 195, endPoint x: 614, endPoint y: 549, distance: 387.4
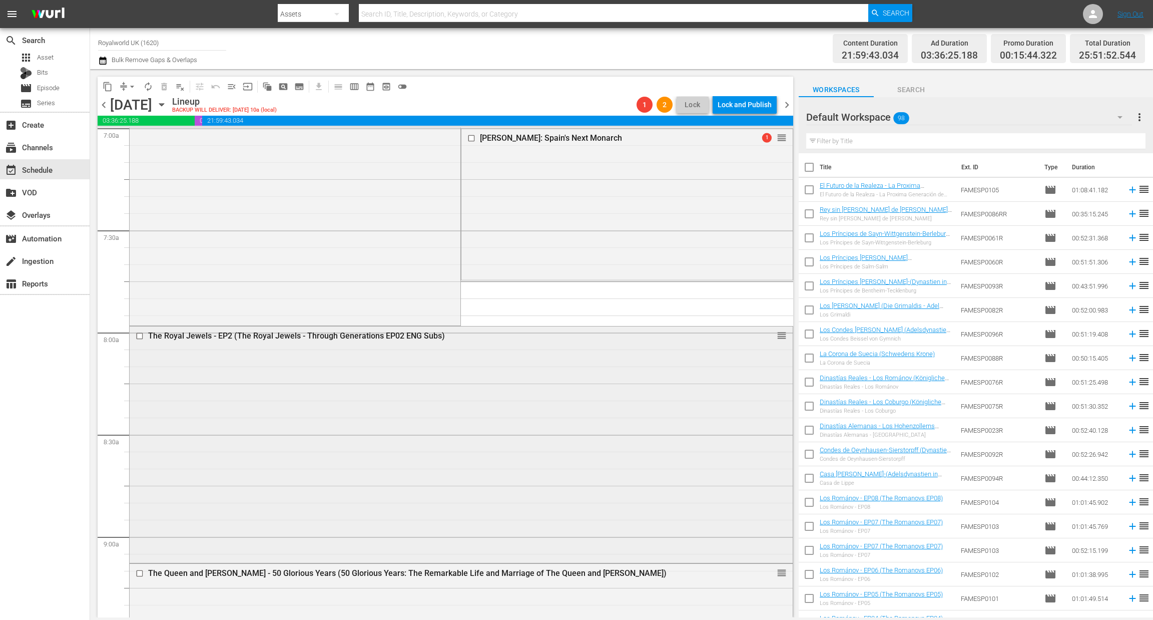
scroll to position [1425, 0]
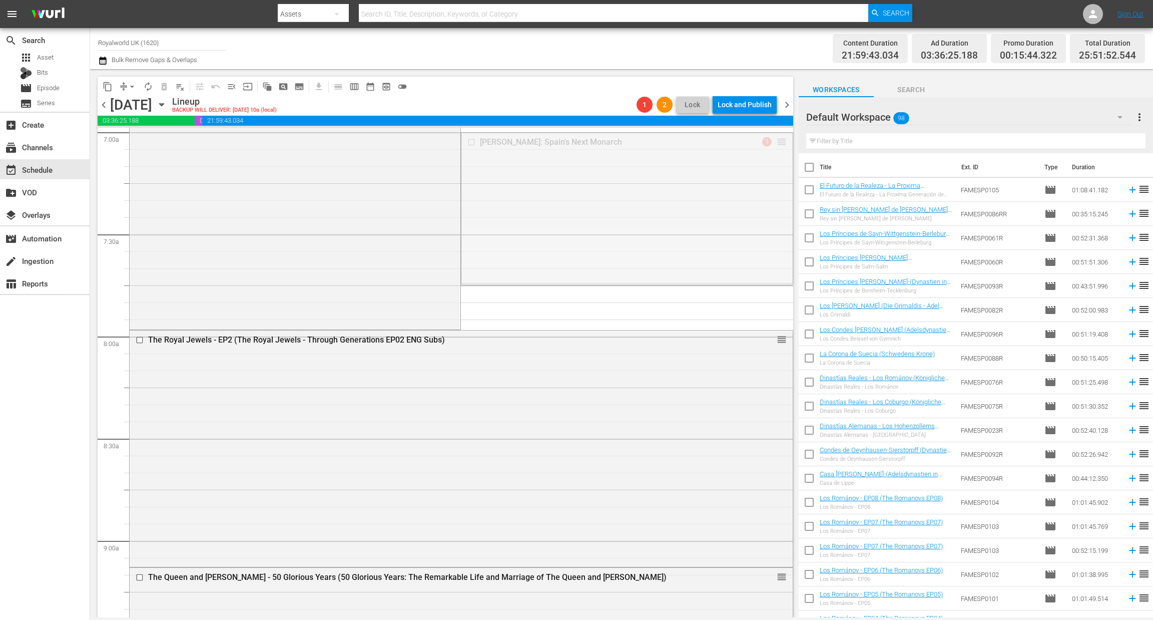
drag, startPoint x: 770, startPoint y: 142, endPoint x: 571, endPoint y: 601, distance: 499.6
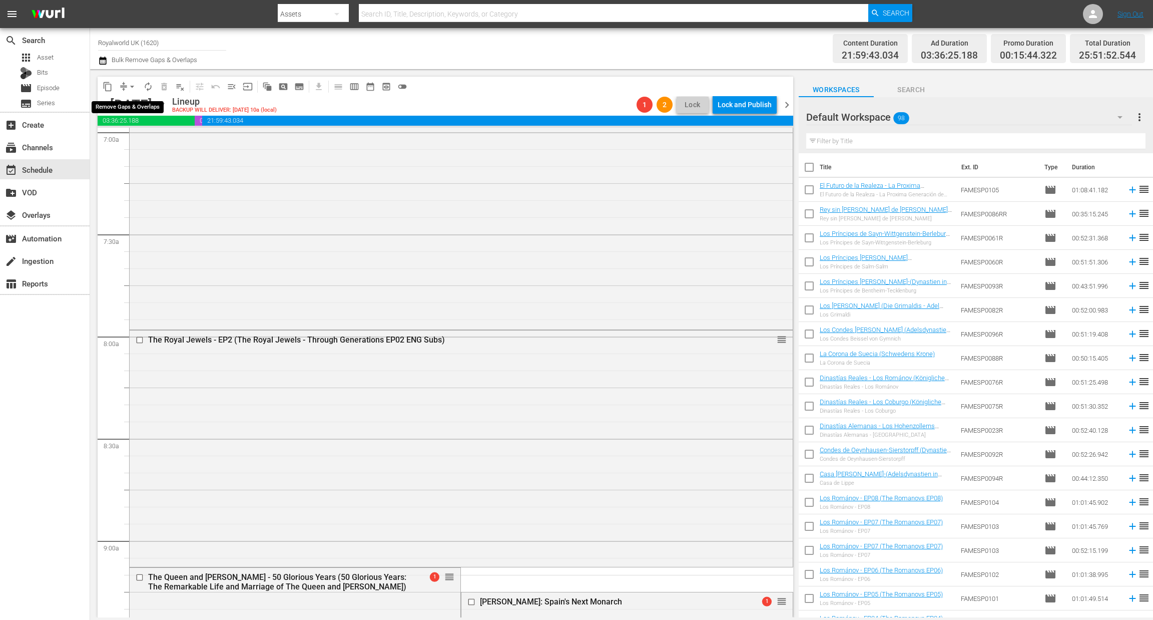
click at [134, 83] on span "arrow_drop_down" at bounding box center [132, 87] width 10 height 10
click at [134, 136] on li "Align to End of Previous Day" at bounding box center [132, 139] width 105 height 17
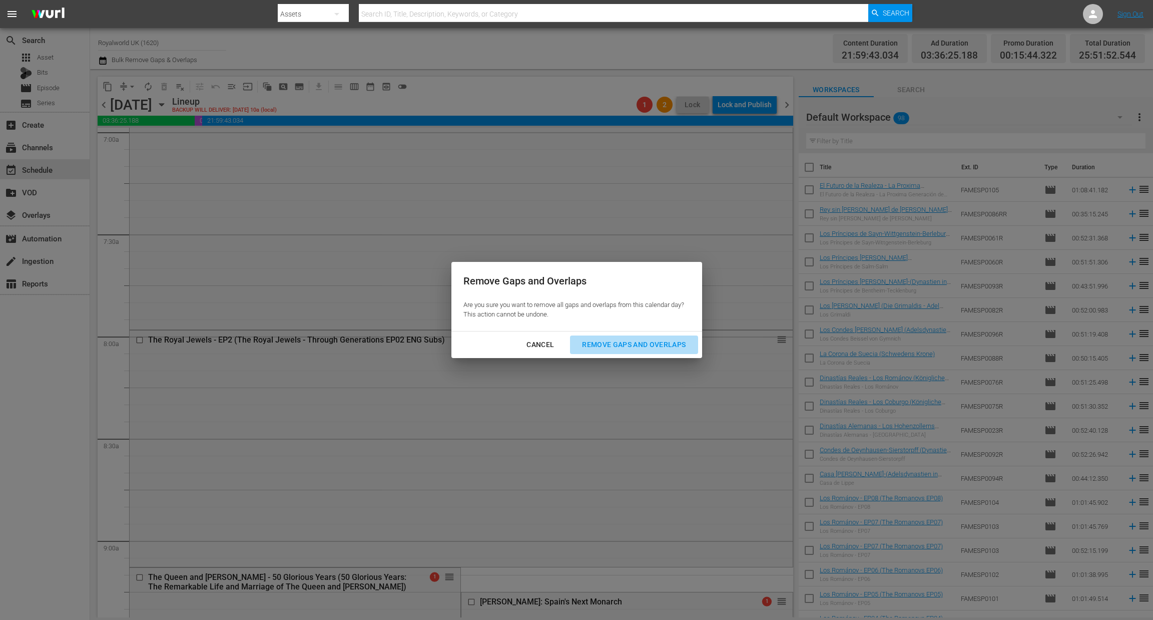
click at [645, 347] on div "Remove Gaps and Overlaps" at bounding box center [634, 344] width 120 height 13
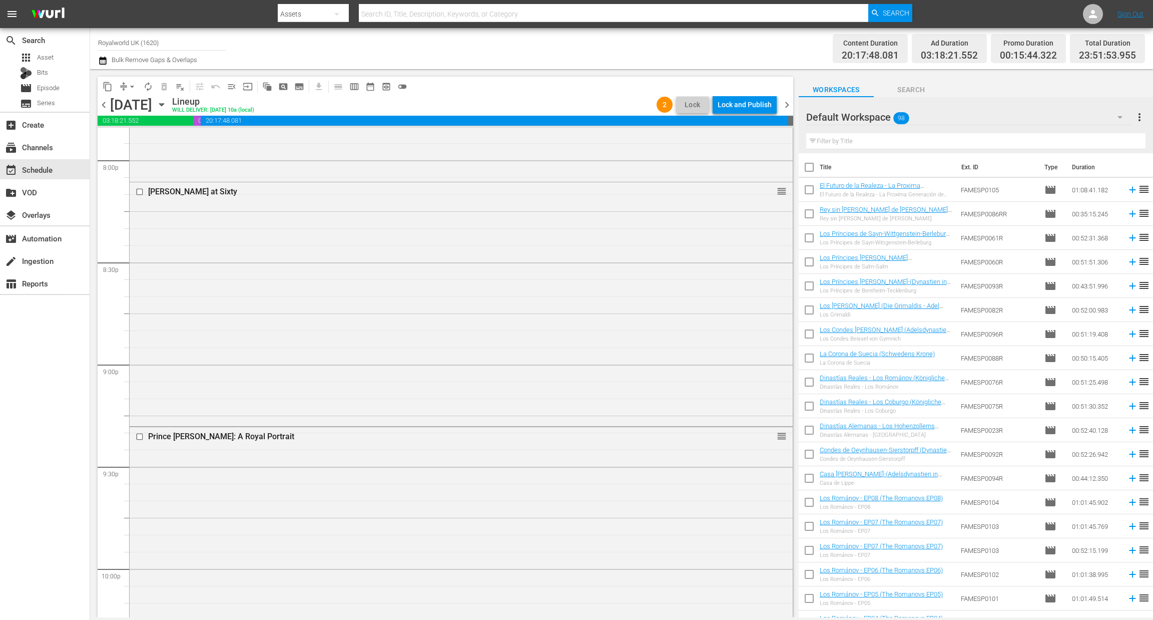
scroll to position [4437, 0]
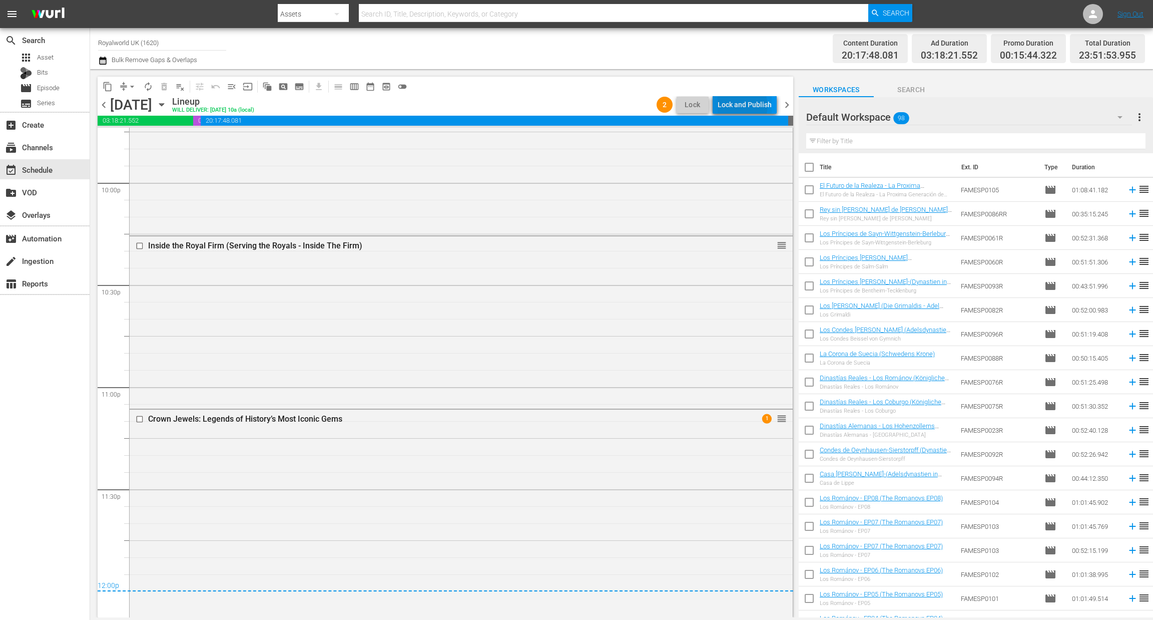
click at [743, 106] on div "Lock and Publish" at bounding box center [745, 105] width 54 height 18
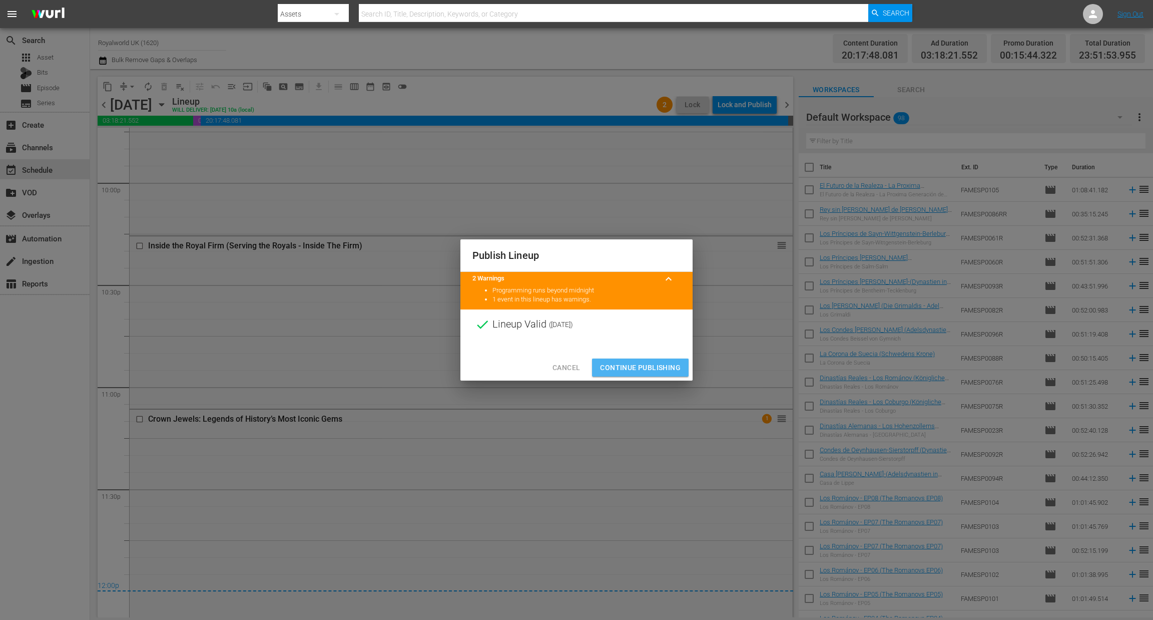
click at [649, 375] on button "Continue Publishing" at bounding box center [640, 367] width 97 height 19
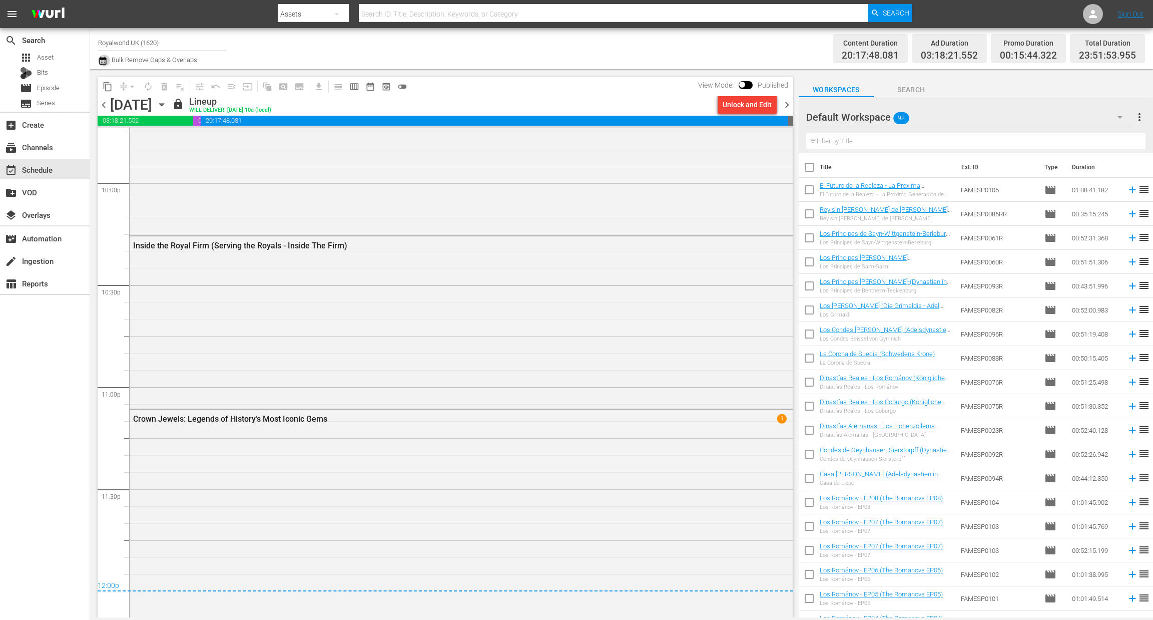
click at [98, 60] on icon "button" at bounding box center [103, 61] width 10 height 12
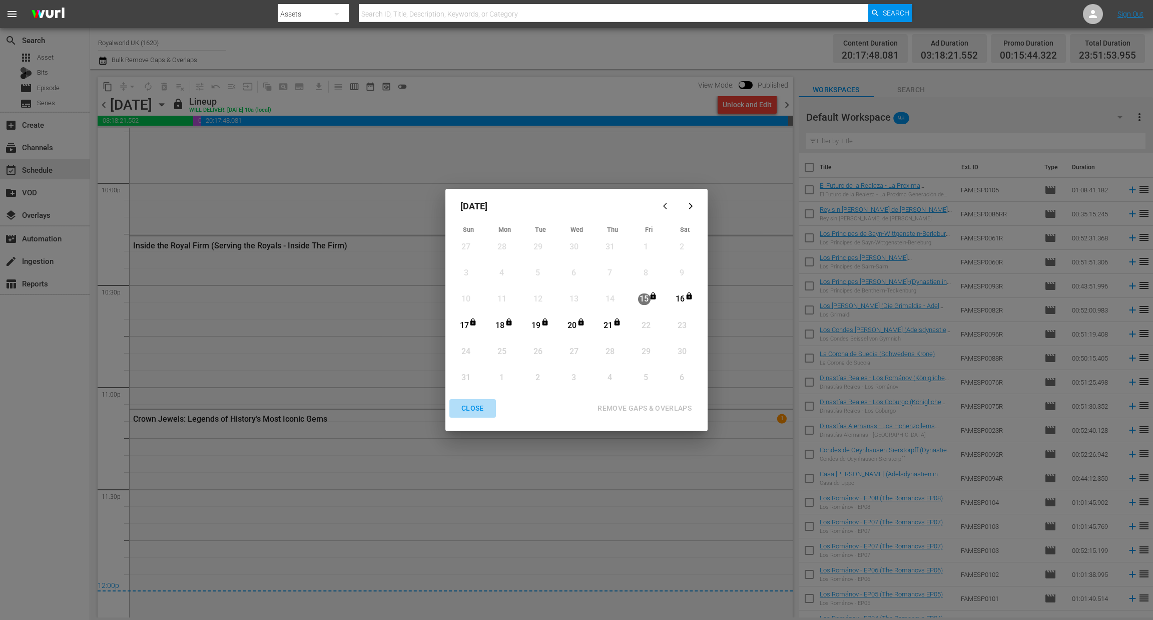
click at [474, 409] on div "CLOSE" at bounding box center [472, 408] width 39 height 13
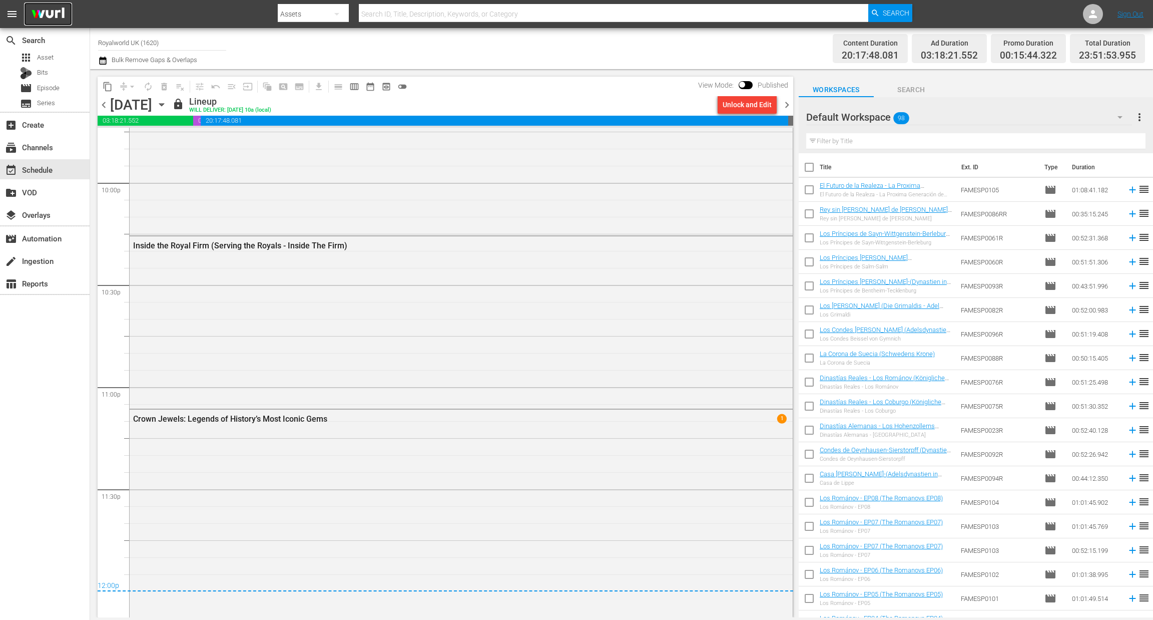
click at [43, 15] on img at bounding box center [48, 15] width 48 height 24
